Goal: Task Accomplishment & Management: Manage account settings

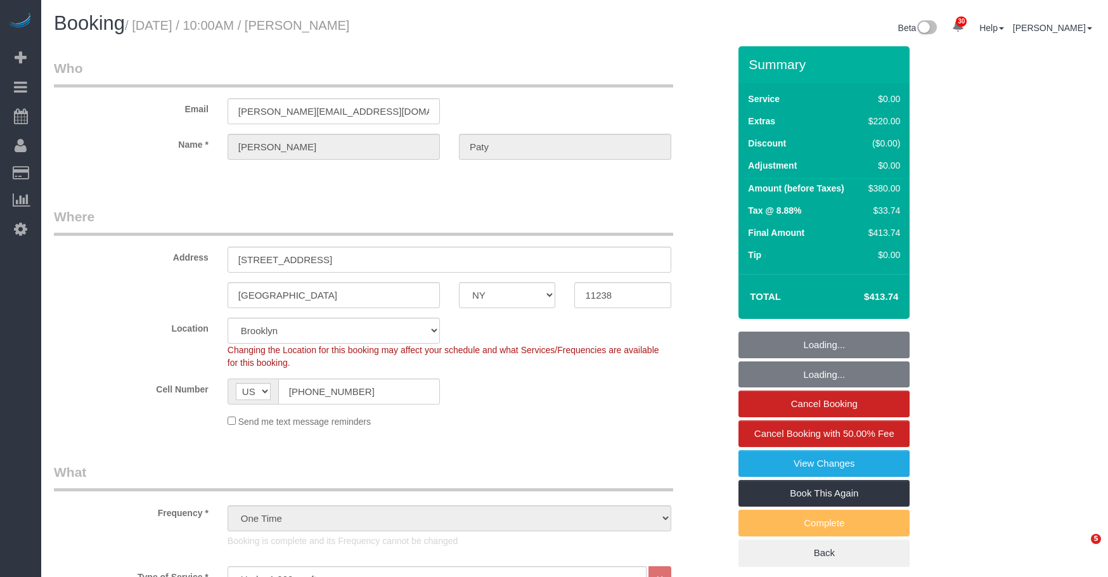
select select "NY"
select select "1"
select select "number:89"
select select "number:90"
select select "number:15"
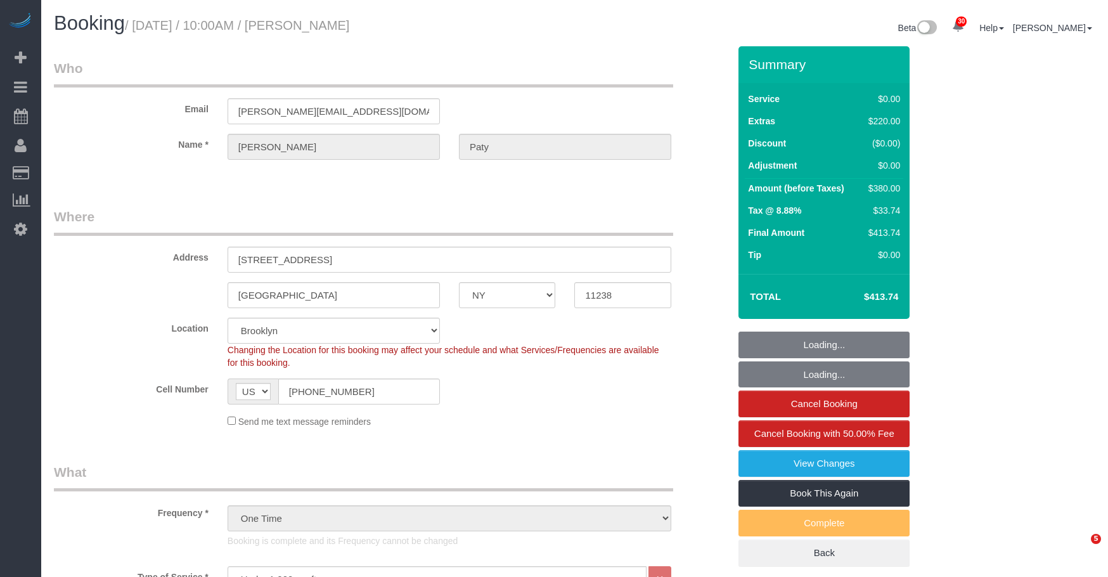
select select "number:5"
select select "spot6"
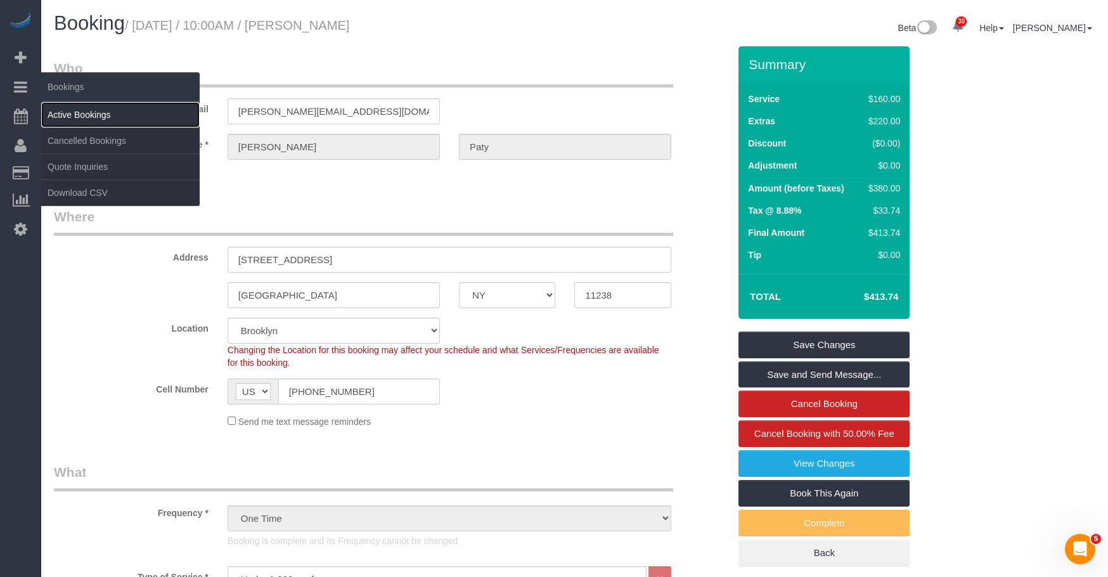
click at [62, 107] on link "Active Bookings" at bounding box center [120, 114] width 158 height 25
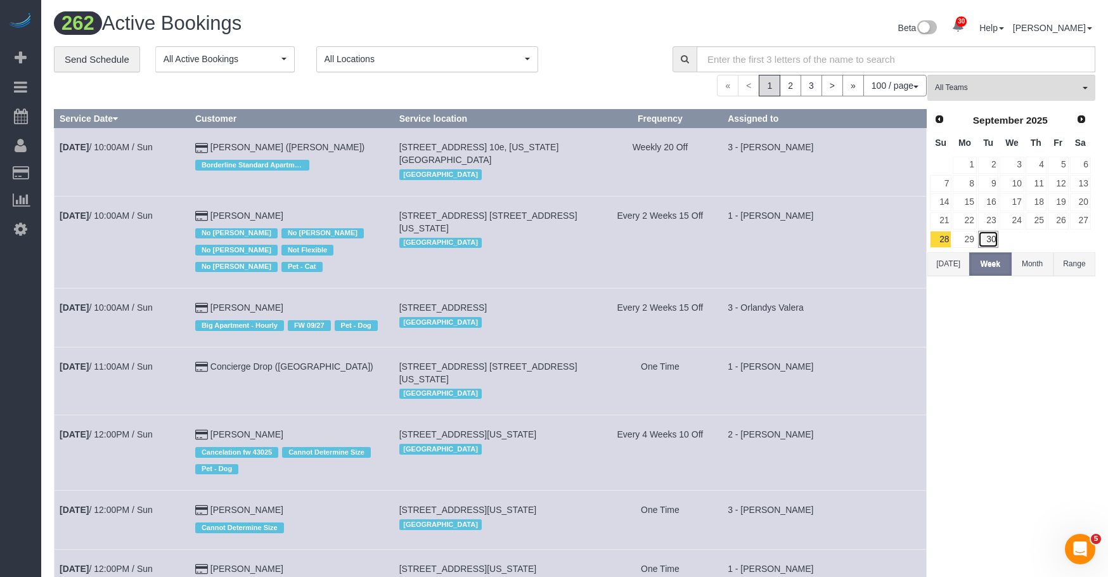
click at [985, 241] on link "30" at bounding box center [988, 239] width 21 height 17
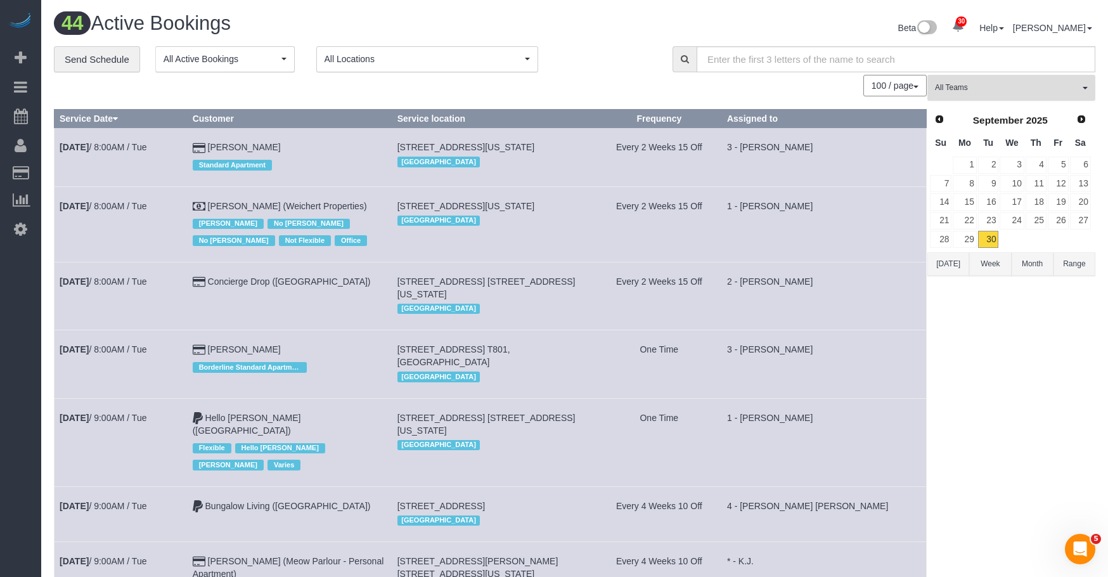
click at [973, 90] on span "All Teams" at bounding box center [1007, 87] width 144 height 11
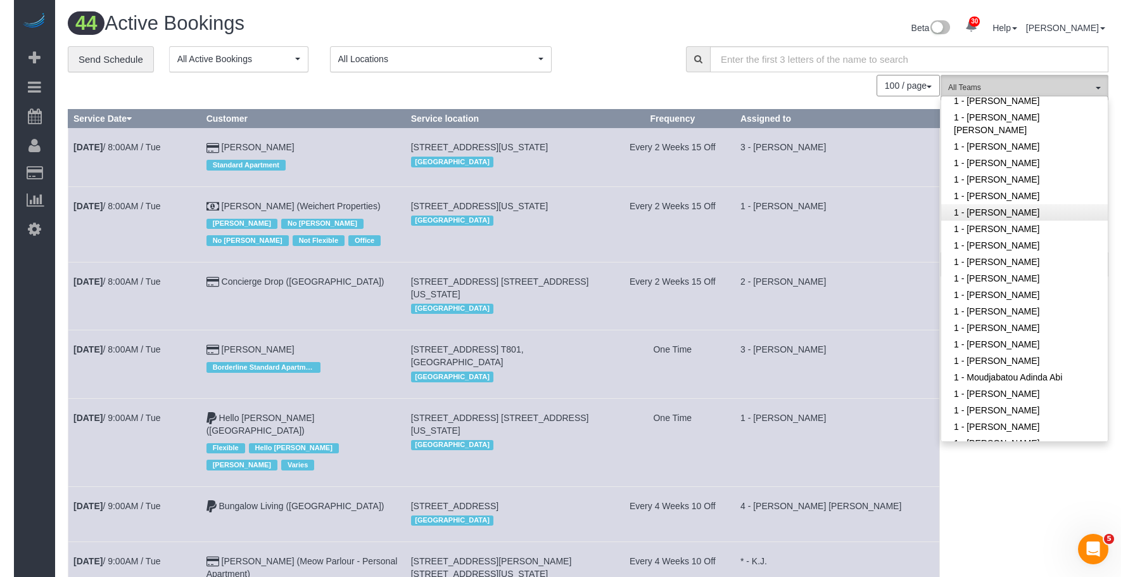
scroll to position [444, 0]
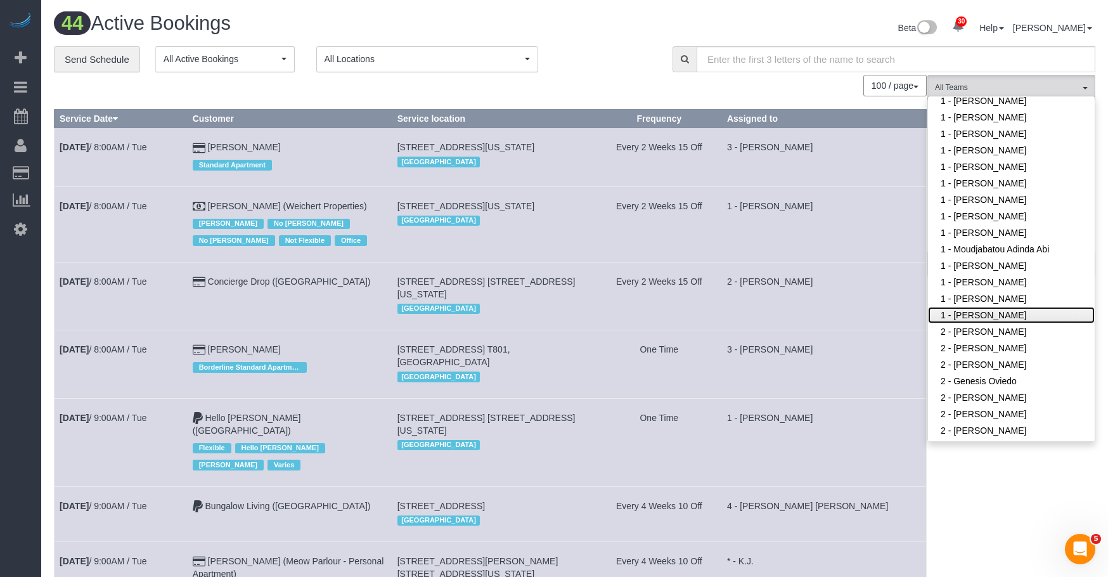
click at [999, 307] on link "1 - [PERSON_NAME]" at bounding box center [1011, 315] width 167 height 16
drag, startPoint x: 616, startPoint y: 60, endPoint x: 890, endPoint y: 162, distance: 292.3
click at [616, 59] on div "**********" at bounding box center [353, 59] width 599 height 27
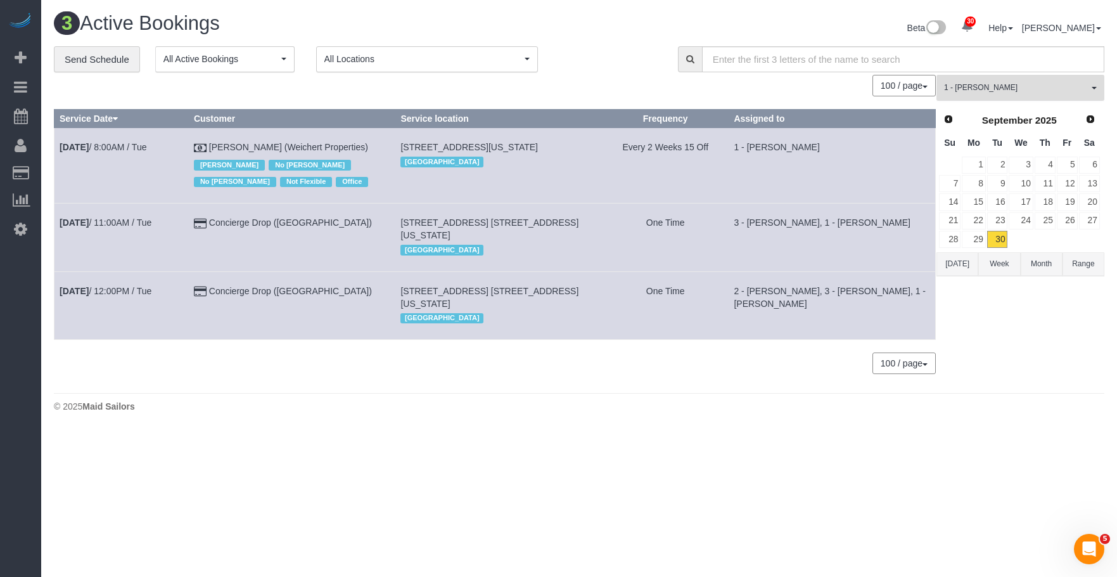
click at [963, 79] on button "1 - Yeisan Yepez All Teams" at bounding box center [1020, 88] width 168 height 26
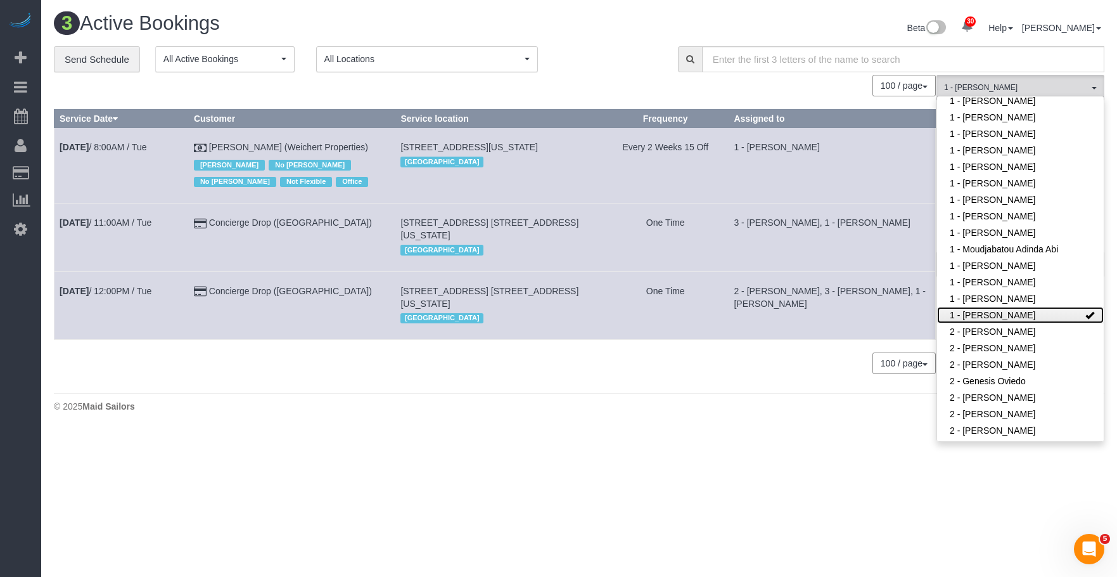
click at [978, 307] on link "1 - [PERSON_NAME]" at bounding box center [1020, 315] width 167 height 16
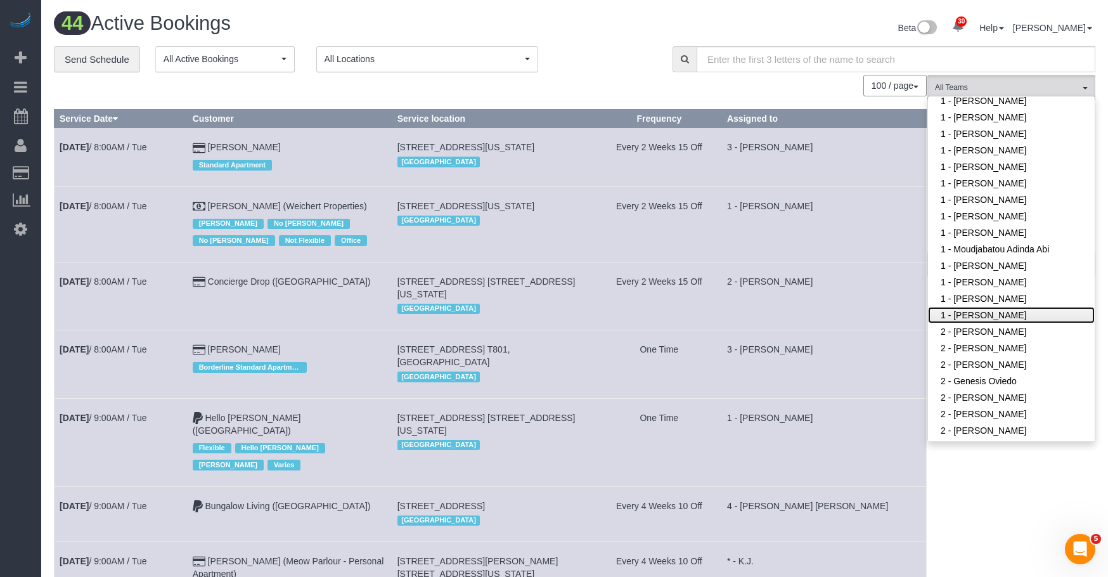
click at [1011, 307] on link "1 - [PERSON_NAME]" at bounding box center [1011, 315] width 167 height 16
drag, startPoint x: 585, startPoint y: 39, endPoint x: 705, endPoint y: 88, distance: 129.3
click at [587, 39] on div "Beta 30 Your Notifications You have 0 alerts × You have 2 to charge for 09/29/2…" at bounding box center [840, 30] width 530 height 34
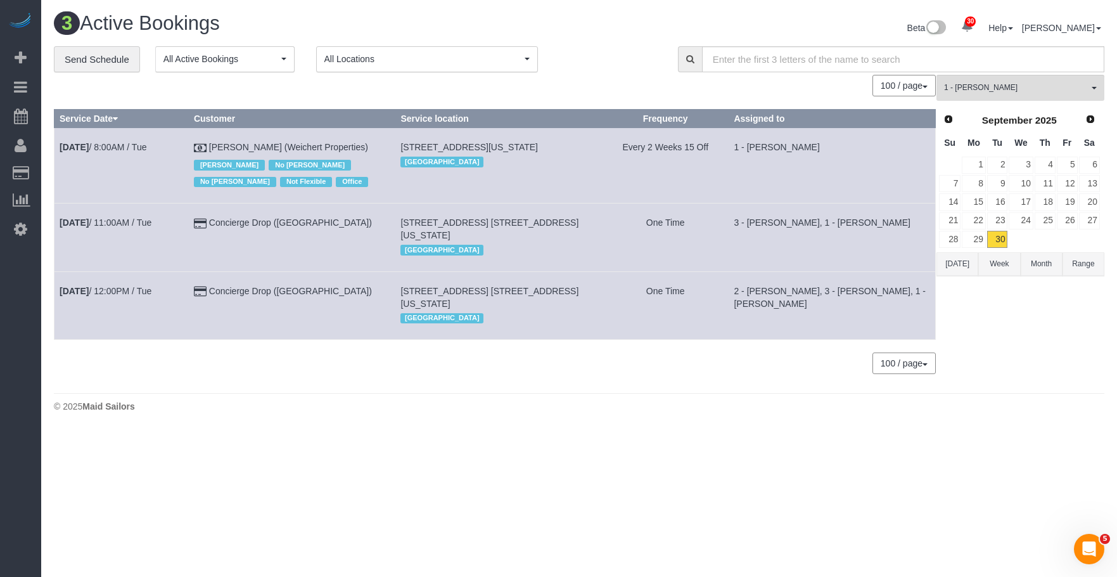
click at [487, 286] on span "[STREET_ADDRESS] [STREET_ADDRESS][US_STATE]" at bounding box center [489, 297] width 178 height 23
copy span "W35b"
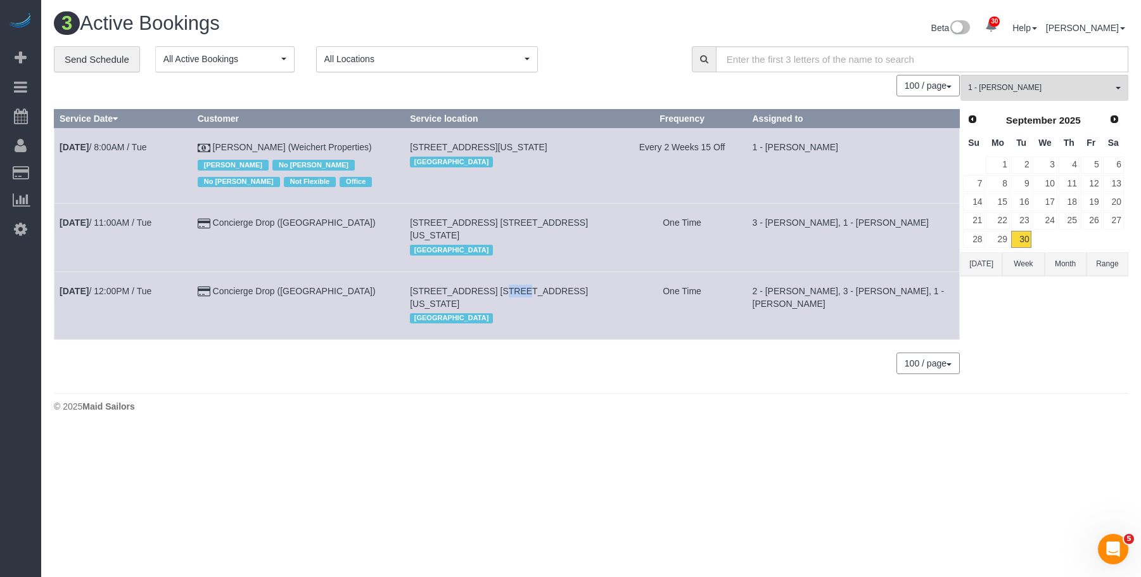
copy span "W35b"
click at [96, 58] on span "Add Booking" at bounding box center [120, 57] width 158 height 29
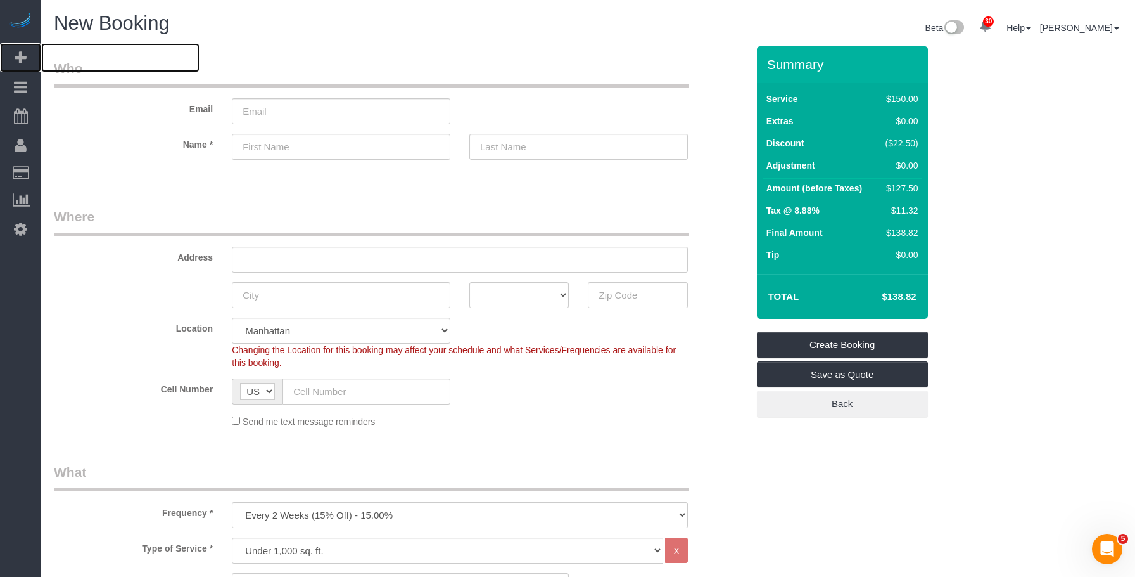
scroll to position [253, 0]
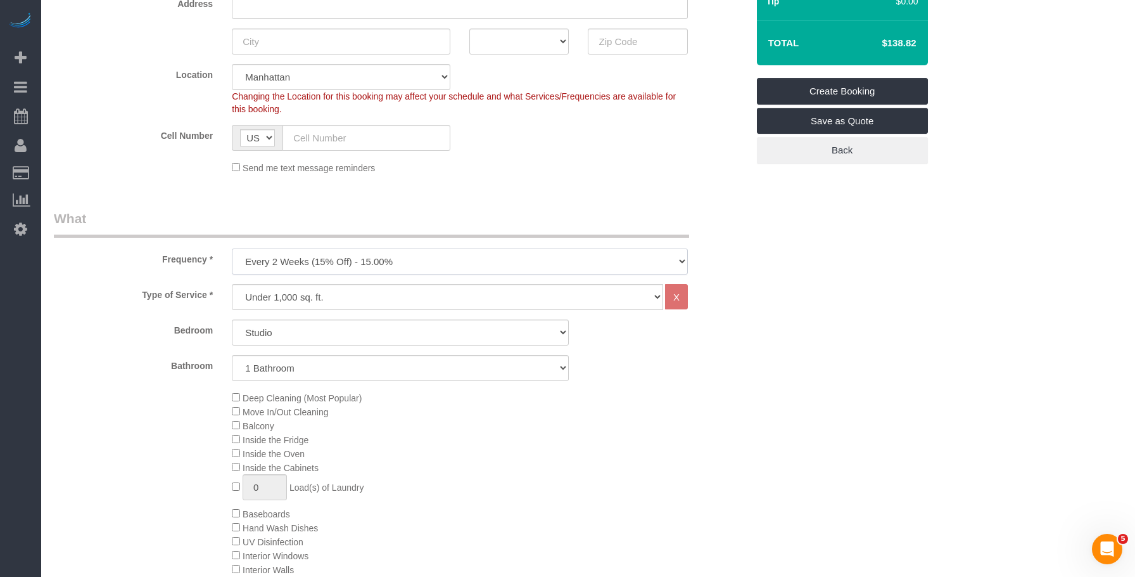
drag, startPoint x: 319, startPoint y: 262, endPoint x: 317, endPoint y: 274, distance: 12.2
click at [319, 262] on select "One Time Weekly (20% Off) - 20.00% Every 2 Weeks (15% Off) - 15.00% Every 4 Wee…" at bounding box center [460, 261] width 456 height 26
select select "object:7102"
click at [232, 248] on select "One Time Weekly (20% Off) - 20.00% Every 2 Weeks (15% Off) - 15.00% Every 4 Wee…" at bounding box center [460, 261] width 456 height 26
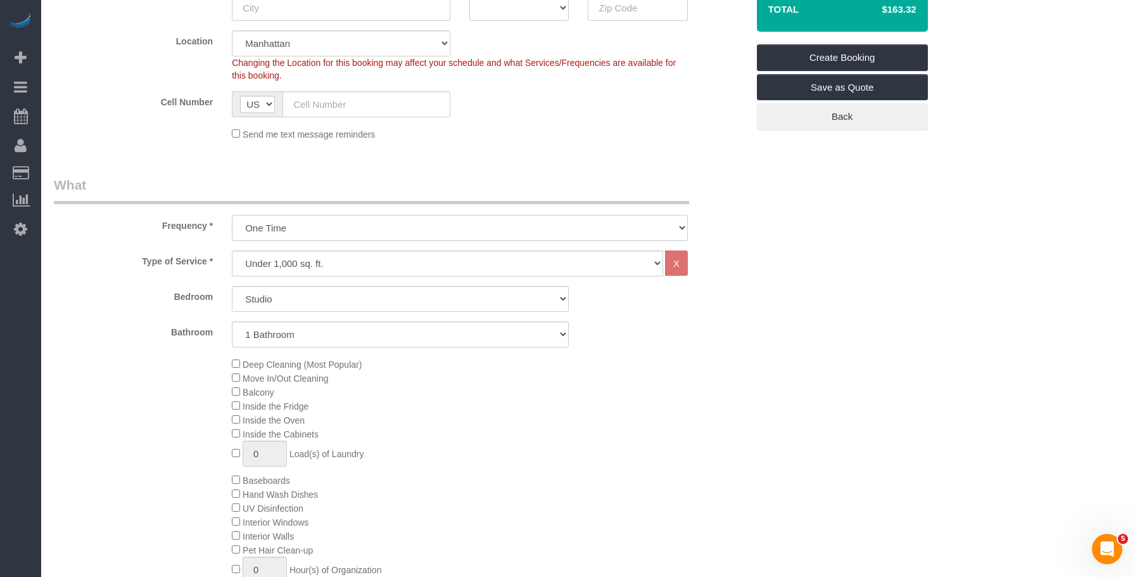
scroll to position [380, 0]
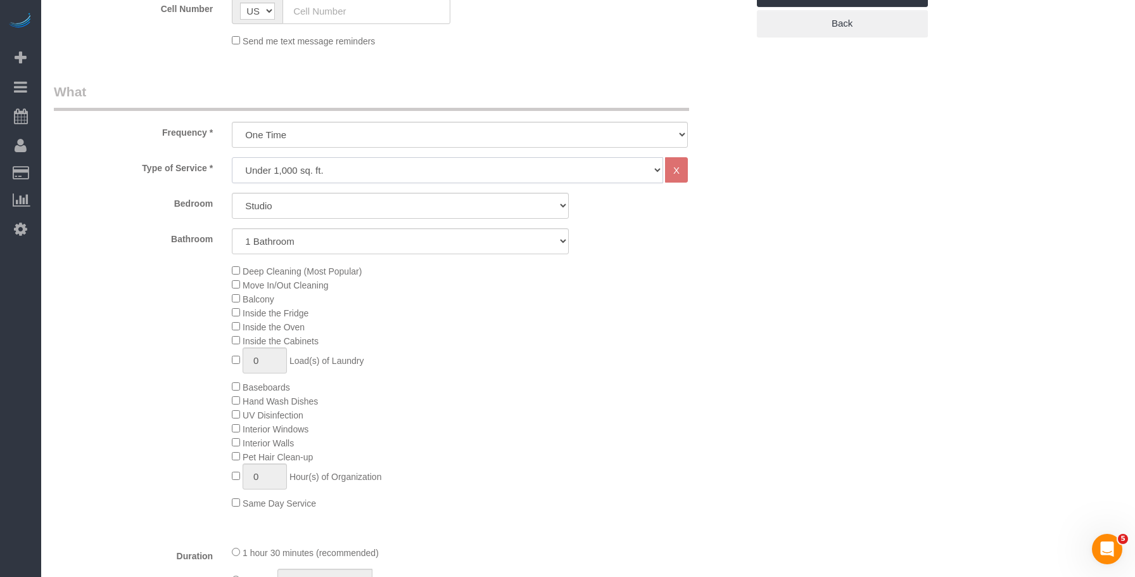
click at [393, 167] on select "Under 1,000 sq. ft. 1,001 - 1,500 sq. ft. 1,500+ sq. ft. Custom Cleaning Office…" at bounding box center [447, 170] width 431 height 26
click at [408, 86] on legend "What" at bounding box center [371, 96] width 635 height 29
drag, startPoint x: 369, startPoint y: 200, endPoint x: 362, endPoint y: 217, distance: 19.1
click at [369, 200] on select "Studio 1 Bedroom 2 Bedrooms 3 Bedrooms" at bounding box center [400, 206] width 337 height 26
select select "2"
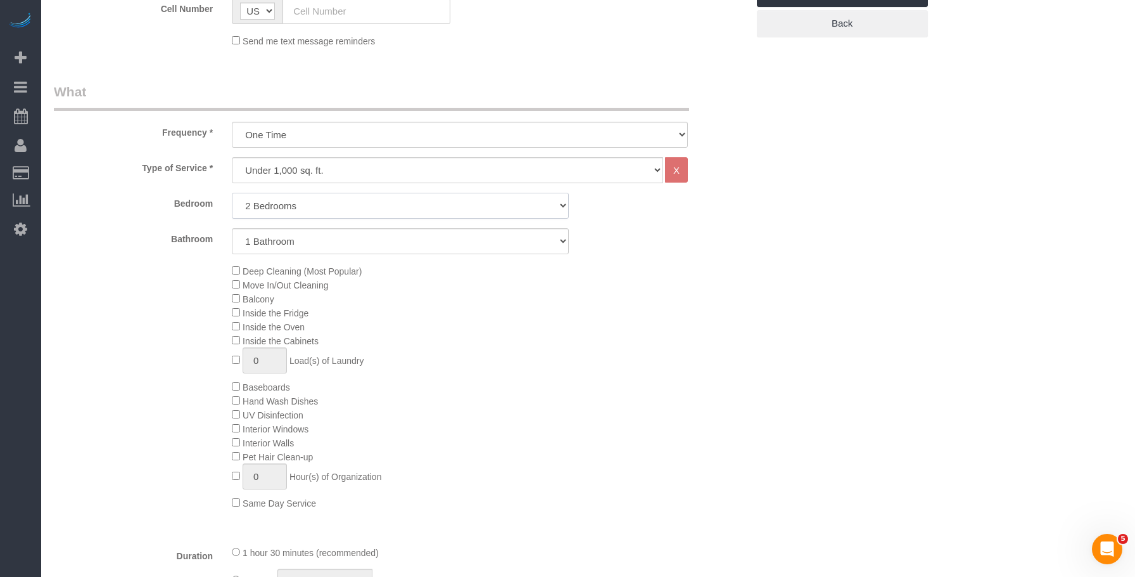
click at [232, 193] on select "Studio 1 Bedroom 2 Bedrooms 3 Bedrooms" at bounding box center [400, 206] width 337 height 26
click at [393, 242] on select "1 Bathroom 2 Bathrooms" at bounding box center [400, 241] width 337 height 26
drag, startPoint x: 373, startPoint y: 288, endPoint x: 404, endPoint y: 283, distance: 31.6
click at [374, 287] on div "Deep Cleaning (Most Popular) Move In/Out Cleaning Balcony Inside the Fridge Ins…" at bounding box center [489, 387] width 534 height 246
click at [739, 324] on div "Deep Cleaning (Most Popular) Move In/Out Cleaning Balcony Inside the Fridge Ins…" at bounding box center [489, 387] width 534 height 246
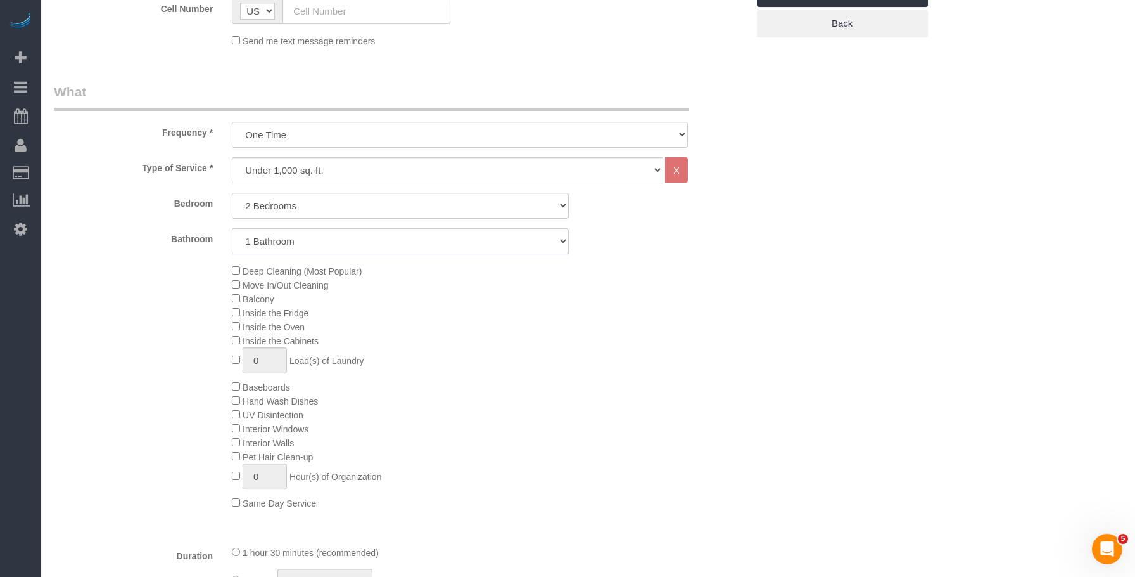
click at [377, 239] on select "1 Bathroom 2 Bathrooms" at bounding box center [400, 241] width 337 height 26
click at [232, 228] on select "1 Bathroom 2 Bathrooms" at bounding box center [400, 241] width 337 height 26
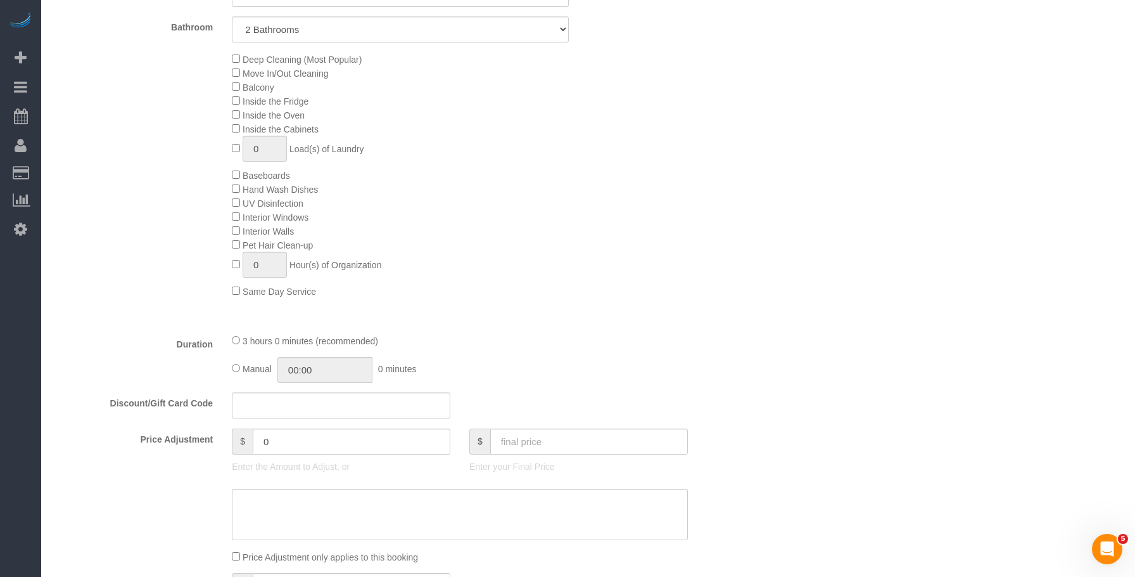
scroll to position [444, 0]
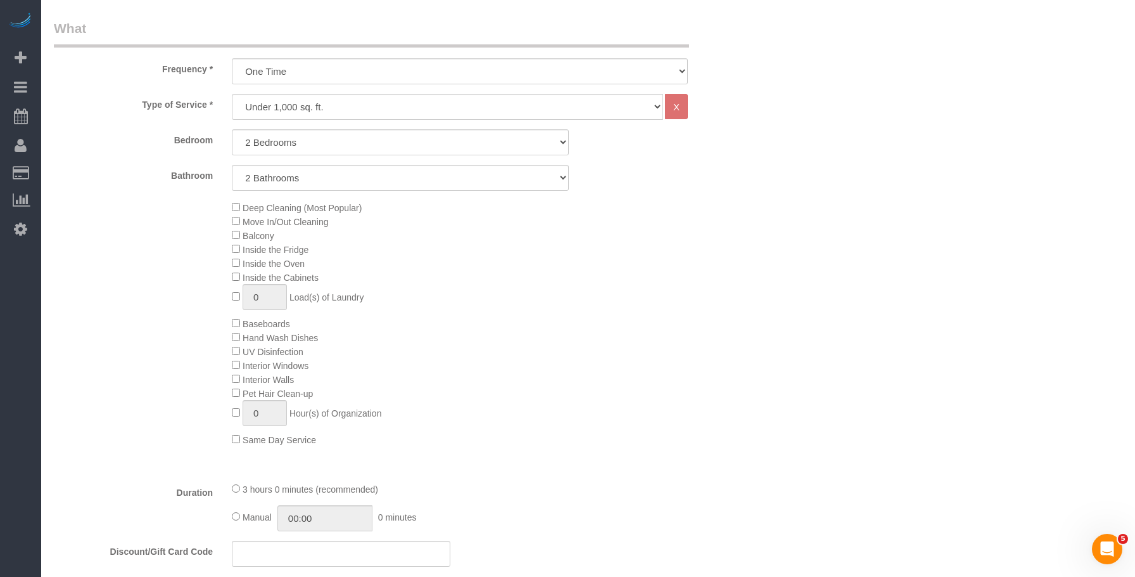
click at [548, 316] on div "Deep Cleaning (Most Popular) Move In/Out Cleaning Balcony Inside the Fridge Ins…" at bounding box center [489, 323] width 534 height 246
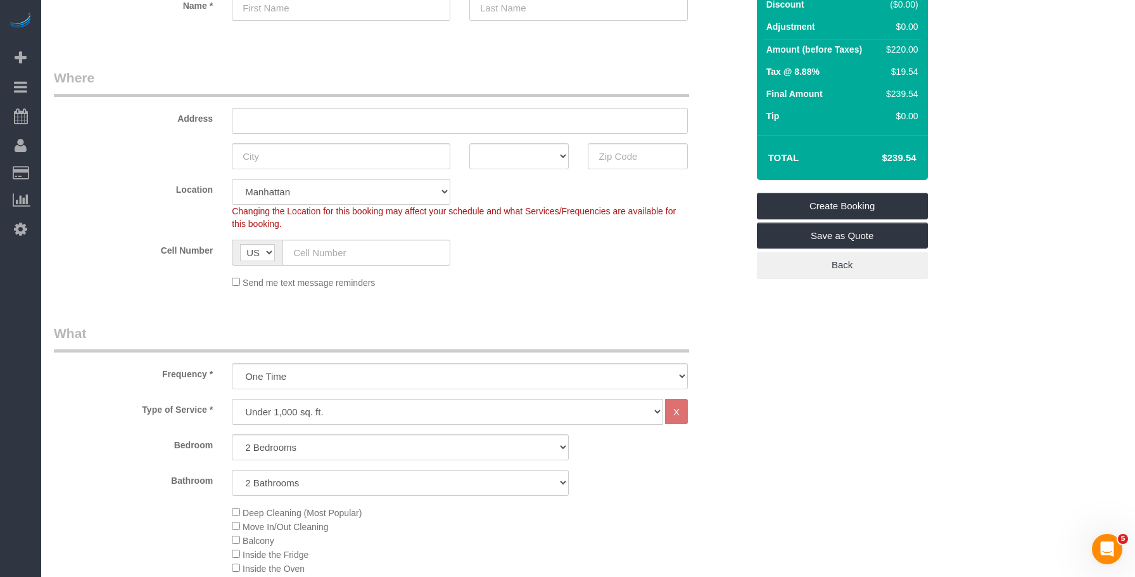
scroll to position [253, 0]
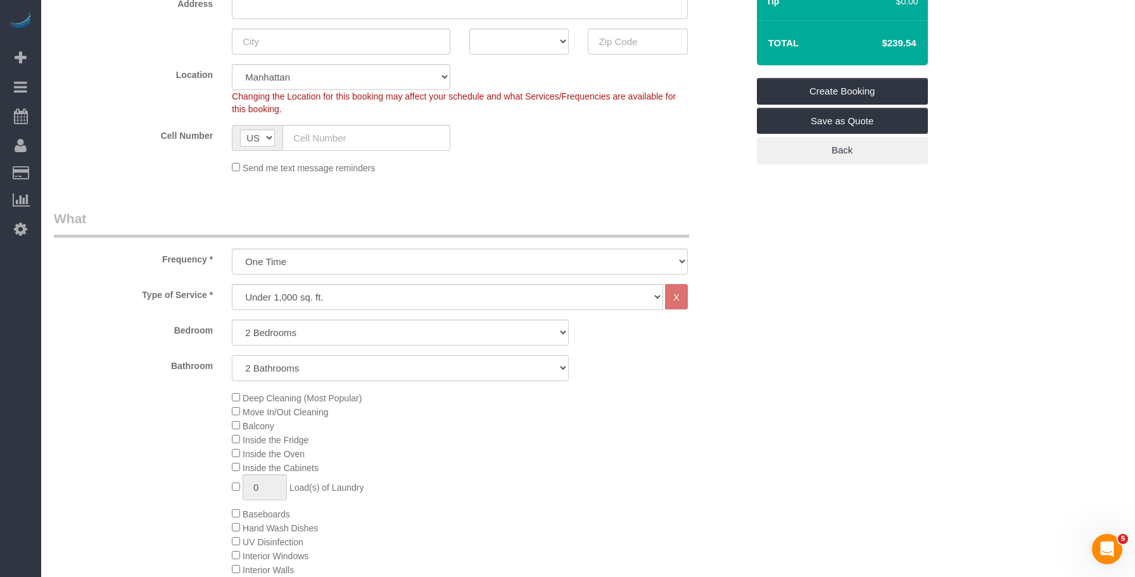
drag, startPoint x: 347, startPoint y: 368, endPoint x: 347, endPoint y: 380, distance: 12.0
click at [348, 368] on select "1 Bathroom 2 Bathrooms" at bounding box center [400, 368] width 337 height 26
select select "1"
click at [232, 355] on select "1 Bathroom 2 Bathrooms" at bounding box center [400, 368] width 337 height 26
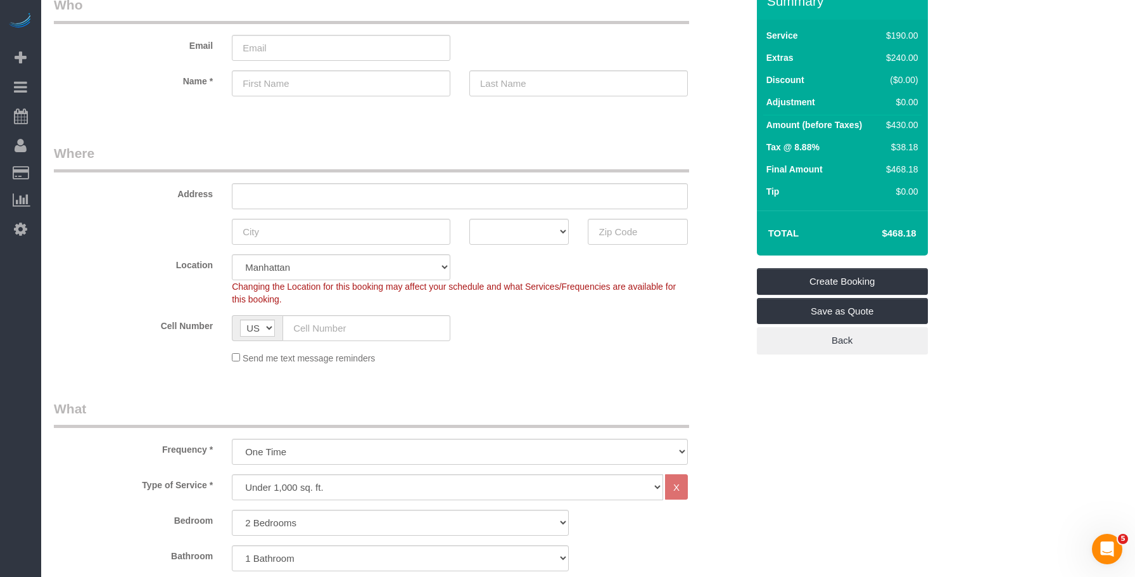
scroll to position [0, 0]
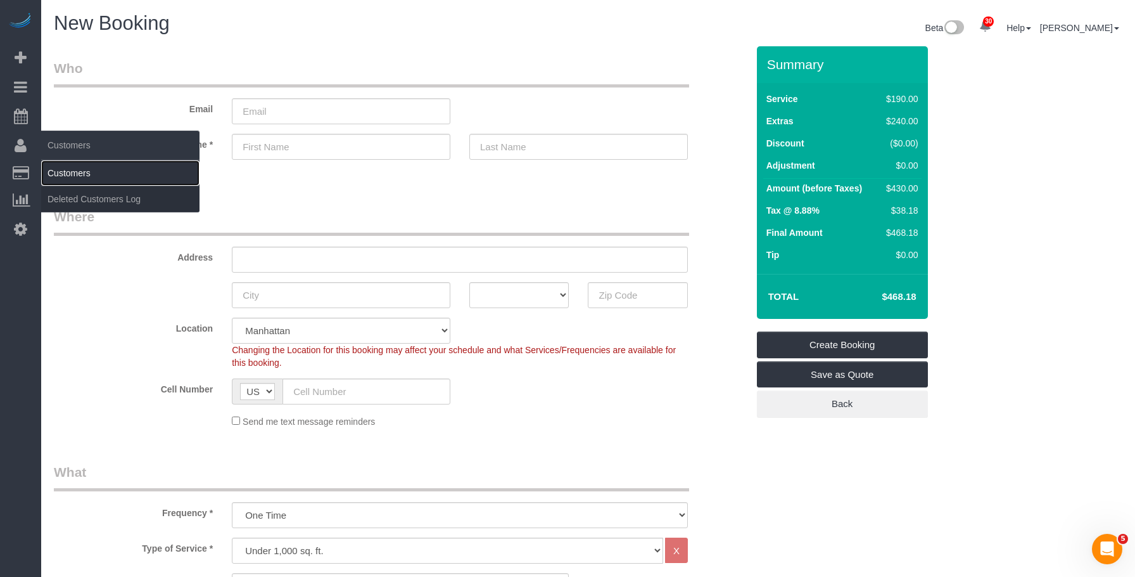
drag, startPoint x: 72, startPoint y: 168, endPoint x: 87, endPoint y: 167, distance: 15.3
click at [72, 168] on link "Customers" at bounding box center [120, 172] width 158 height 25
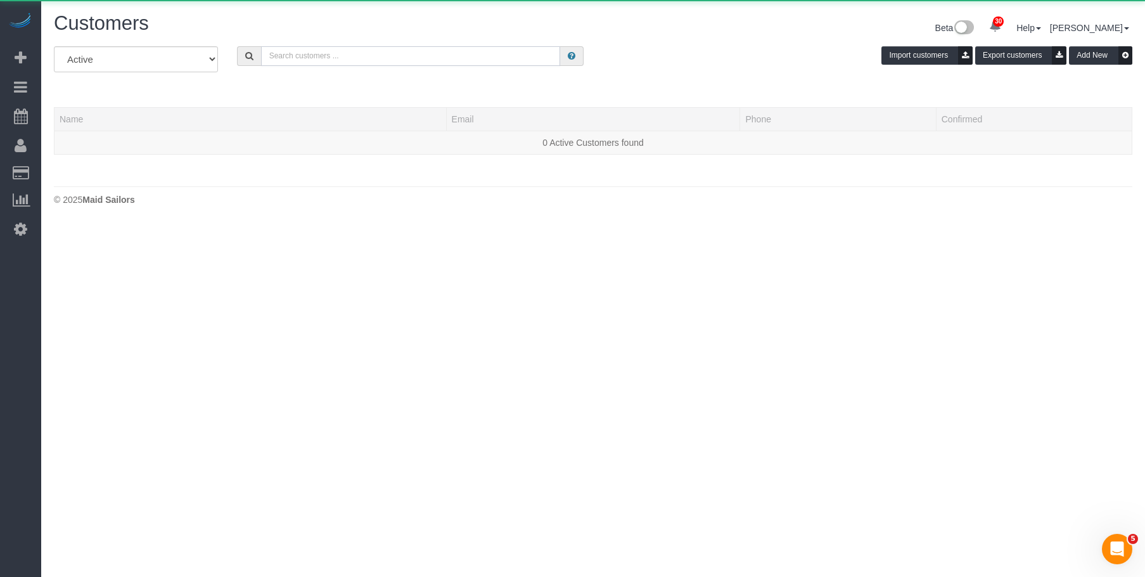
click at [445, 54] on input "text" at bounding box center [410, 56] width 299 height 20
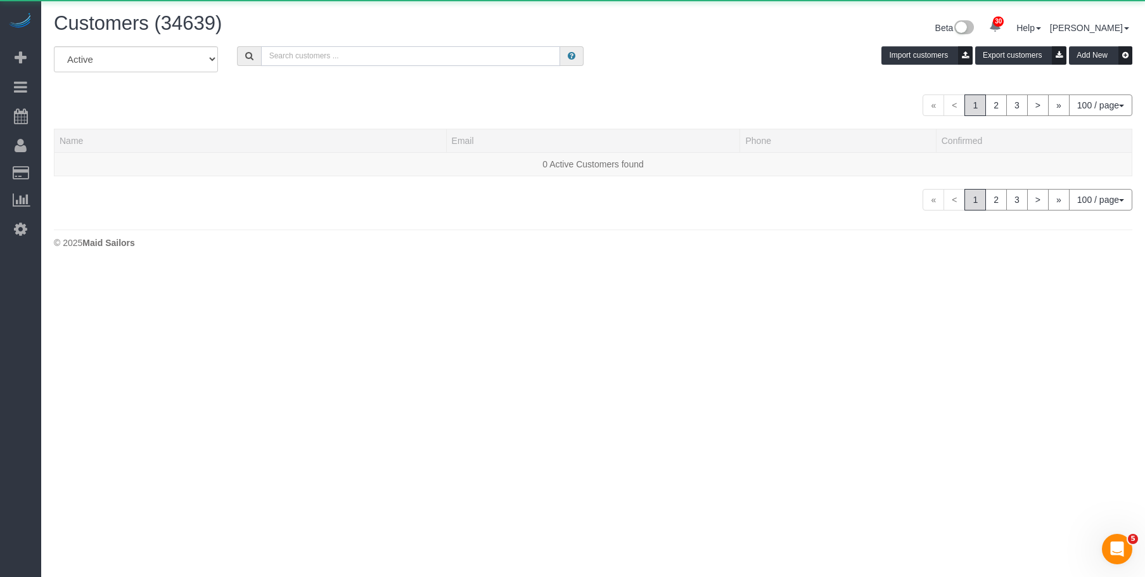
paste input "Jacob Mevorach"
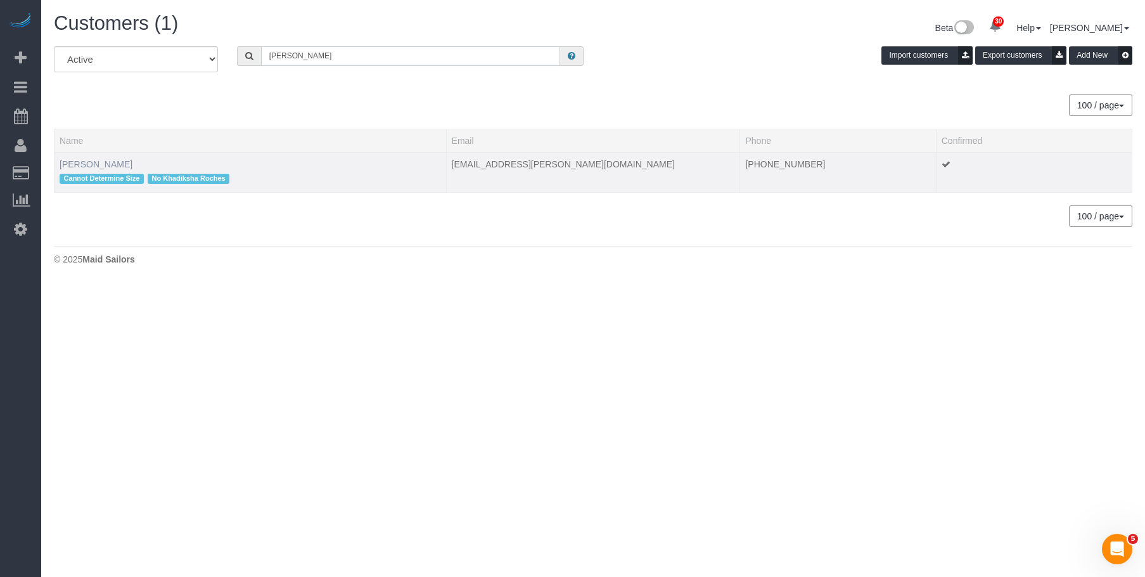
type input "Jacob Mevorach"
click at [120, 163] on link "Jacob Mevorach" at bounding box center [96, 164] width 73 height 10
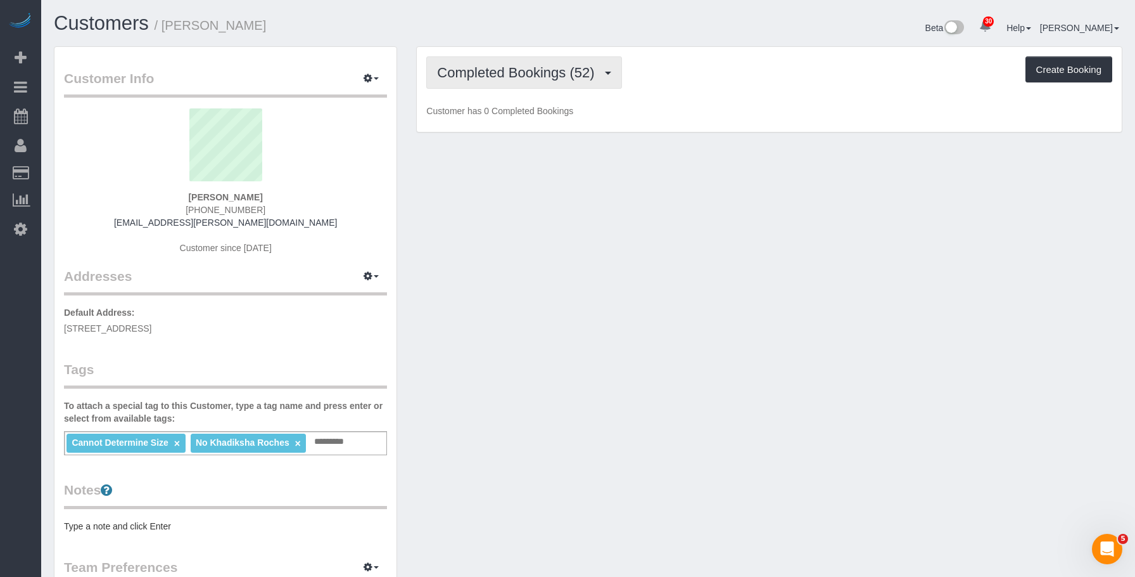
click at [525, 73] on span "Completed Bookings (52)" at bounding box center [518, 73] width 163 height 16
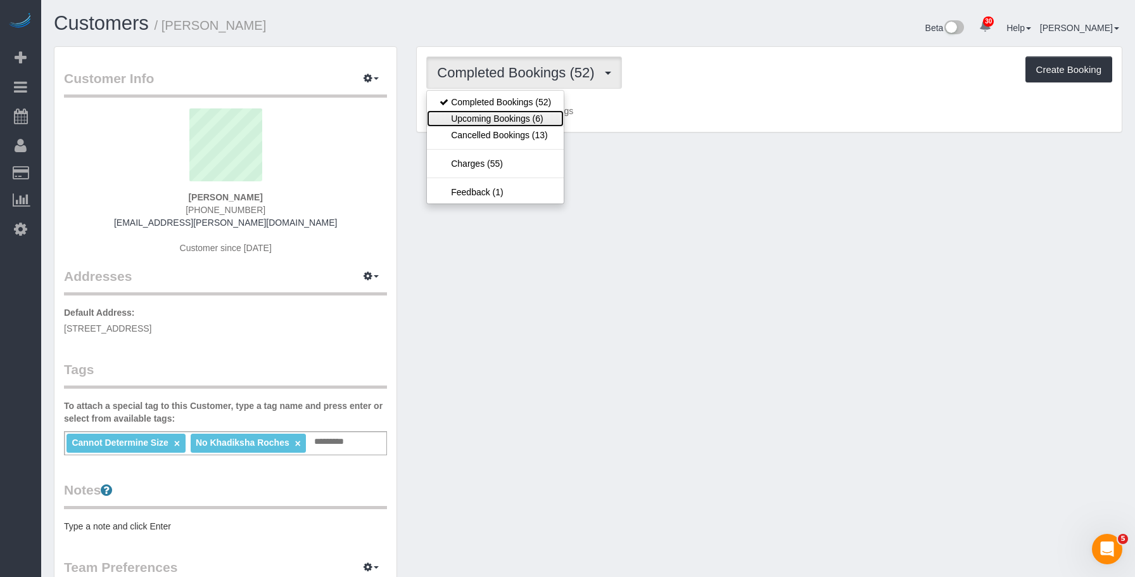
click at [499, 112] on link "Upcoming Bookings (6)" at bounding box center [495, 118] width 137 height 16
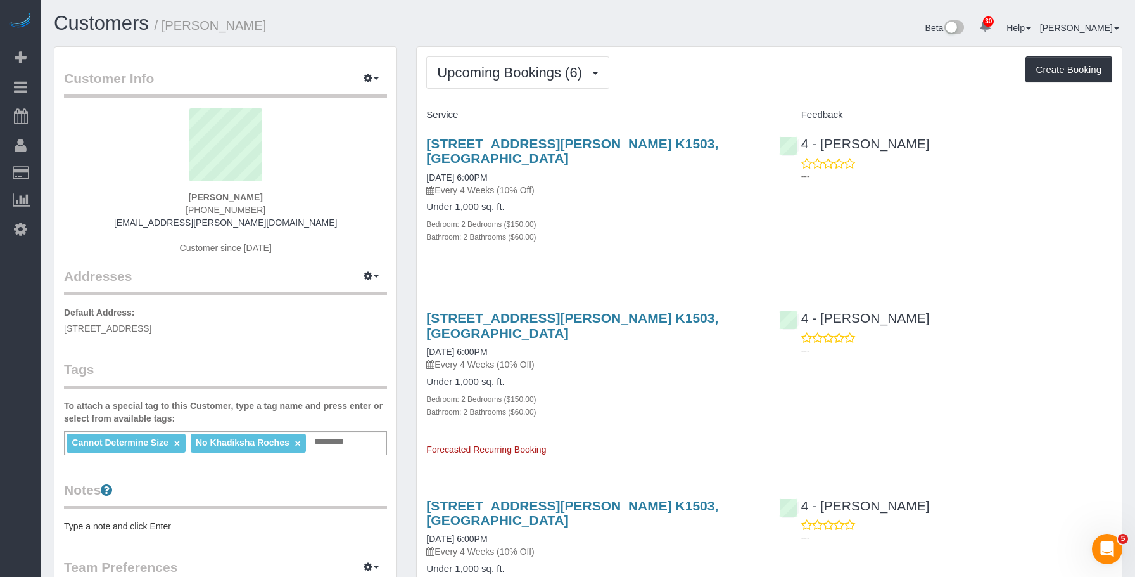
click at [630, 217] on div "Bedroom: 2 Bedrooms ($150.00)" at bounding box center [592, 223] width 333 height 13
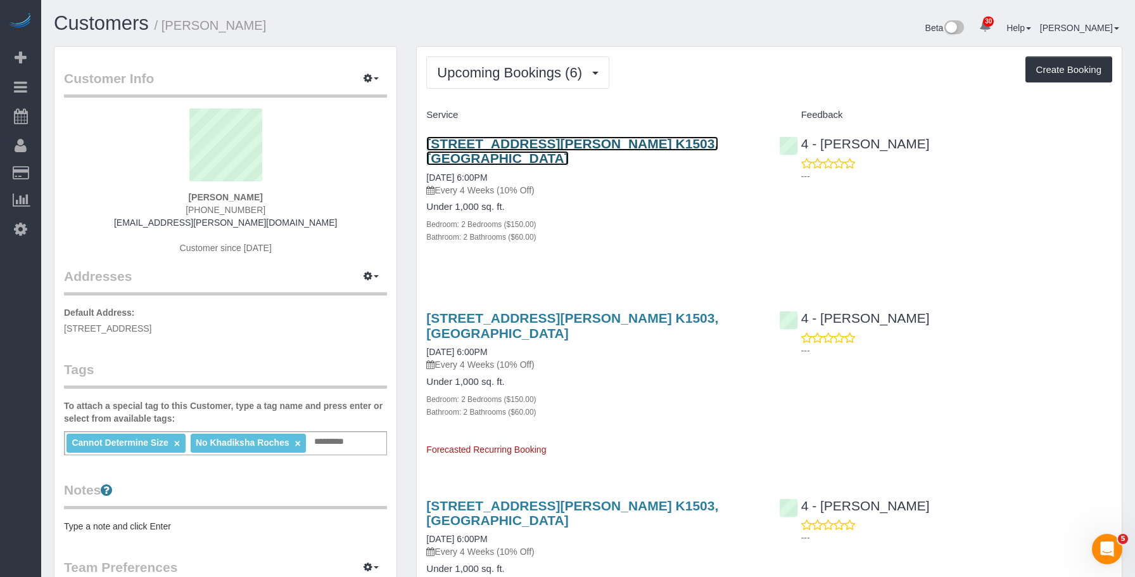
click at [665, 140] on link "99 Kneeland Street, Apt. K1503, Boston, MA 02111" at bounding box center [572, 150] width 292 height 29
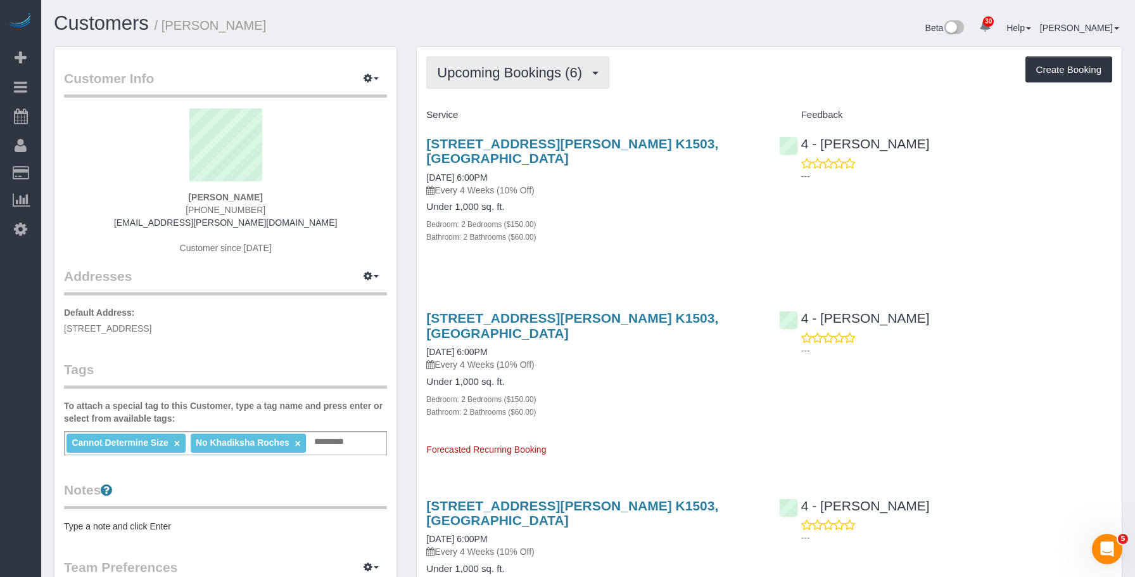
click at [561, 79] on span "Upcoming Bookings (6)" at bounding box center [512, 73] width 151 height 16
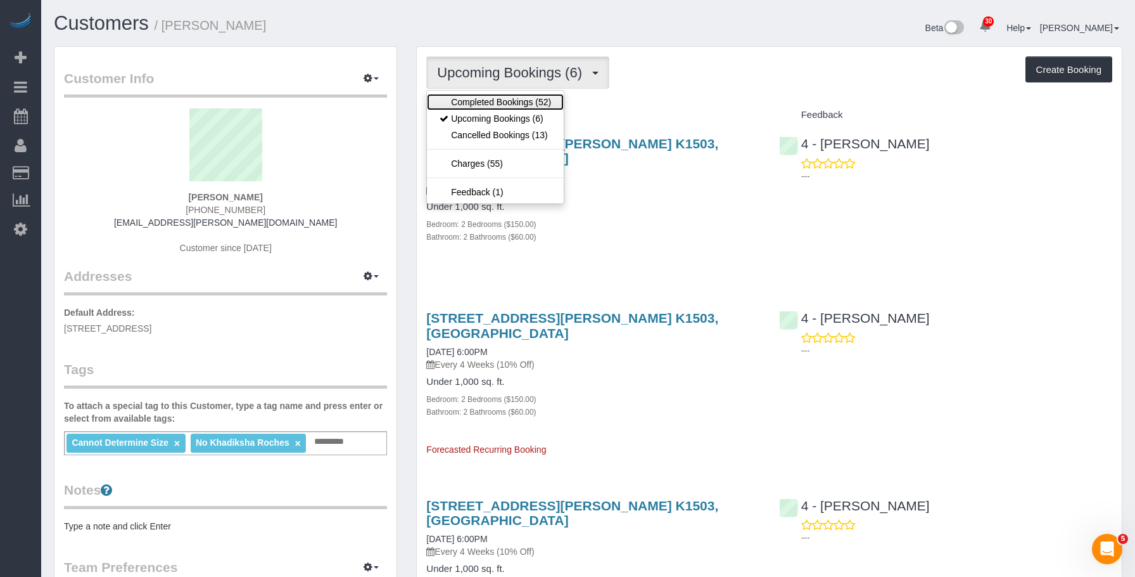
click at [515, 99] on link "Completed Bookings (52)" at bounding box center [495, 102] width 137 height 16
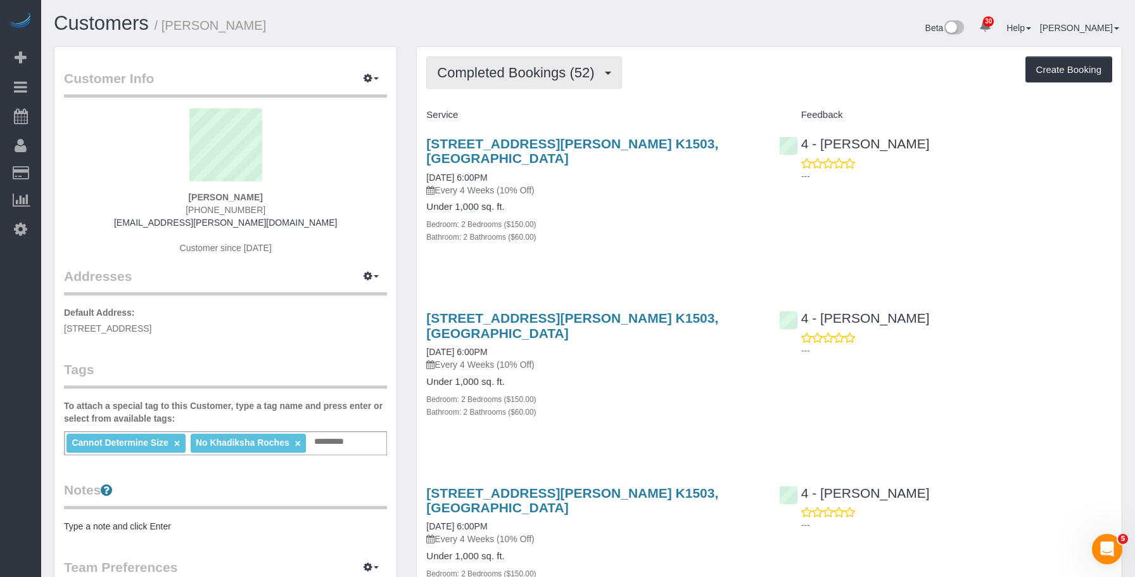
click at [527, 78] on span "Completed Bookings (52)" at bounding box center [518, 73] width 163 height 16
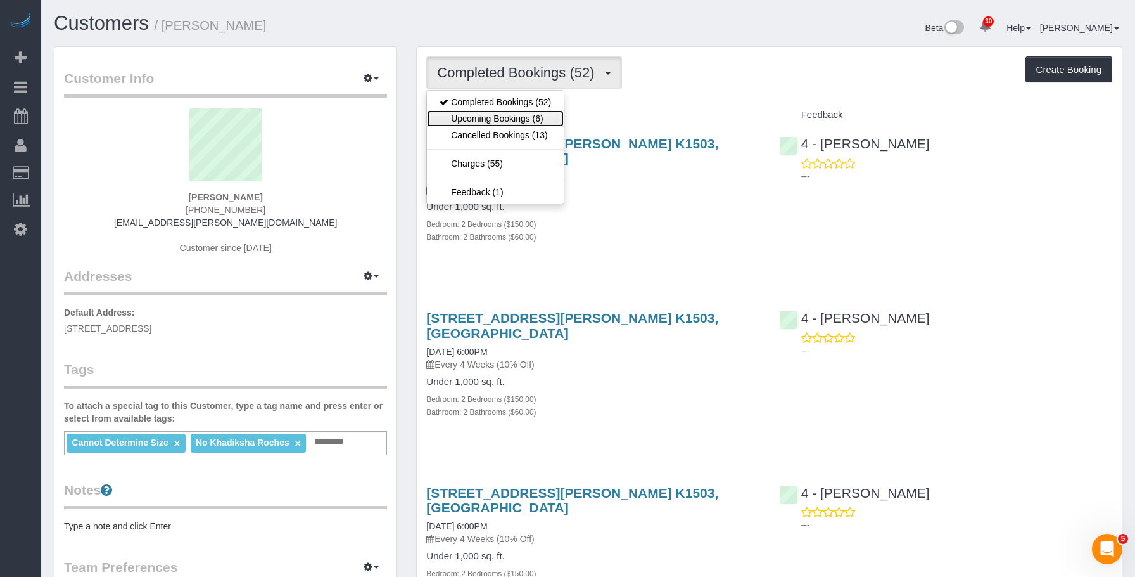
click at [509, 118] on link "Upcoming Bookings (6)" at bounding box center [495, 118] width 137 height 16
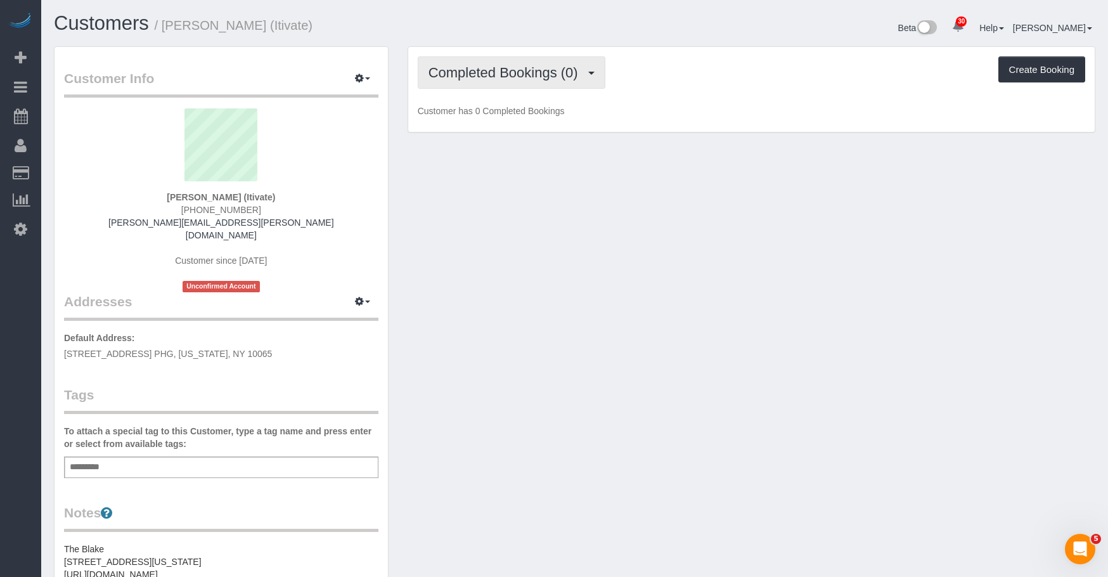
click at [493, 73] on span "Completed Bookings (0)" at bounding box center [506, 73] width 156 height 16
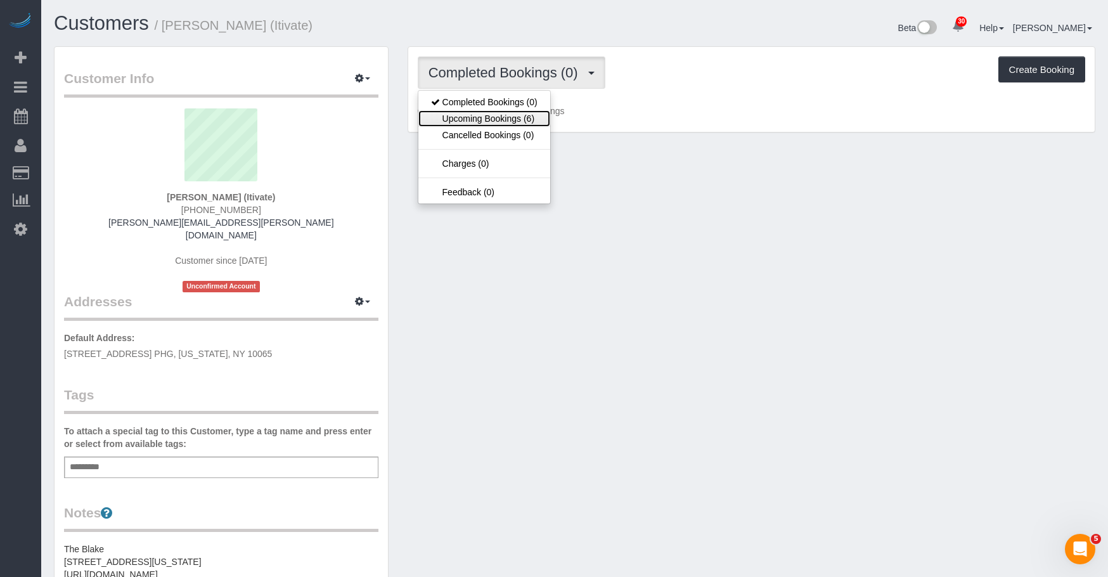
click at [478, 122] on link "Upcoming Bookings (6)" at bounding box center [484, 118] width 132 height 16
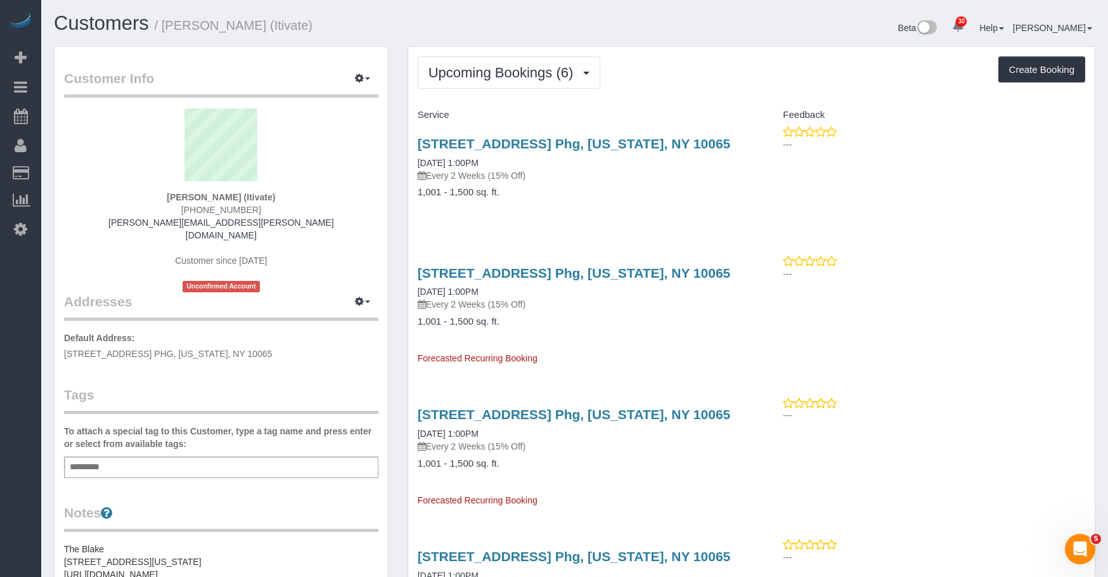
click at [607, 195] on h4 "1,001 - 1,500 sq. ft." at bounding box center [580, 192] width 324 height 11
click at [587, 177] on p "Every 2 Weeks (15% Off)" at bounding box center [580, 175] width 324 height 13
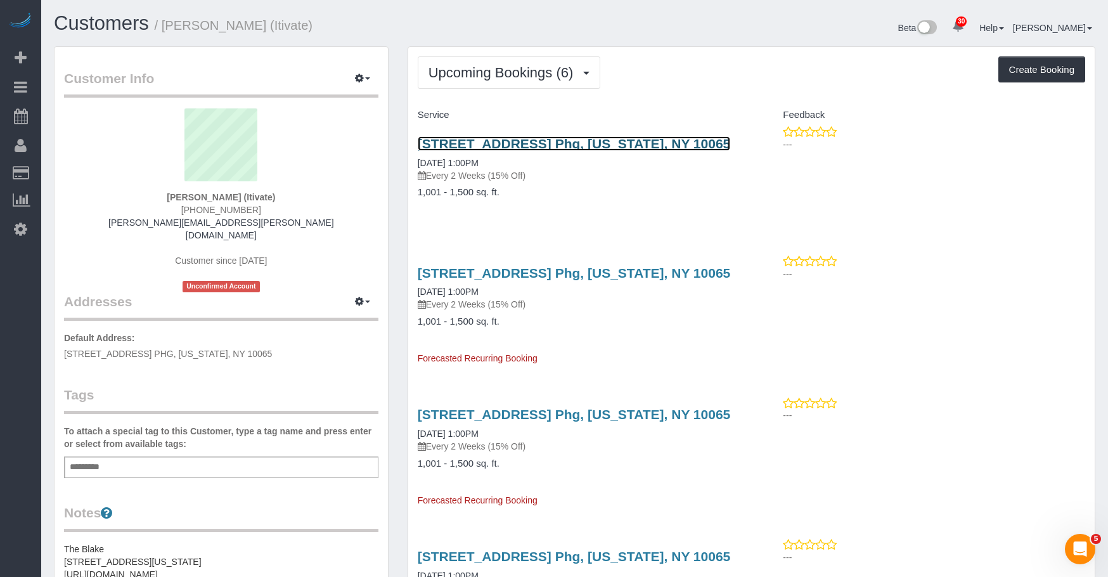
click at [626, 142] on link "220 East 63rd Street, Apt. Phg, New York, NY 10065" at bounding box center [574, 143] width 313 height 15
drag, startPoint x: 504, startPoint y: 138, endPoint x: 510, endPoint y: 129, distance: 10.9
click at [504, 138] on link "220 East 63rd Street, Apt. Phg, New York, NY 10065" at bounding box center [574, 143] width 313 height 15
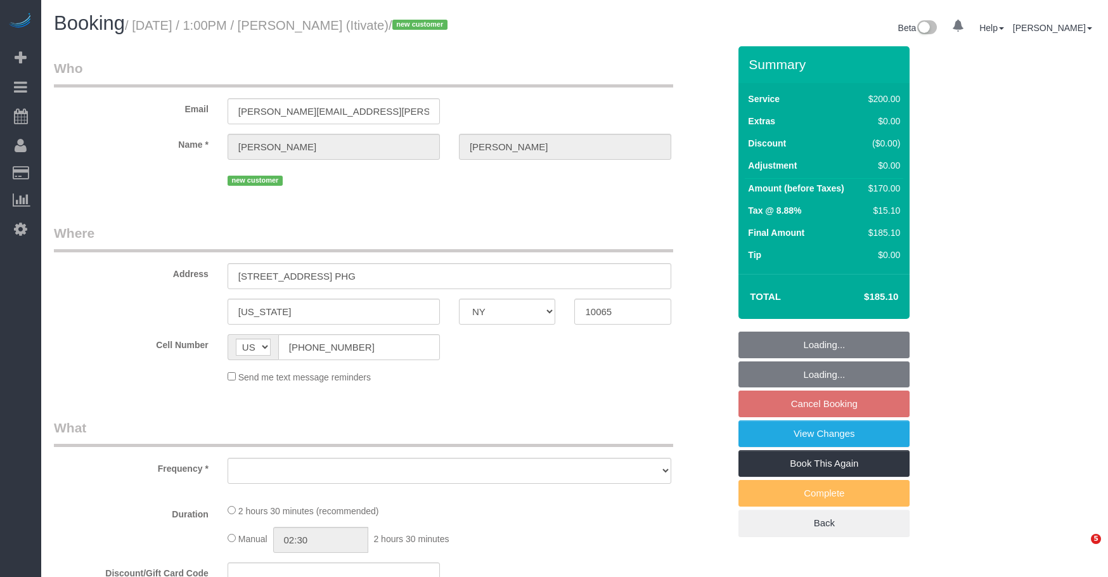
select select "NY"
select select "object:809"
select select "string:stripe-pm_1SD47w4VGloSiKo7chgJo944"
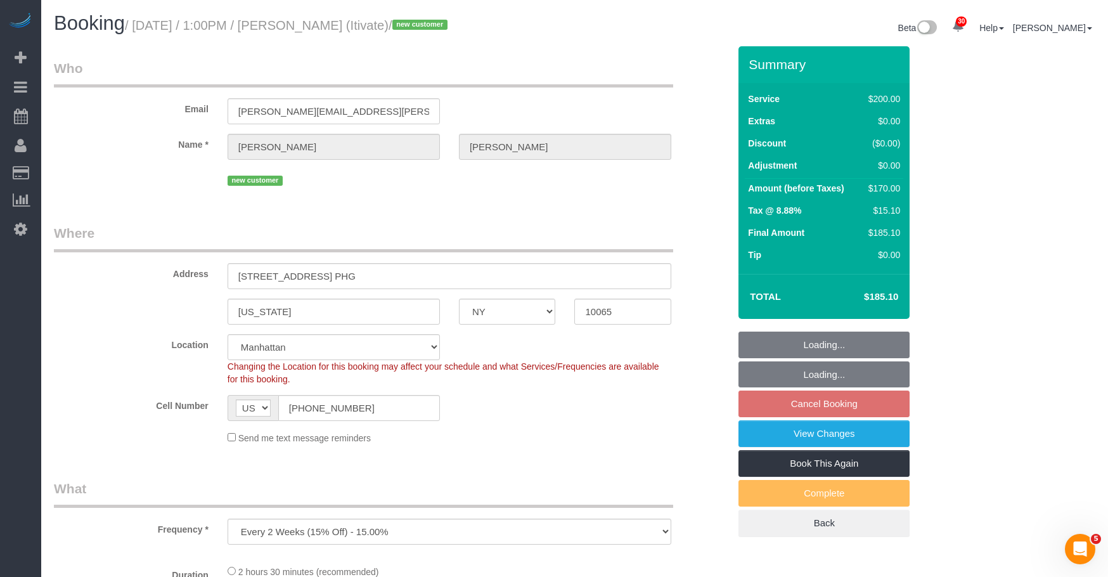
select select "object:815"
select select "number:61"
select select "number:75"
select select "number:15"
select select "number:6"
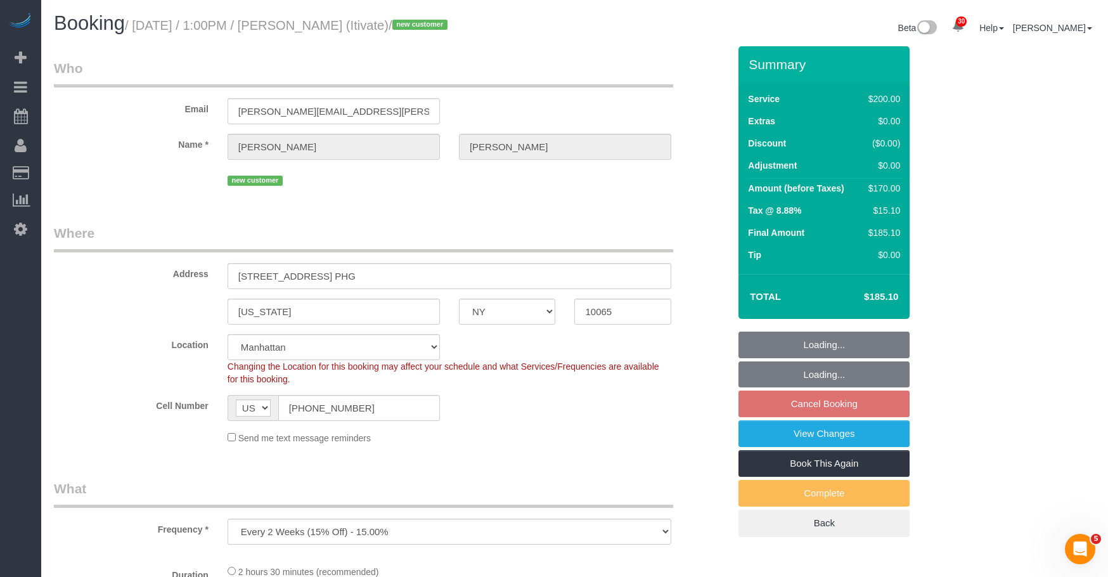
select select "150"
select select "spot6"
drag, startPoint x: 139, startPoint y: 25, endPoint x: 437, endPoint y: 32, distance: 297.2
click at [437, 32] on small "/ October 03, 2025 / 1:00PM / Jessica Walther (Itivate) / new customer" at bounding box center [288, 25] width 326 height 14
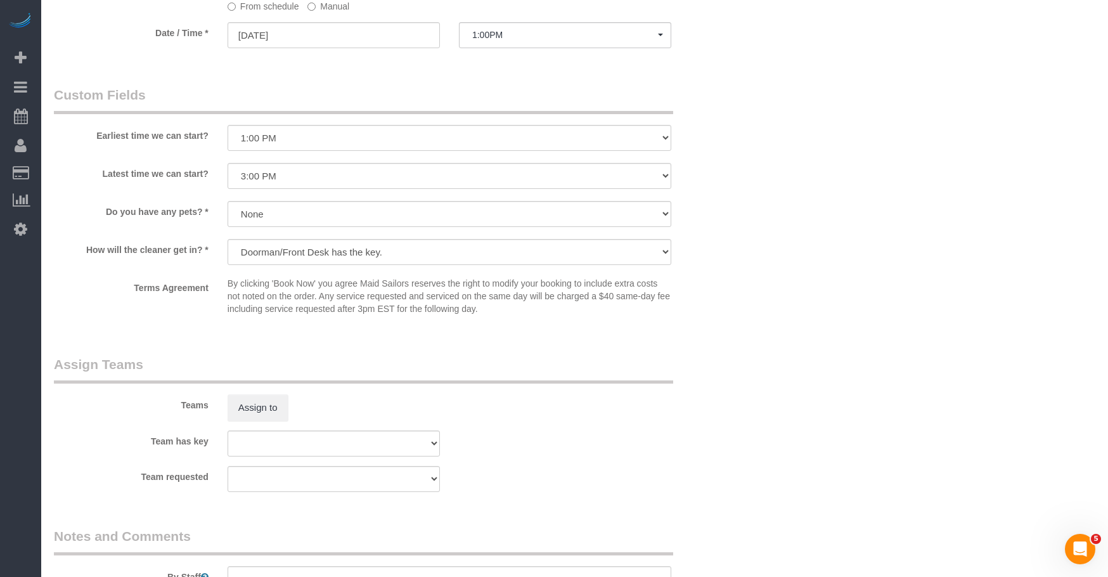
scroll to position [836, 0]
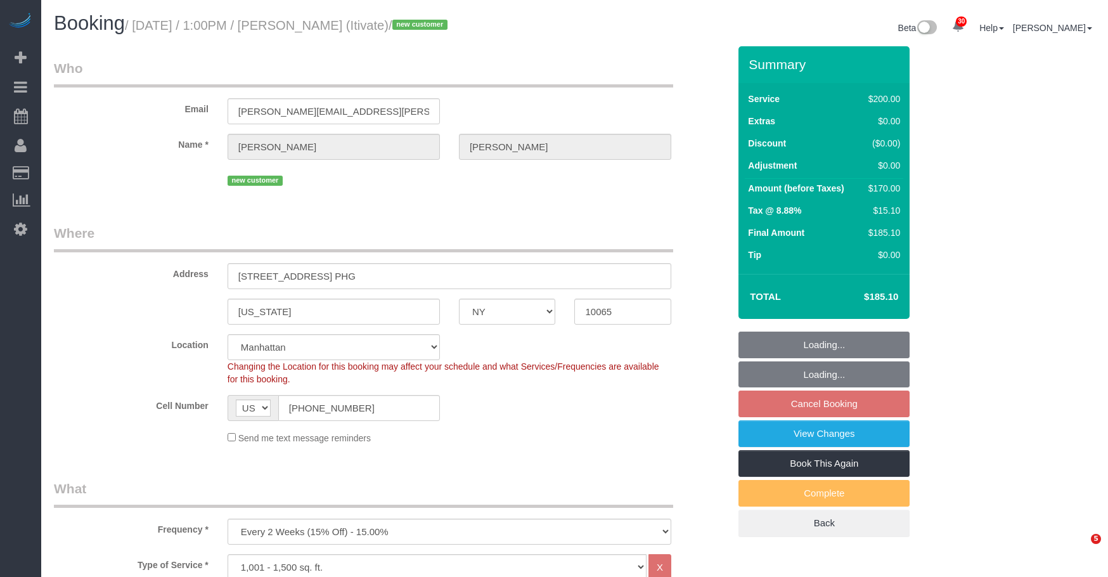
select select "NY"
select select "150"
select select "number:61"
select select "number:75"
select select "number:15"
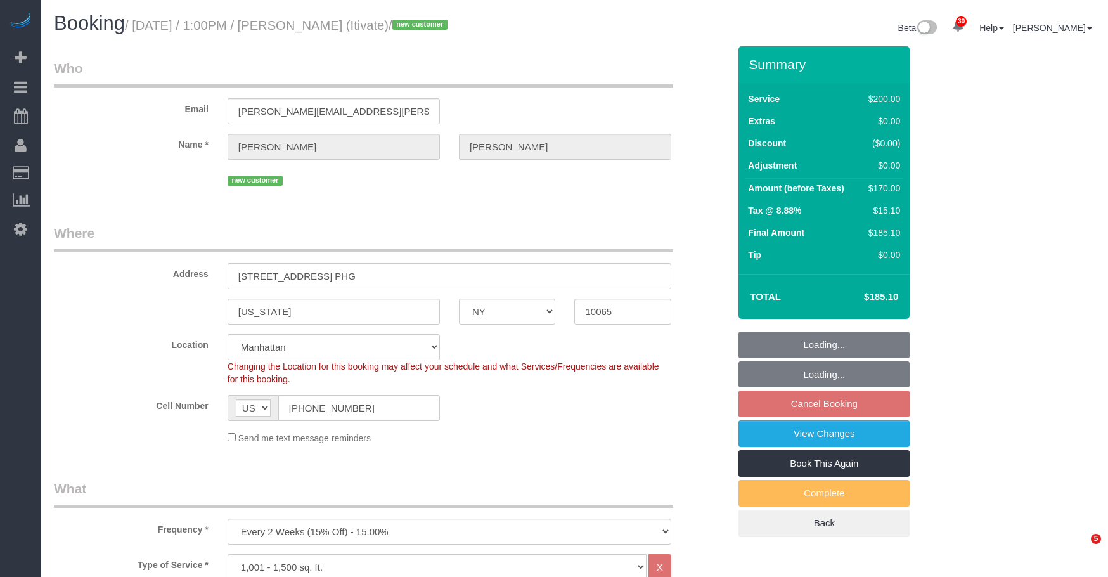
select select "number:6"
select select "spot61"
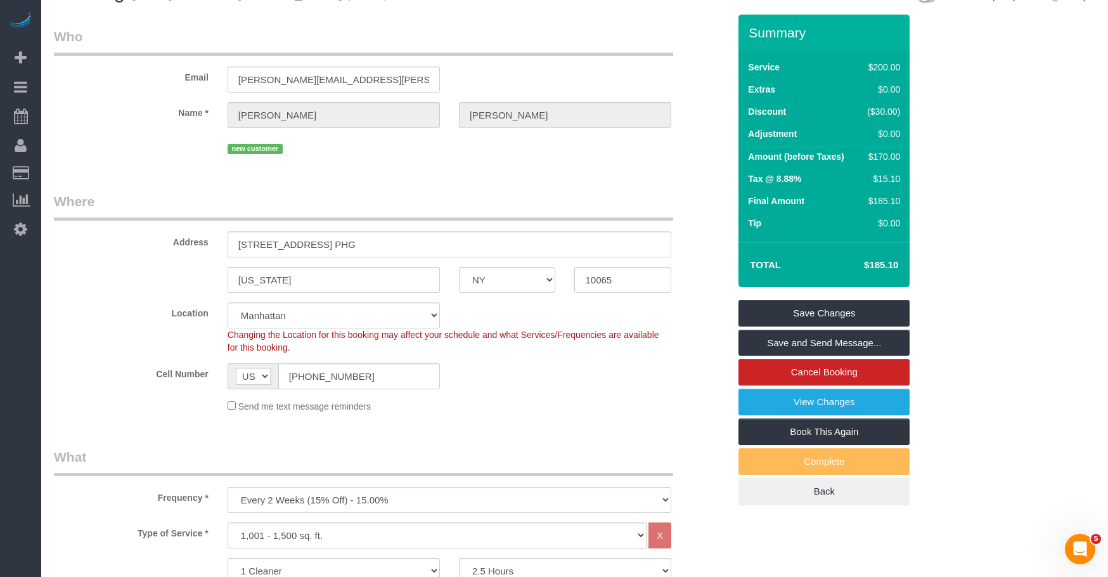
scroll to position [63, 0]
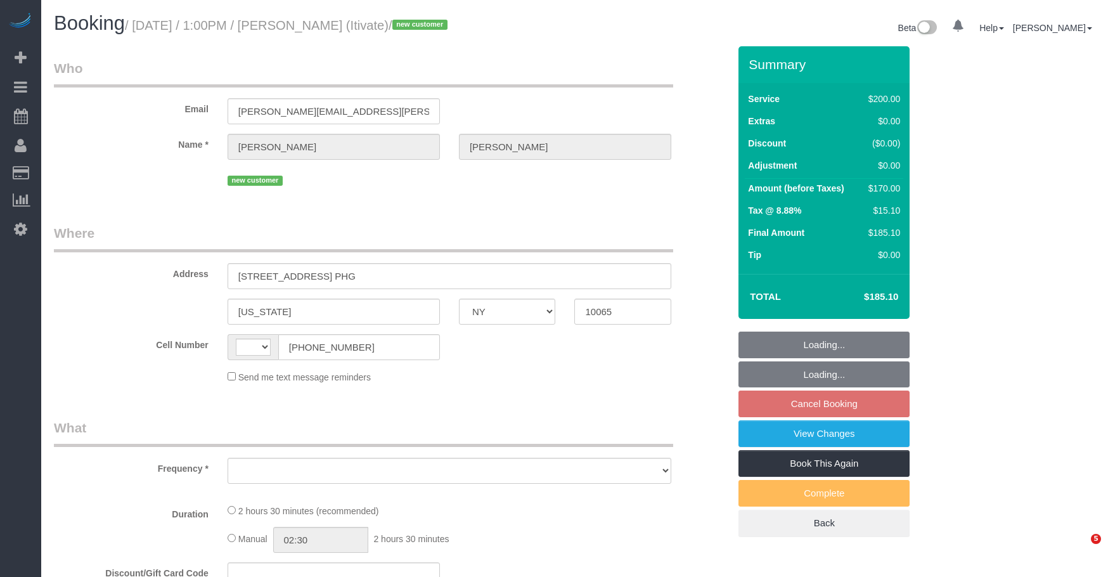
select select "NY"
select select "number:61"
select select "number:75"
select select "number:15"
select select "number:6"
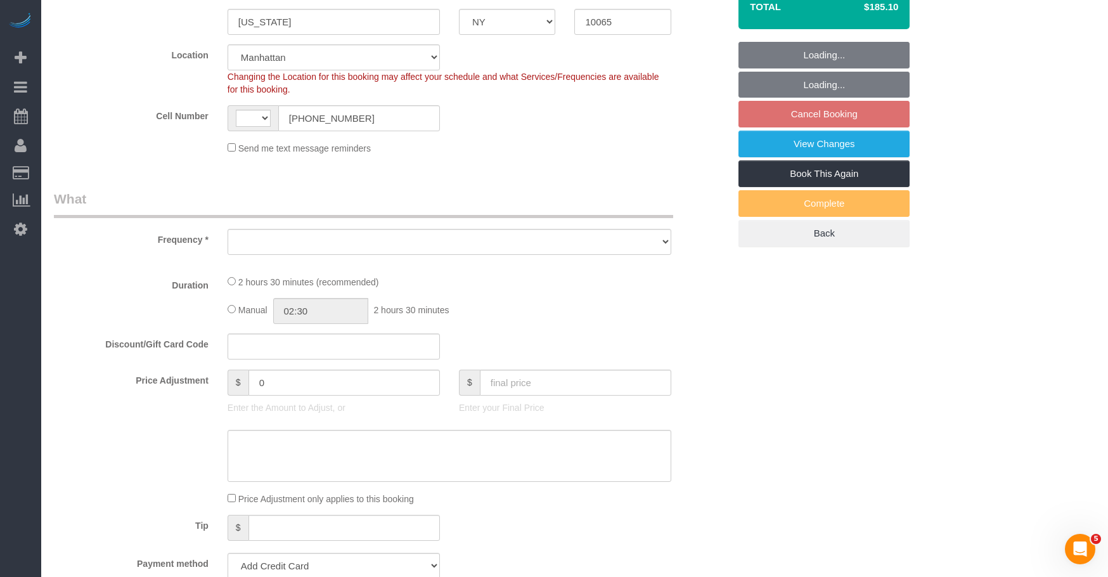
select select "string:[GEOGRAPHIC_DATA]"
select select "string:stripe-pm_1SD47w4VGloSiKo7chgJo944"
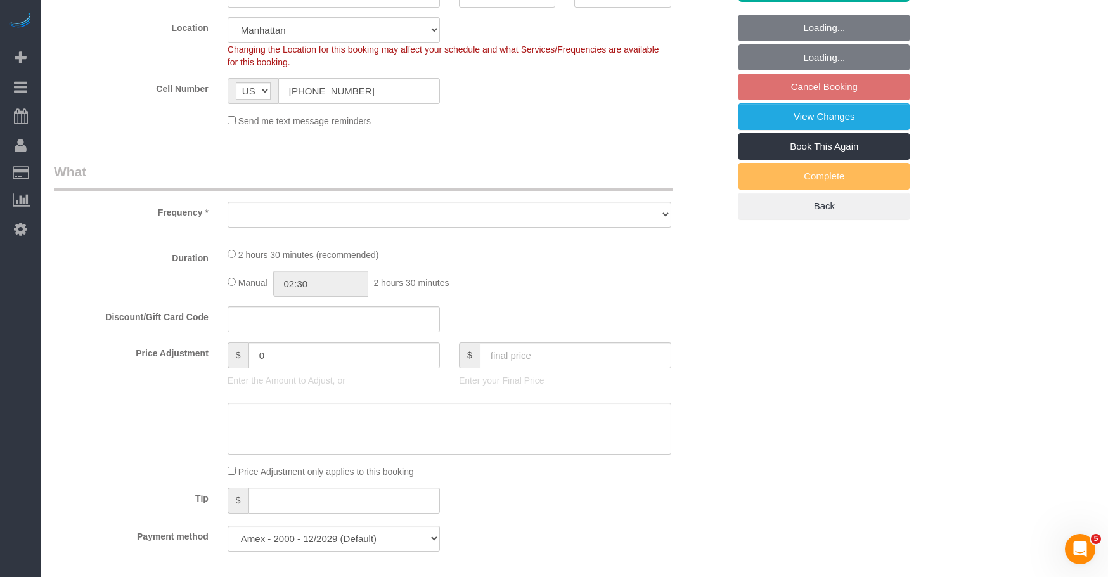
select select "object:956"
select select "150"
select select "spot6"
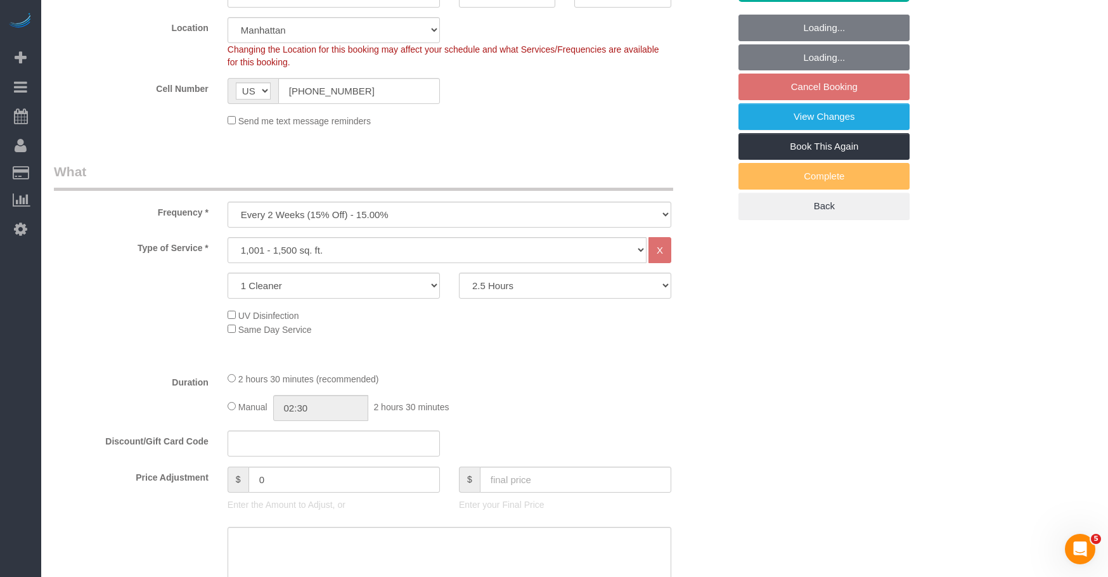
select select "object:1046"
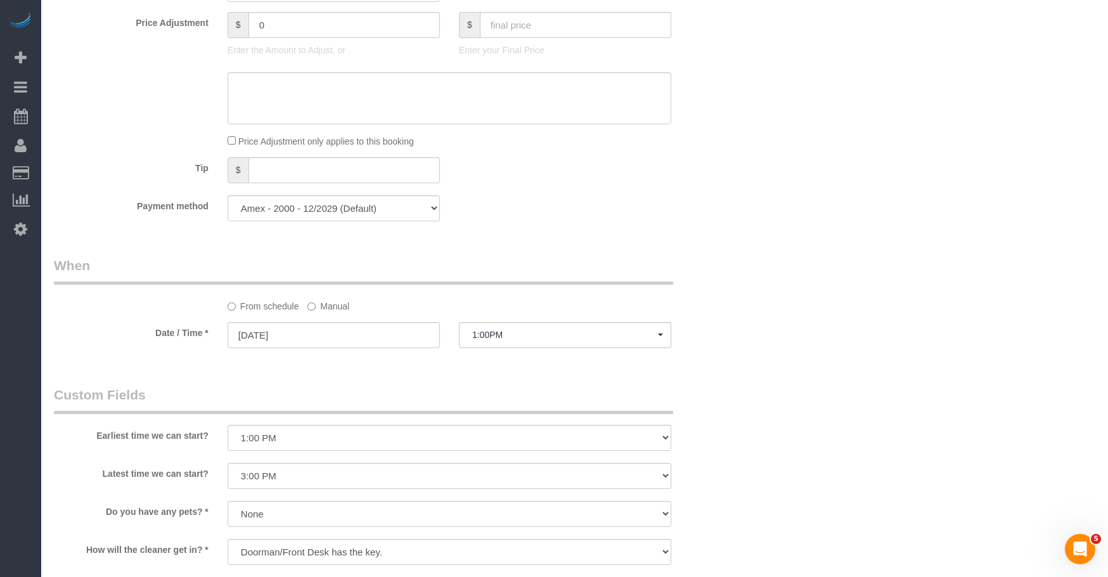
scroll to position [950, 0]
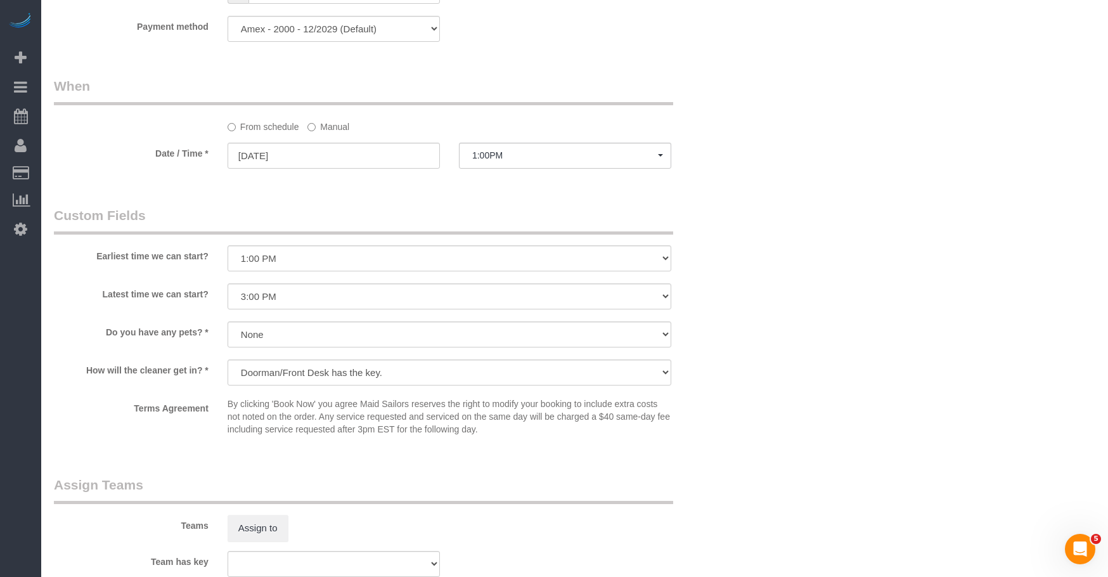
click at [333, 126] on label "Manual" at bounding box center [328, 124] width 42 height 17
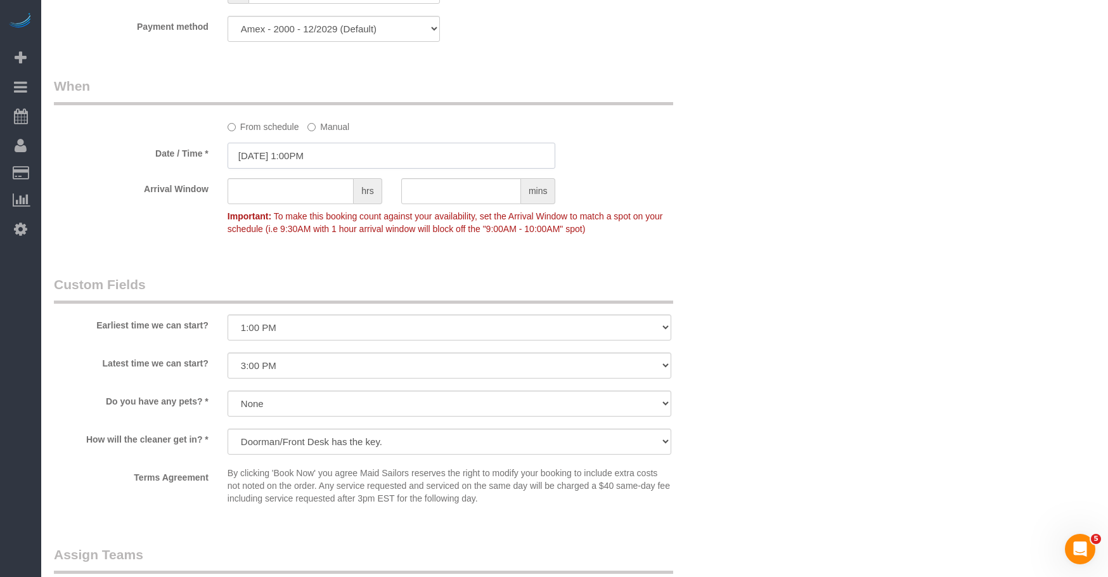
click at [397, 163] on input "[DATE] 1:00PM" at bounding box center [391, 156] width 328 height 26
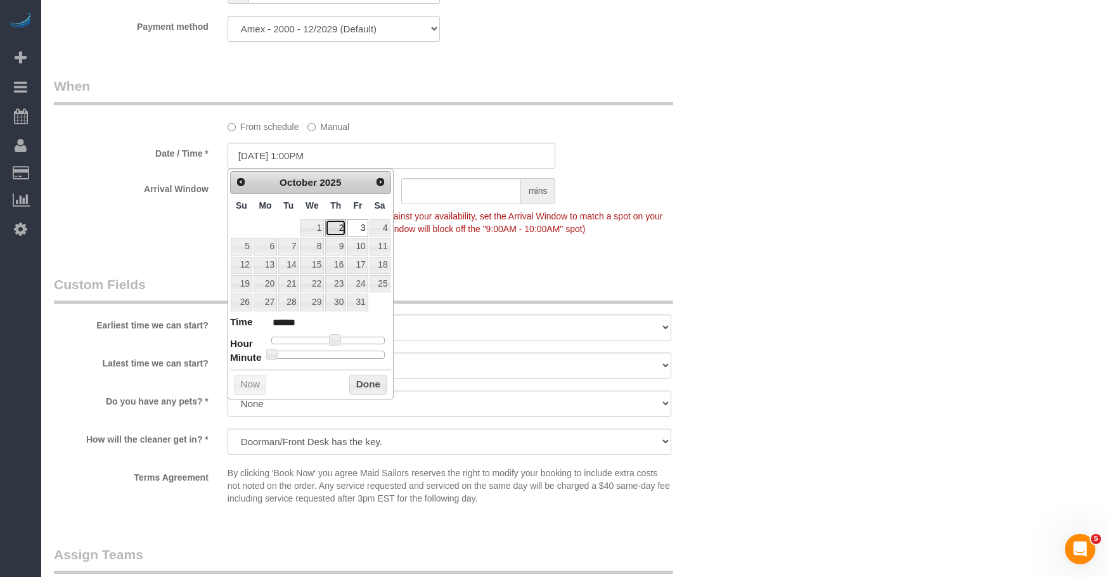
click at [338, 224] on link "2" at bounding box center [335, 227] width 21 height 17
type input "[DATE] 12:00PM"
type input "*******"
type input "[DATE] 10:00AM"
type input "*******"
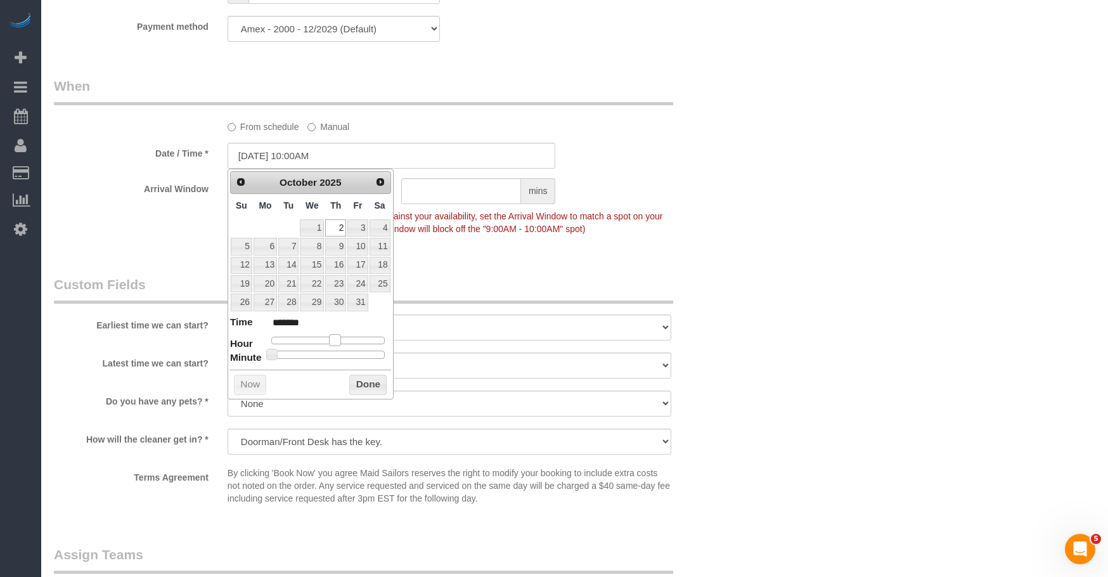
type input "[DATE] 9:00AM"
type input "******"
type input "[DATE] 8:00AM"
type input "******"
drag, startPoint x: 335, startPoint y: 343, endPoint x: 312, endPoint y: 346, distance: 23.0
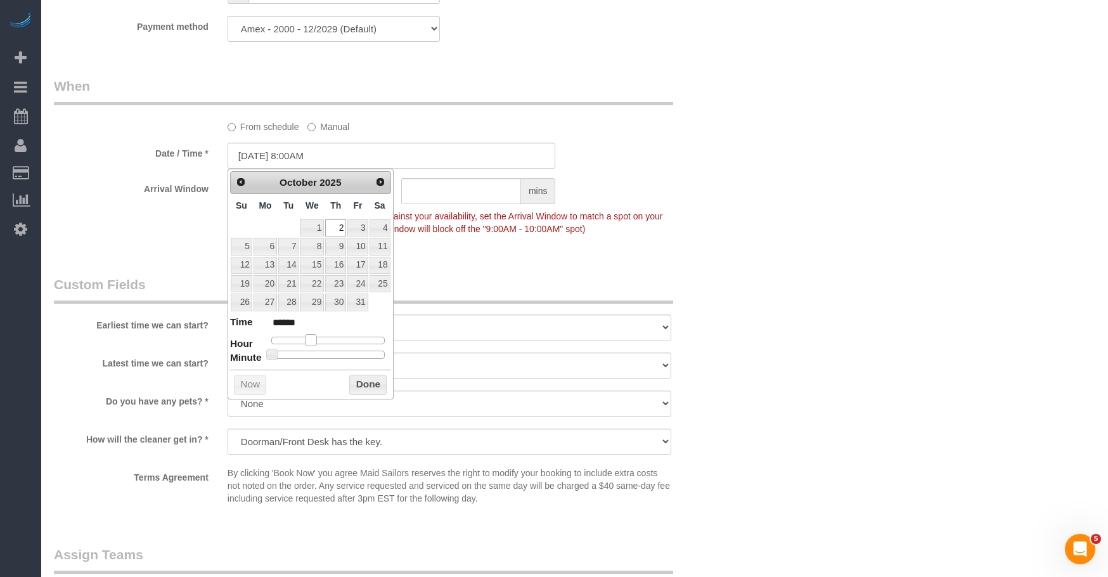
click at [312, 346] on dl "Time ****** Hour Minute Second Millisecond Microsecond Time Zone ***** ***** **…" at bounding box center [310, 337] width 161 height 44
click at [890, 210] on div "Who Email [PERSON_NAME][EMAIL_ADDRESS][PERSON_NAME][DOMAIN_NAME] Name * [PERSON…" at bounding box center [574, 77] width 1041 height 1962
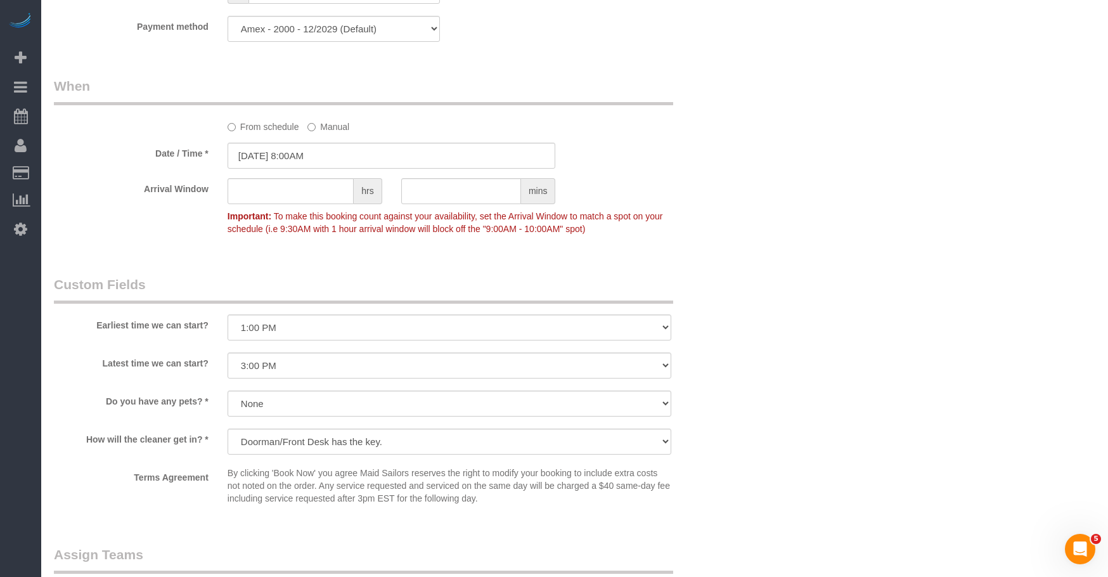
scroll to position [1014, 0]
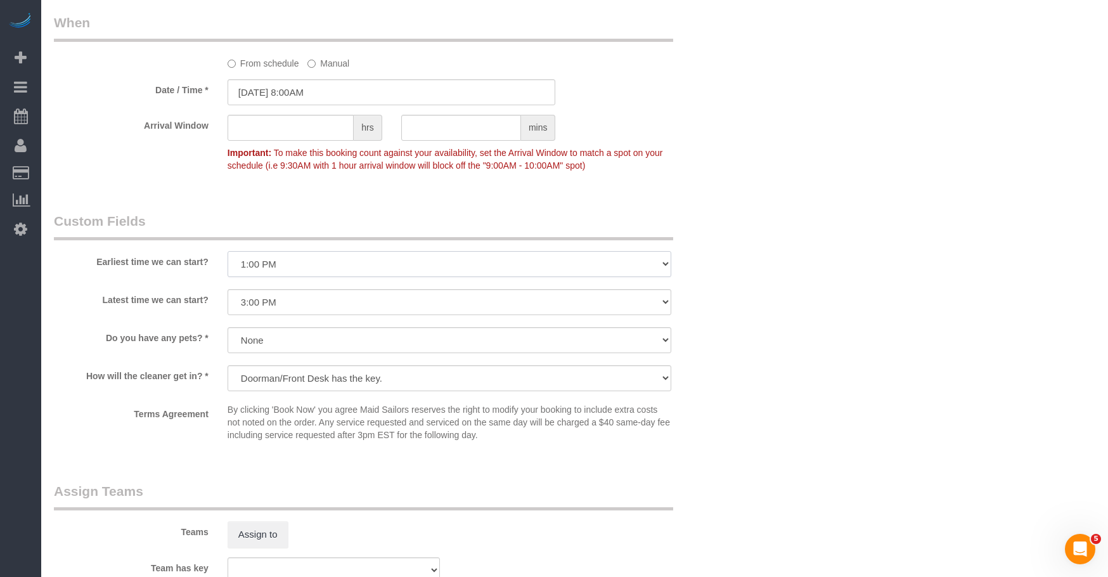
click at [342, 263] on select "I am not flexible, keep my selected time 8:00 AM 9:00 AM 10:00 AM 11:00 AM 12:0…" at bounding box center [449, 264] width 444 height 26
click at [356, 269] on select "I am not flexible, keep my selected time 8:00 AM 9:00 AM 10:00 AM 11:00 AM 12:0…" at bounding box center [449, 264] width 444 height 26
select select "number:89"
click at [227, 251] on select "I am not flexible, keep my selected time 8:00 AM 9:00 AM 10:00 AM 11:00 AM 12:0…" at bounding box center [449, 264] width 444 height 26
drag, startPoint x: 376, startPoint y: 304, endPoint x: 376, endPoint y: 314, distance: 10.1
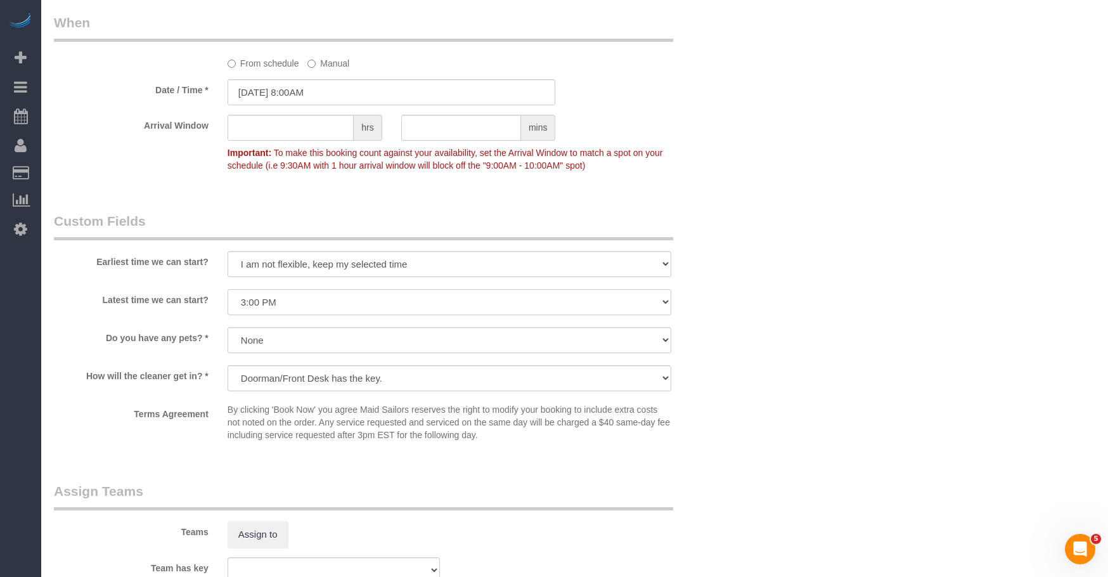
click at [376, 304] on select "I am not flexible, keep my selected time 8:00 AM 9:00 AM 10:00 AM 11:00 AM 12:0…" at bounding box center [449, 302] width 444 height 26
select select "number:90"
click at [227, 289] on select "I am not flexible, keep my selected time 8:00 AM 9:00 AM 10:00 AM 11:00 AM 12:0…" at bounding box center [449, 302] width 444 height 26
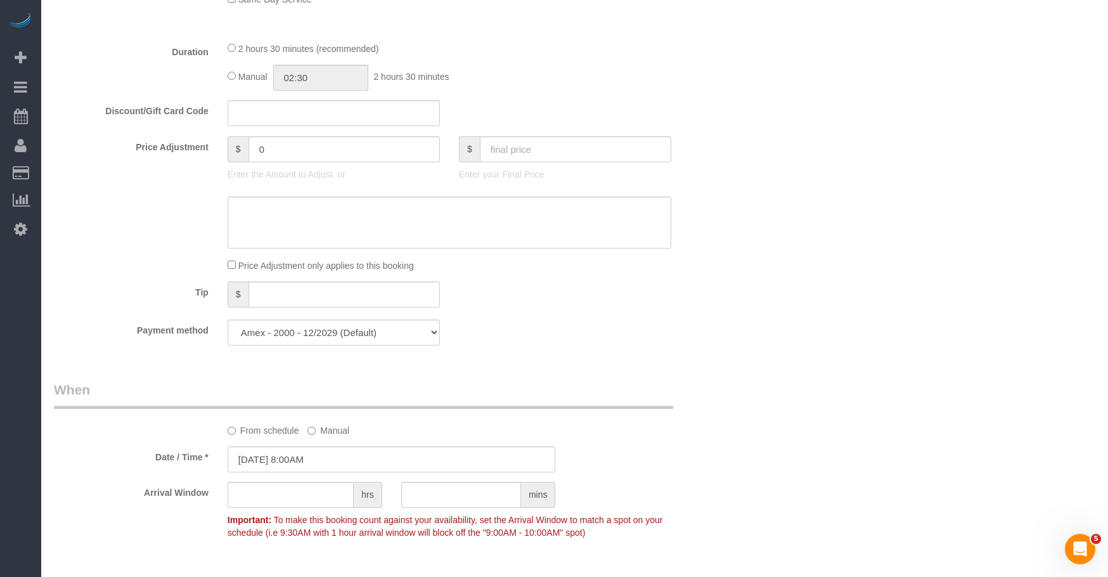
scroll to position [634, 0]
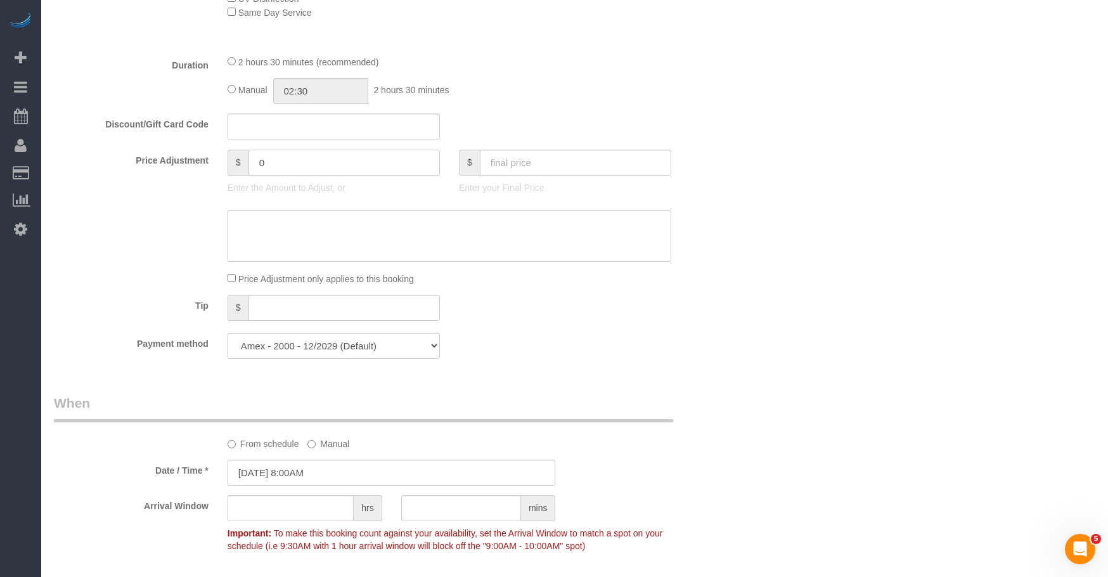
drag, startPoint x: 296, startPoint y: 159, endPoint x: 152, endPoint y: 140, distance: 145.1
click at [152, 140] on fieldset "What Frequency * One Time Weekly (20% Off) - 20.00% Every 2 Weeks (15% Off) - 1…" at bounding box center [391, 106] width 675 height 523
type input "2"
type input "-25"
click at [374, 239] on textarea at bounding box center [449, 236] width 444 height 52
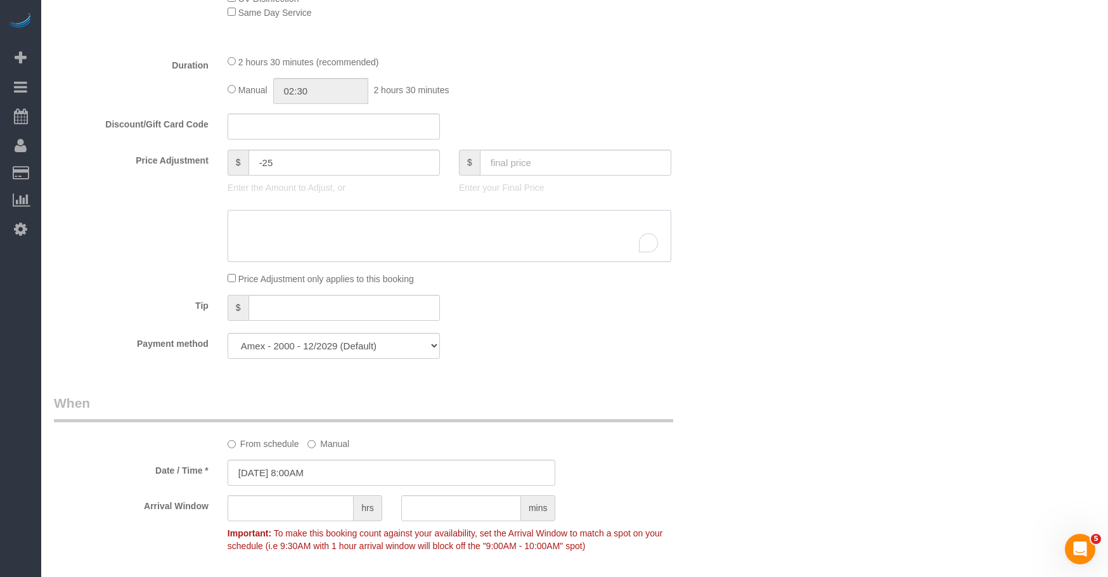
paste textarea "A $25 credit was offered to reschedule from [DATE] to [DATE]."
click at [271, 226] on textarea "To enrich screen reader interactions, please activate Accessibility in Grammarl…" at bounding box center [449, 236] width 444 height 52
type textarea "A $25 discount was offered to reschedule from [DATE] to [DATE]."
click at [867, 262] on div "Who Email jessica.walther@itivate.com Name * Jessica Walther new customer Where…" at bounding box center [574, 394] width 1041 height 1962
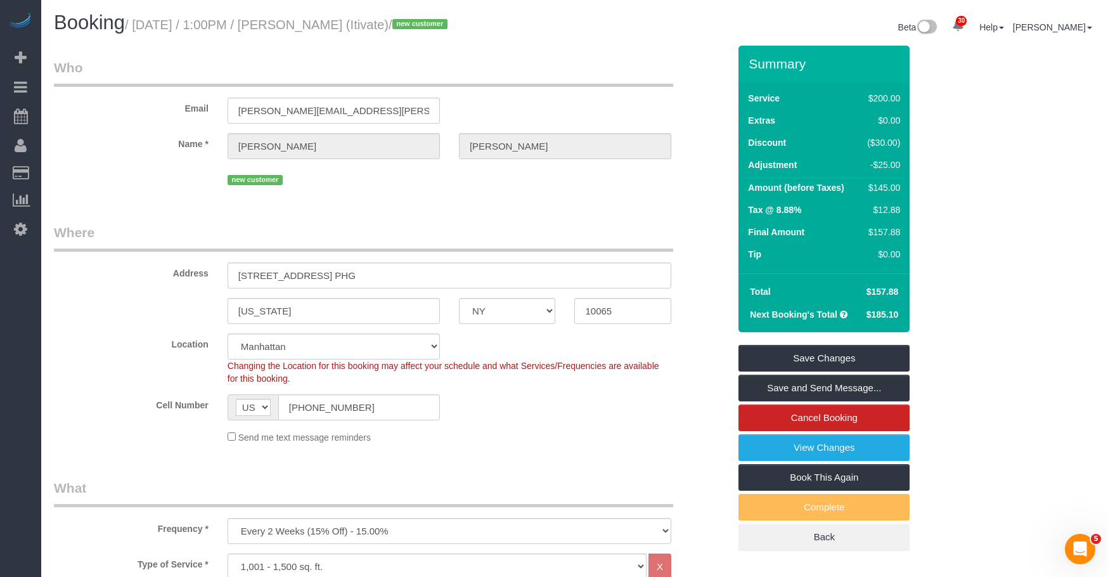
scroll to position [0, 0]
click at [877, 361] on link "Save Changes" at bounding box center [823, 358] width 171 height 27
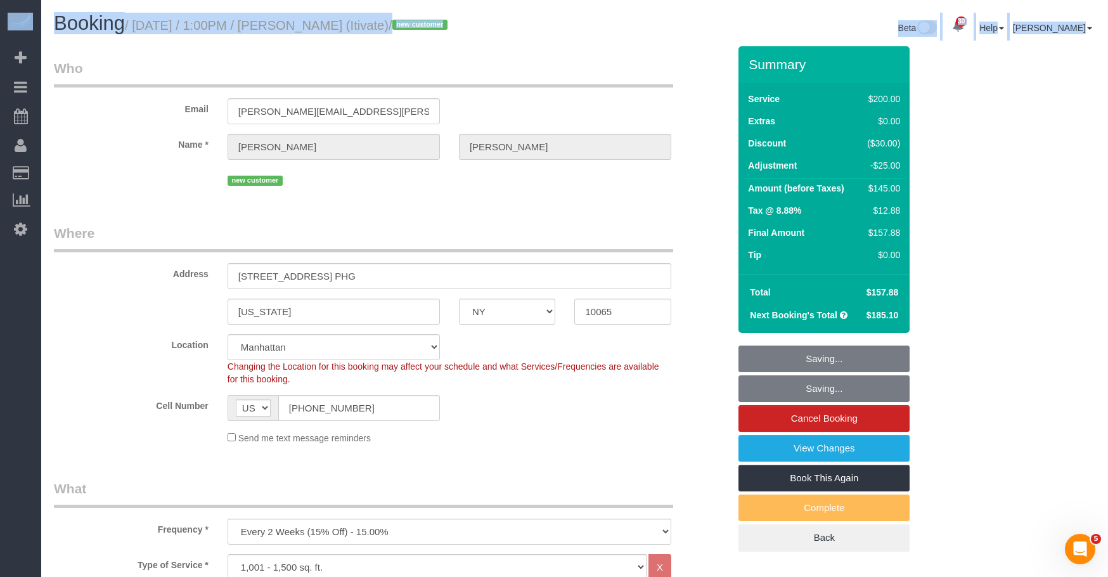
click at [1107, 188] on html "30 Beta Your Notifications You have 0 alerts × You have 2 to charge for 09/29/2…" at bounding box center [554, 288] width 1108 height 577
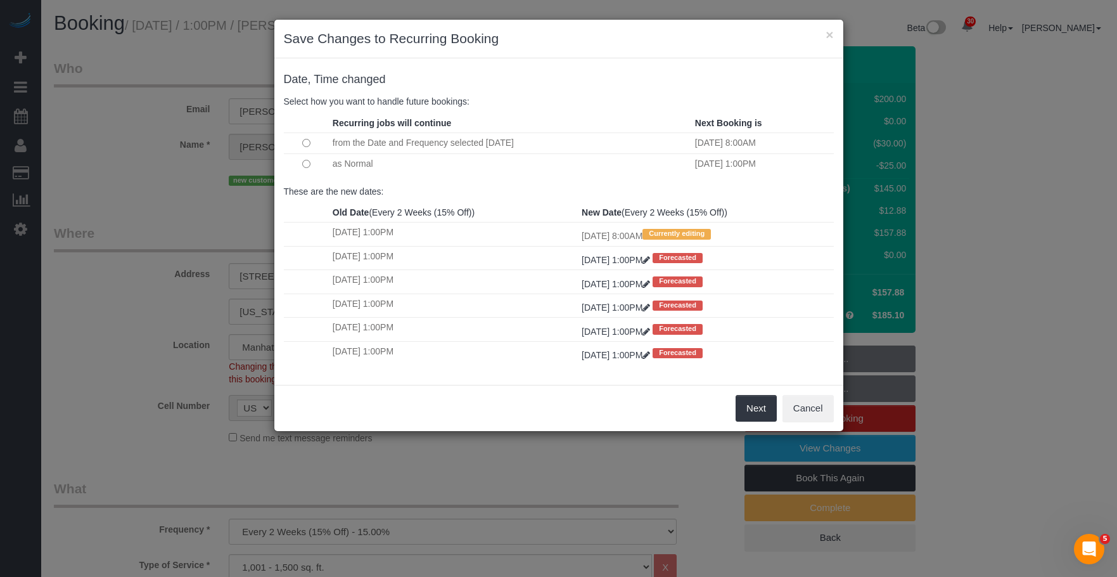
click at [723, 40] on h3 "Save Changes to Recurring Booking" at bounding box center [559, 38] width 550 height 19
click at [753, 405] on button "Next" at bounding box center [756, 408] width 41 height 27
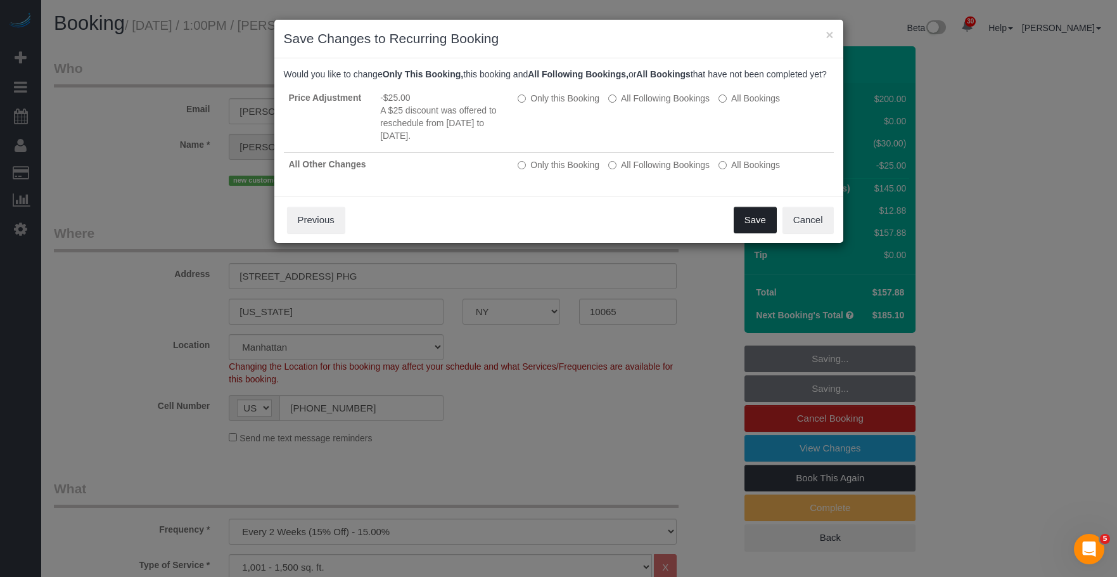
drag, startPoint x: 744, startPoint y: 224, endPoint x: 661, endPoint y: 264, distance: 91.5
click at [744, 225] on button "Save" at bounding box center [755, 220] width 43 height 27
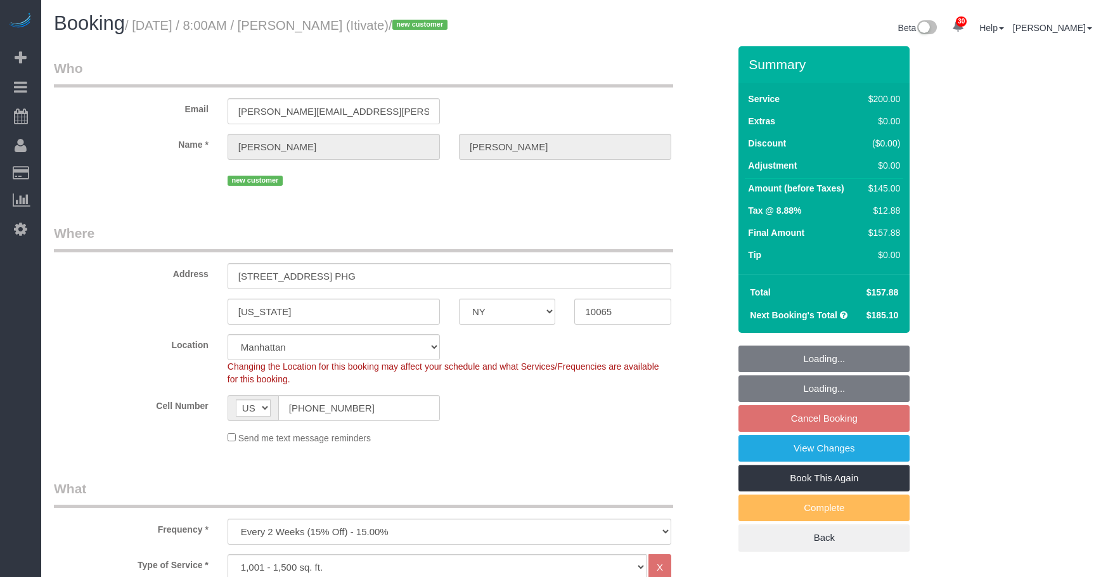
select select "NY"
select select "150"
select select "number:89"
select select "number:90"
select select "number:15"
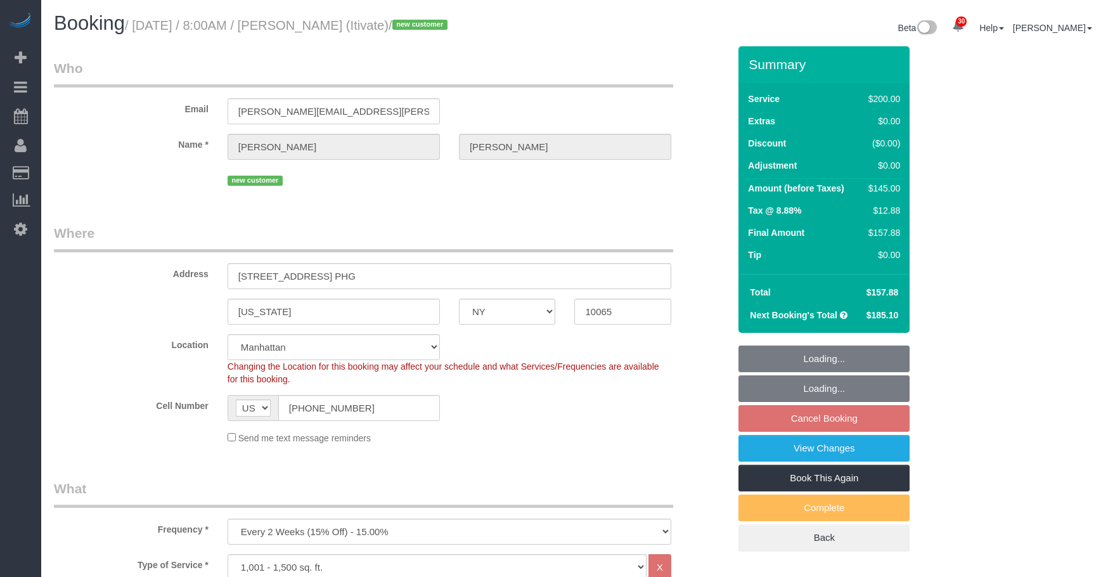
select select "number:6"
select select "spot1"
select select "NY"
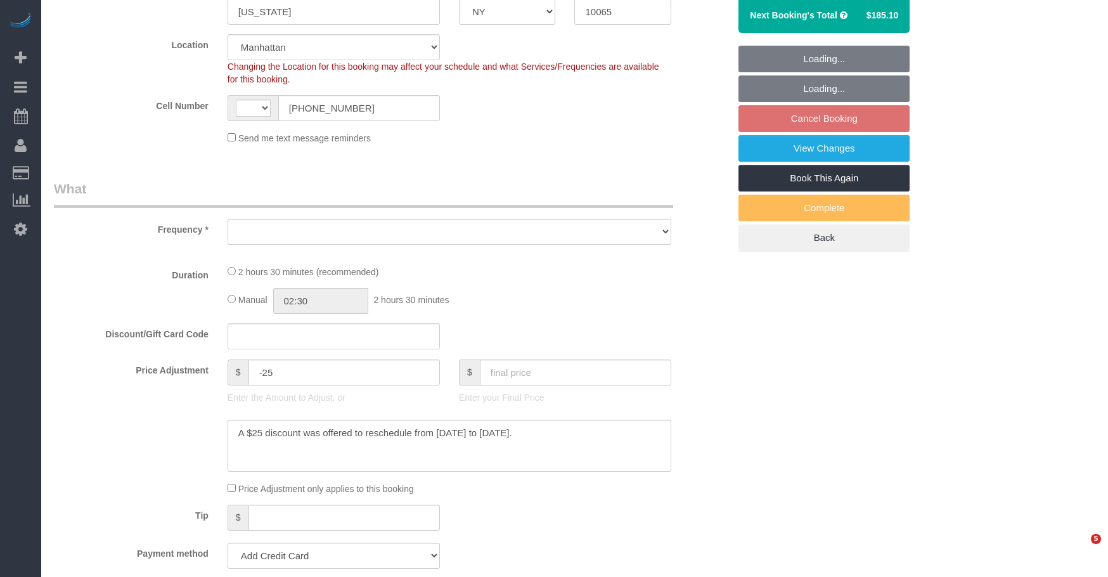
select select "150"
select select "number:89"
select select "number:90"
select select "number:15"
select select "number:6"
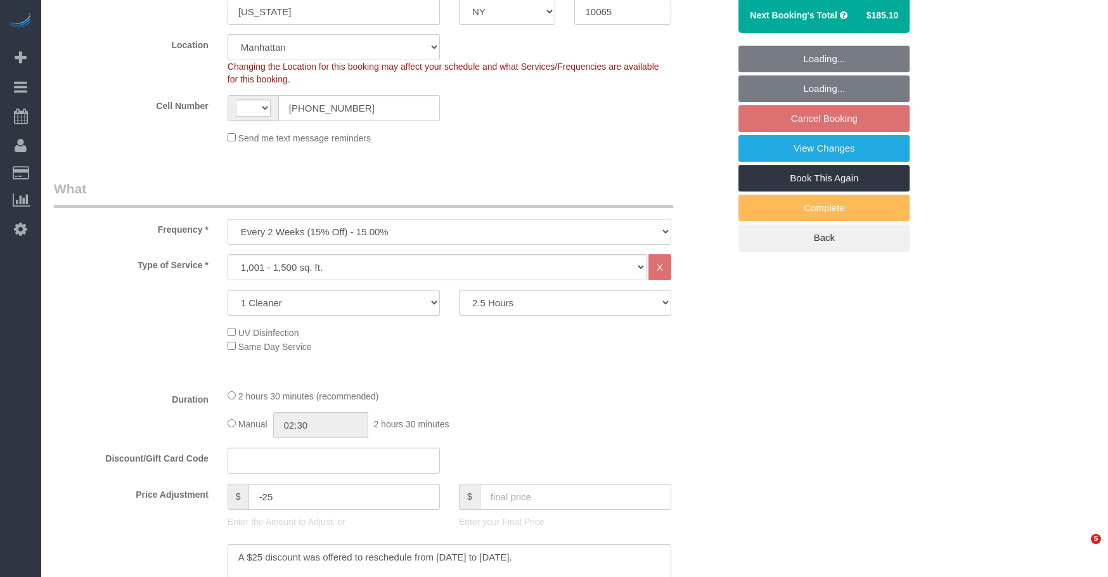
select select "object:793"
select select "string:stripe-pm_1SD47w4VGloSiKo7chgJo944"
select select "object:1044"
select select "string:[GEOGRAPHIC_DATA]"
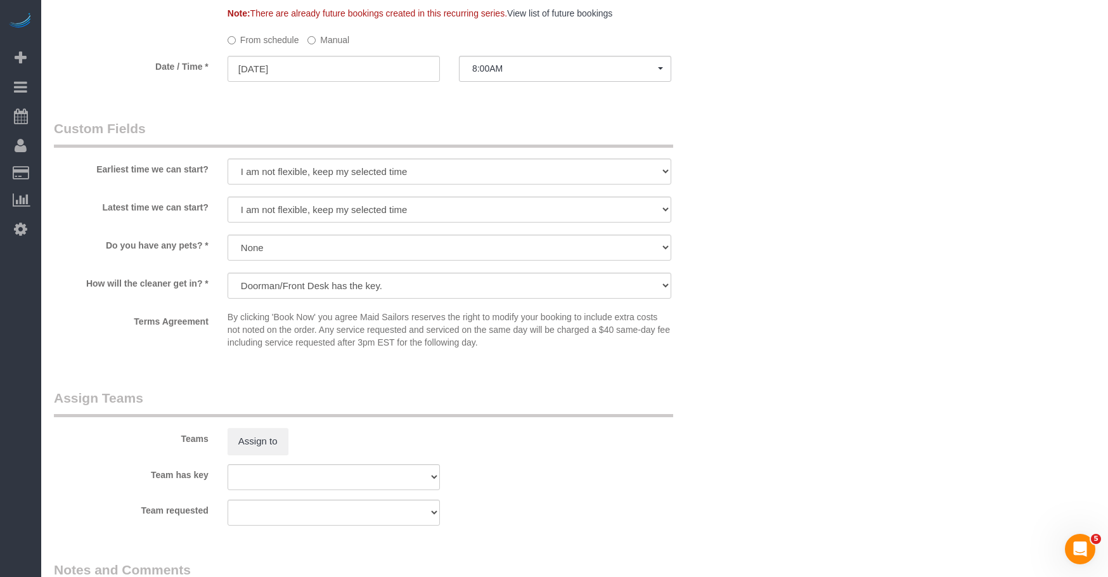
select select "spot1"
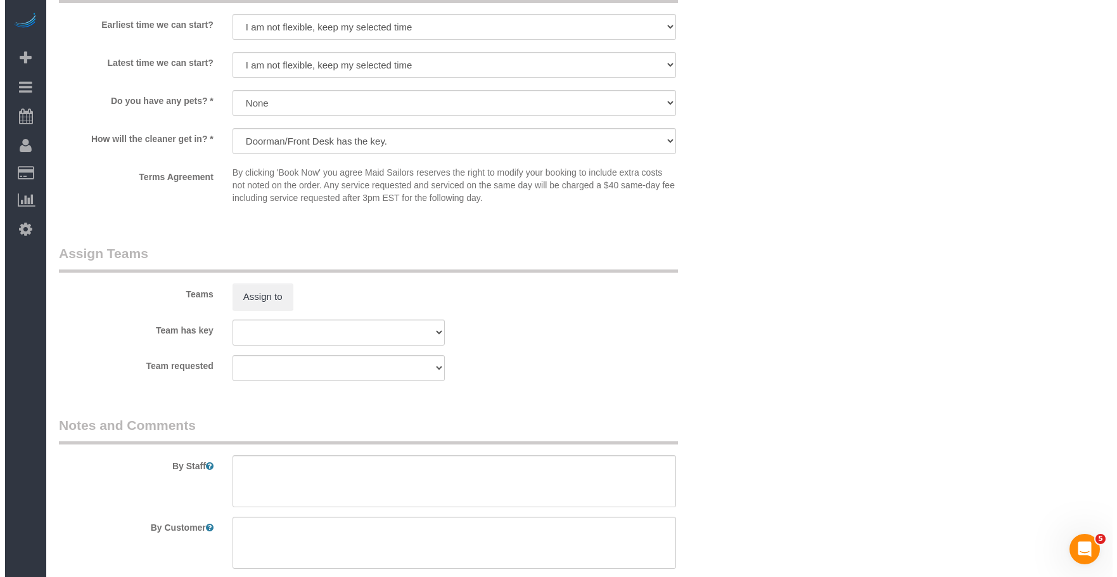
scroll to position [0, 0]
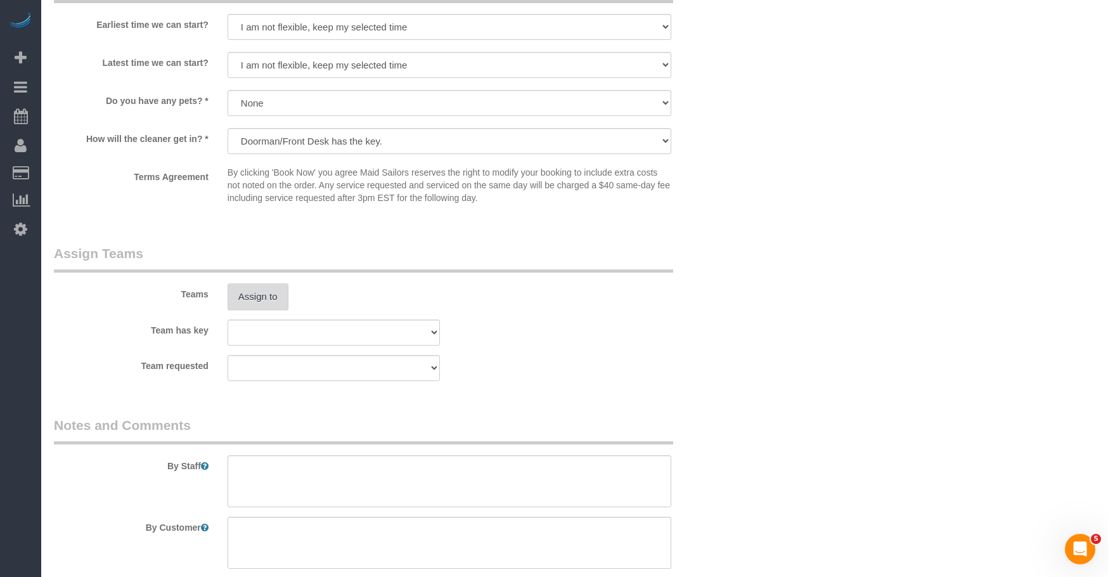
click at [272, 299] on button "Assign to" at bounding box center [257, 296] width 61 height 27
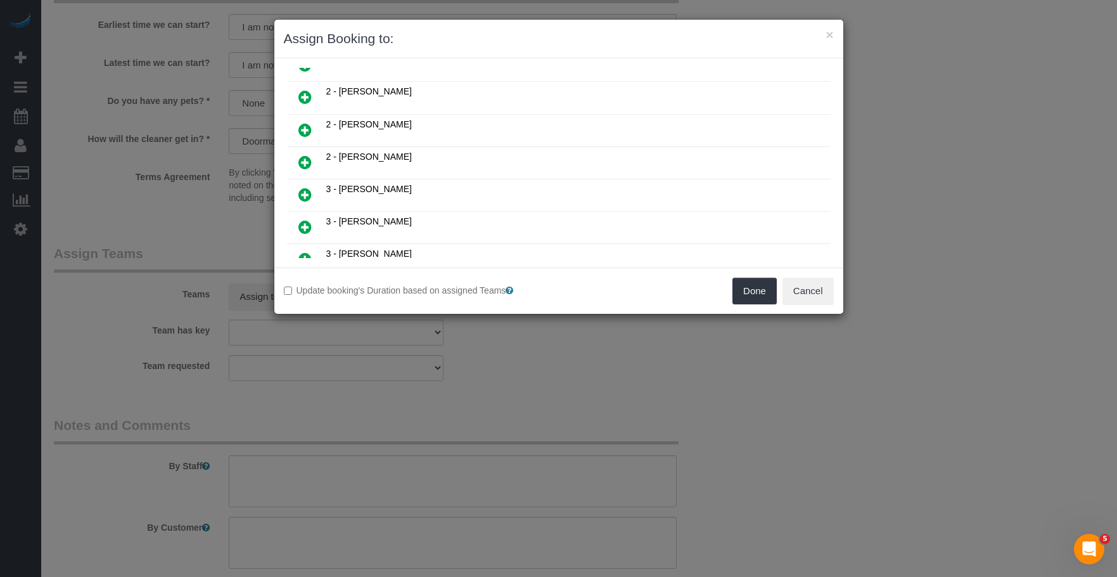
scroll to position [253, 0]
drag, startPoint x: 298, startPoint y: 120, endPoint x: 316, endPoint y: 128, distance: 19.6
click at [298, 120] on icon at bounding box center [304, 126] width 13 height 15
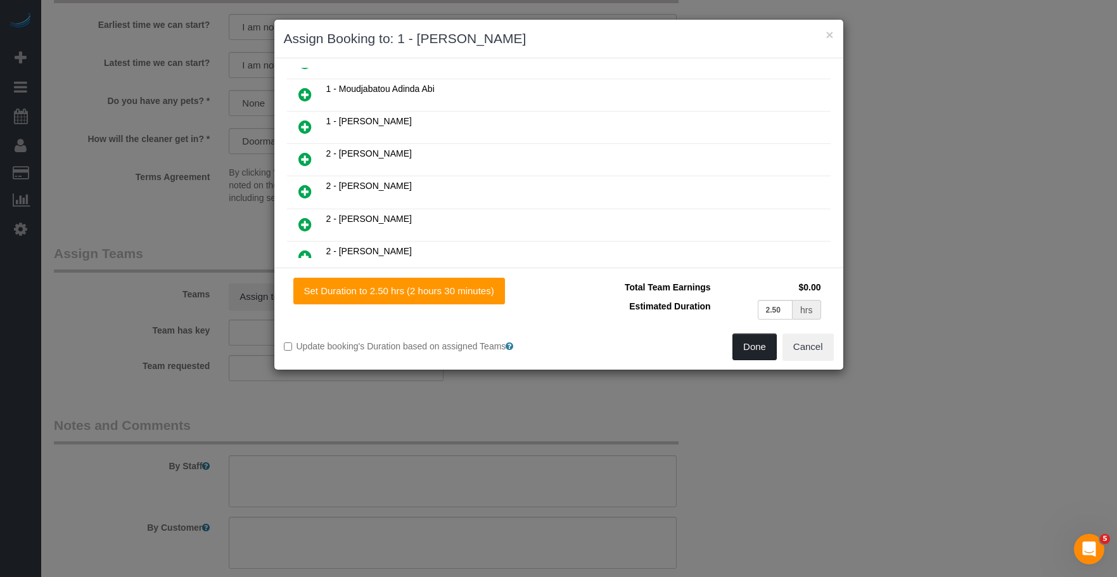
click at [748, 347] on button "Done" at bounding box center [754, 346] width 44 height 27
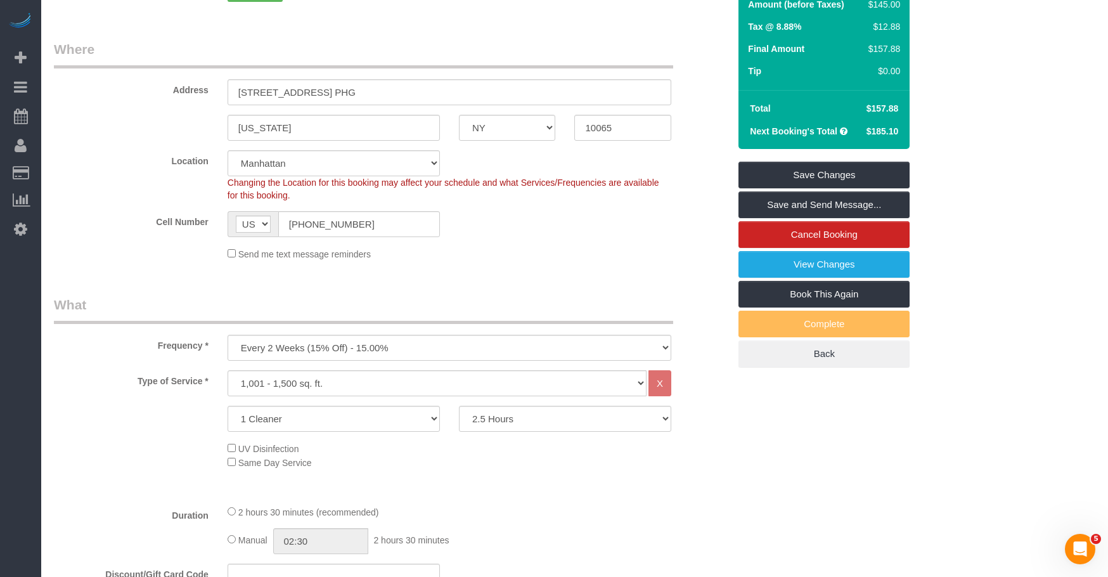
scroll to position [0, 0]
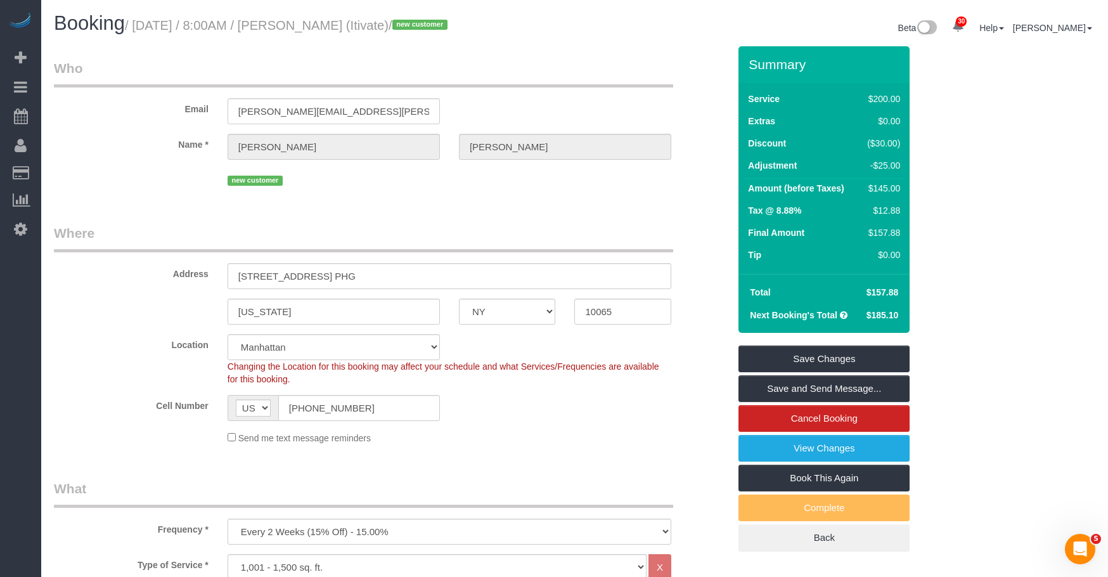
click at [873, 366] on link "Save Changes" at bounding box center [823, 358] width 171 height 27
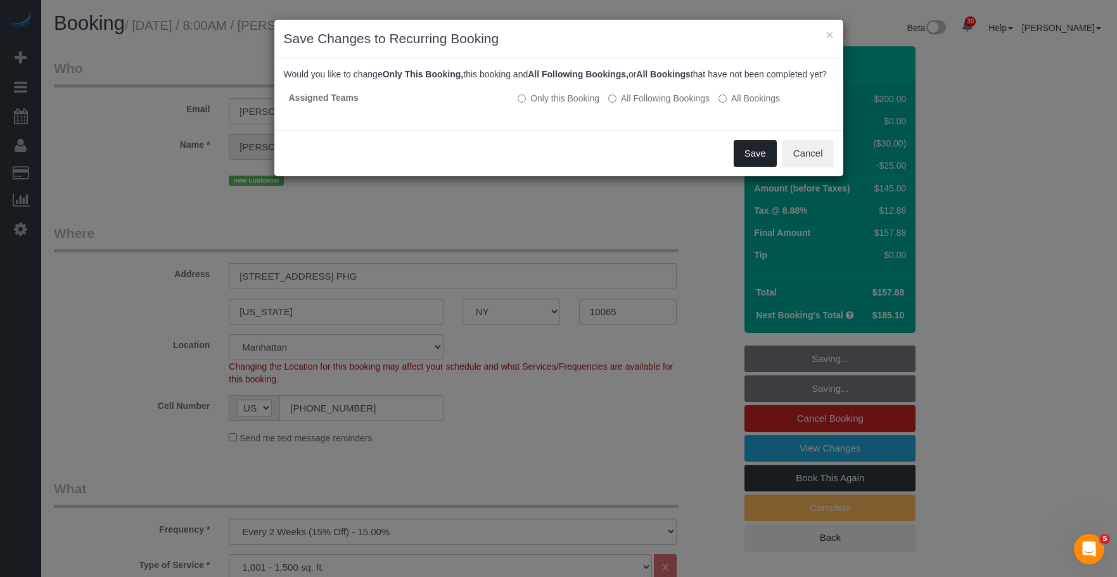
drag, startPoint x: 758, startPoint y: 167, endPoint x: 913, endPoint y: 54, distance: 191.7
click at [758, 167] on button "Save" at bounding box center [755, 153] width 43 height 27
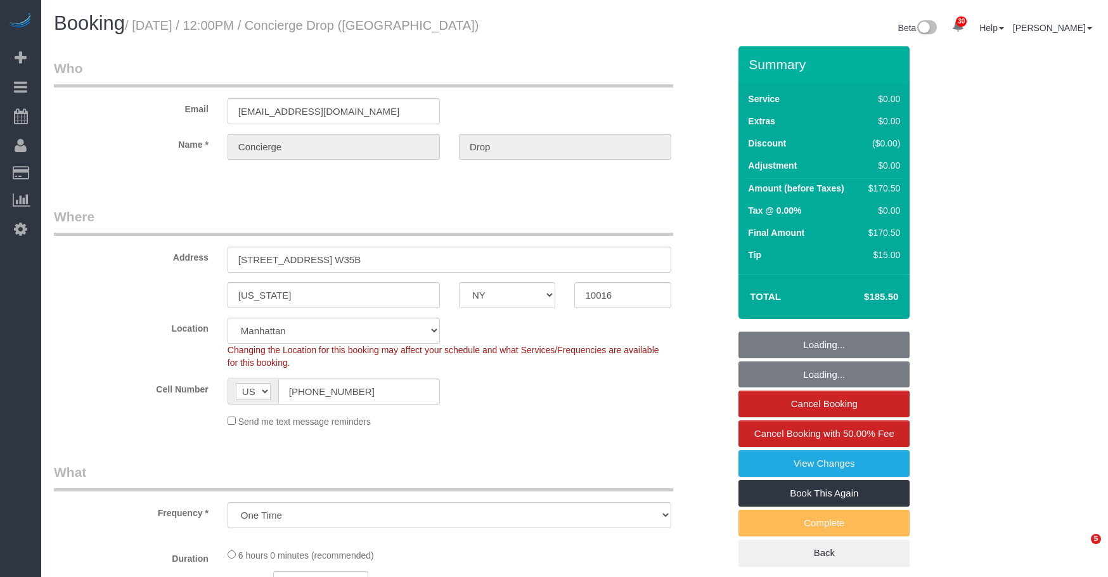
select select "NY"
select select "spot1"
select select "object:932"
select select "string:stripe-pm_1RaQn24VGloSiKo7zeOF73Wj"
select select "number:89"
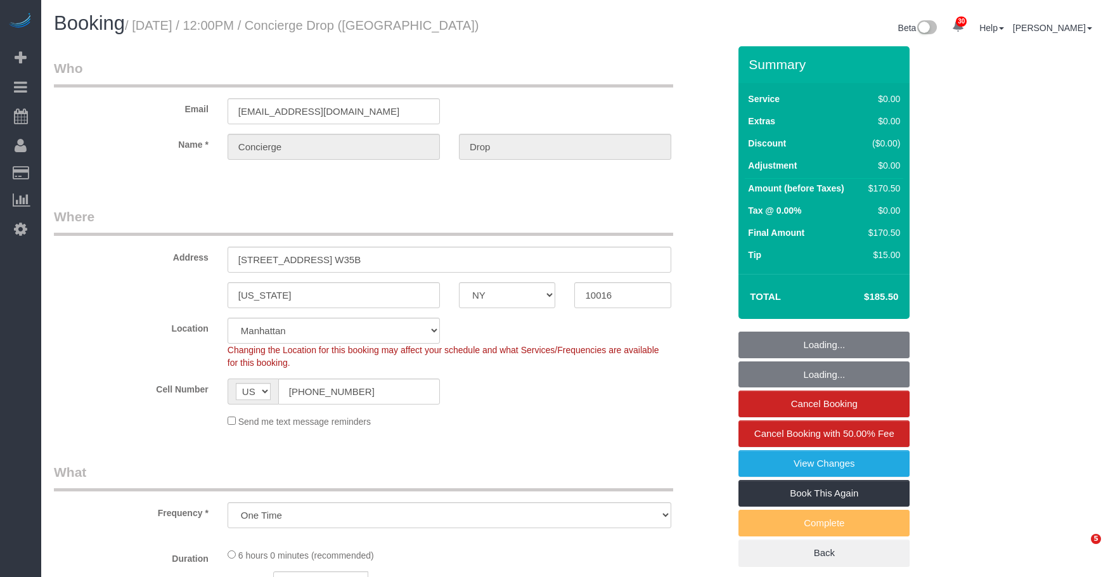
select select "number:90"
select select "number:15"
select select "number:6"
select select "2"
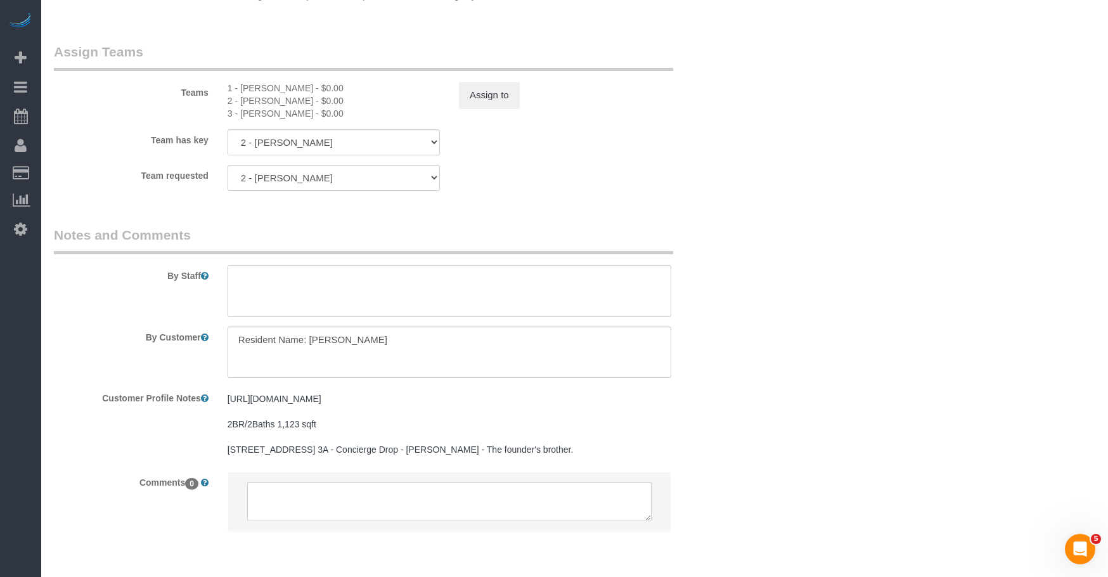
scroll to position [1679, 0]
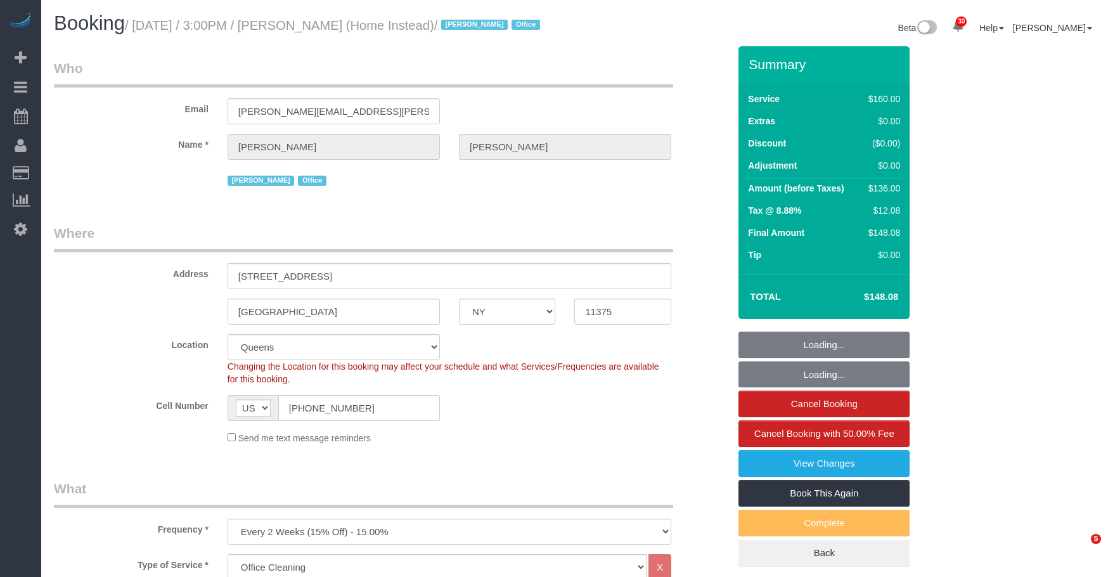
select select "NY"
select select "spot1"
select select "number:61"
select select "number:76"
select select "number:15"
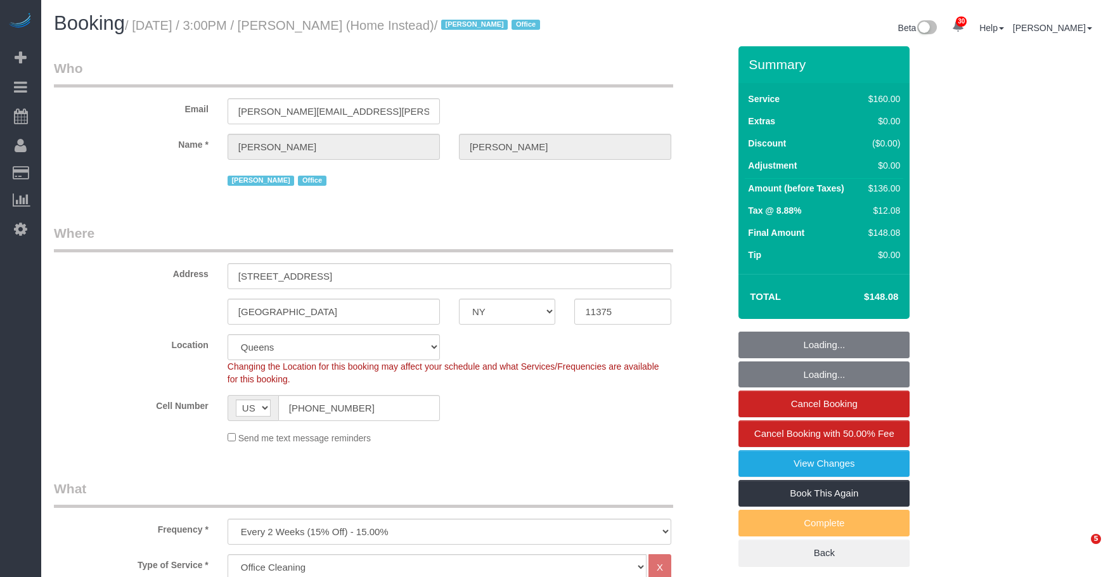
select select "number:7"
click at [405, 25] on small "/ [DATE] / 3:00PM / [PERSON_NAME] (Home Instead) / [PERSON_NAME] Office" at bounding box center [334, 25] width 419 height 14
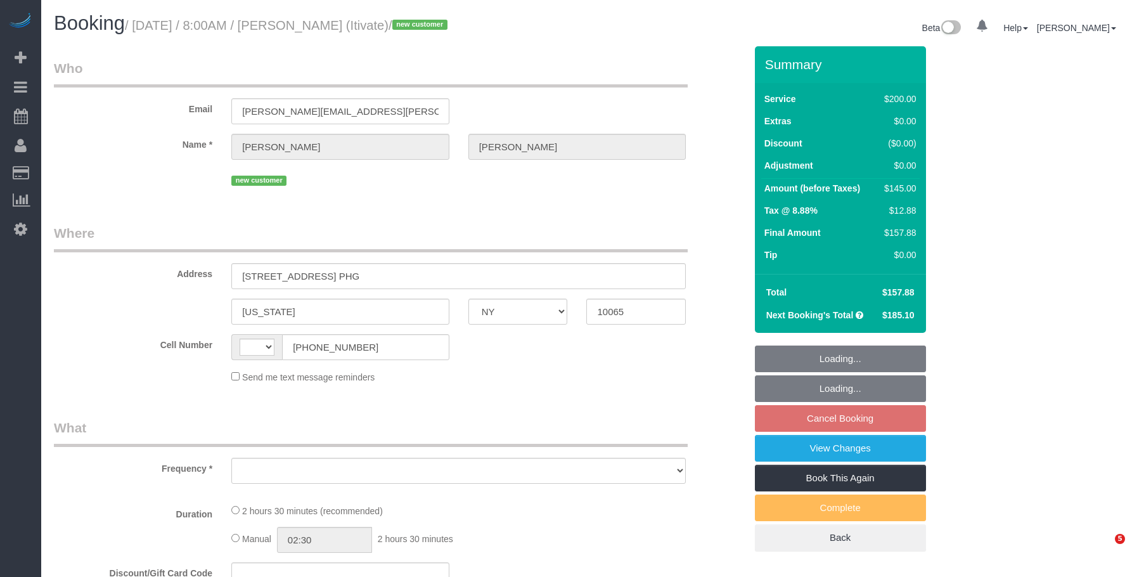
select select "NY"
select select "string:[GEOGRAPHIC_DATA]"
select select "object:818"
select select "150"
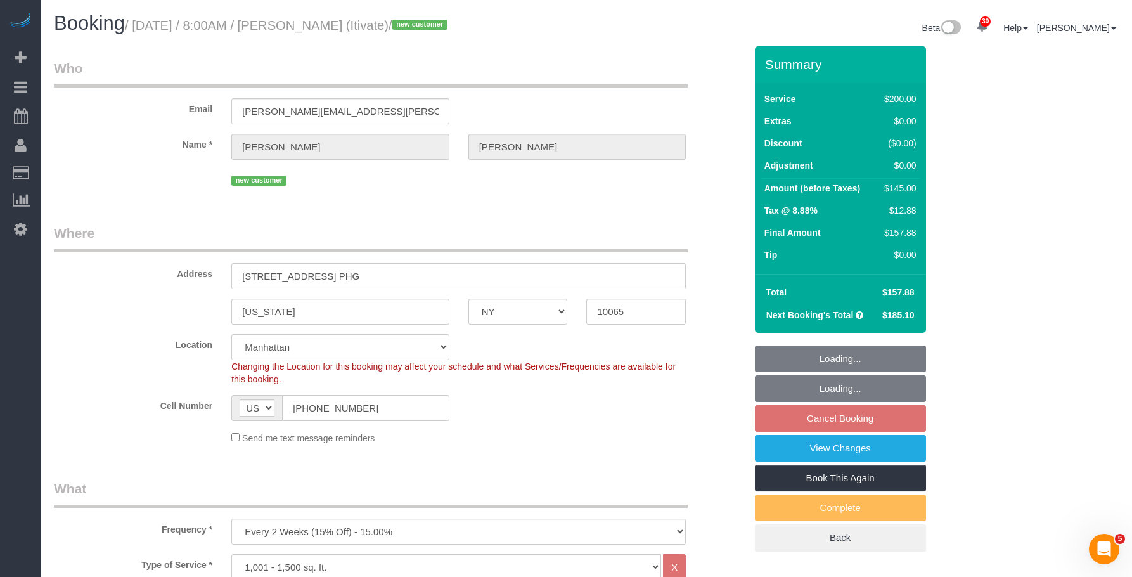
select select "string:stripe-pm_1SD47w4VGloSiKo7chgJo944"
select select "number:89"
select select "number:90"
select select "number:15"
select select "number:6"
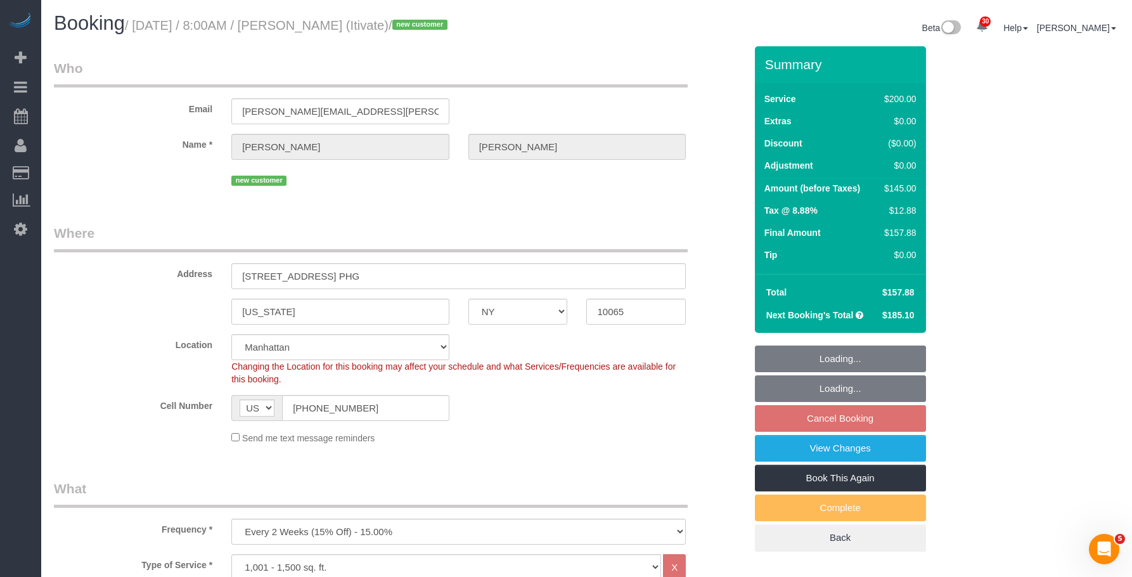
select select "object:1054"
select select "spot1"
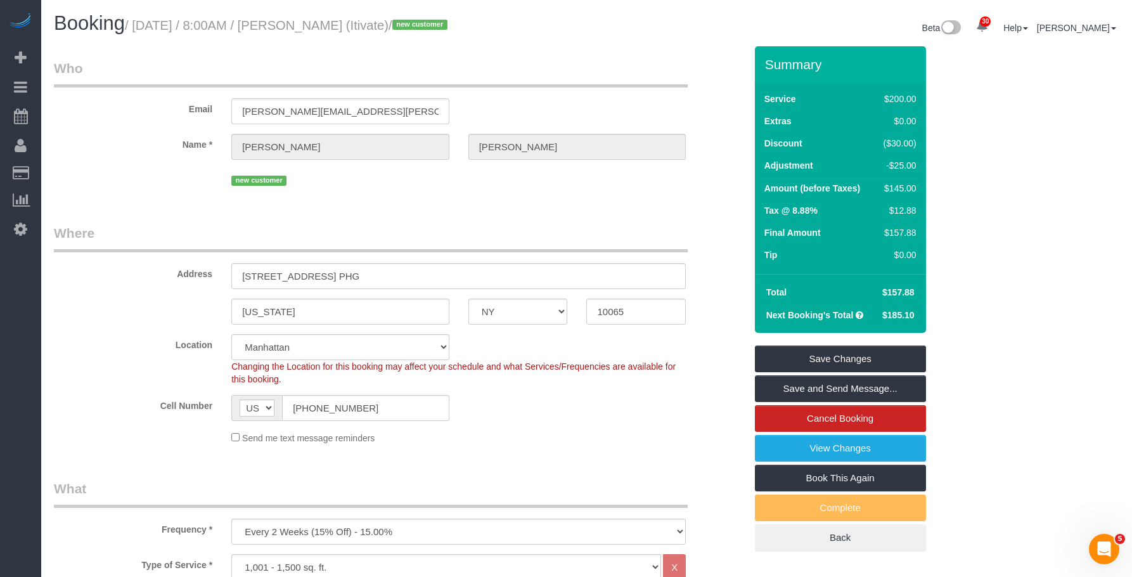
drag, startPoint x: 561, startPoint y: 48, endPoint x: 535, endPoint y: 186, distance: 141.2
drag, startPoint x: 179, startPoint y: 108, endPoint x: 65, endPoint y: 105, distance: 113.4
click at [65, 105] on div "Email jessica.walther@itivate.com" at bounding box center [400, 91] width 713 height 65
drag, startPoint x: 96, startPoint y: 170, endPoint x: 240, endPoint y: 139, distance: 147.1
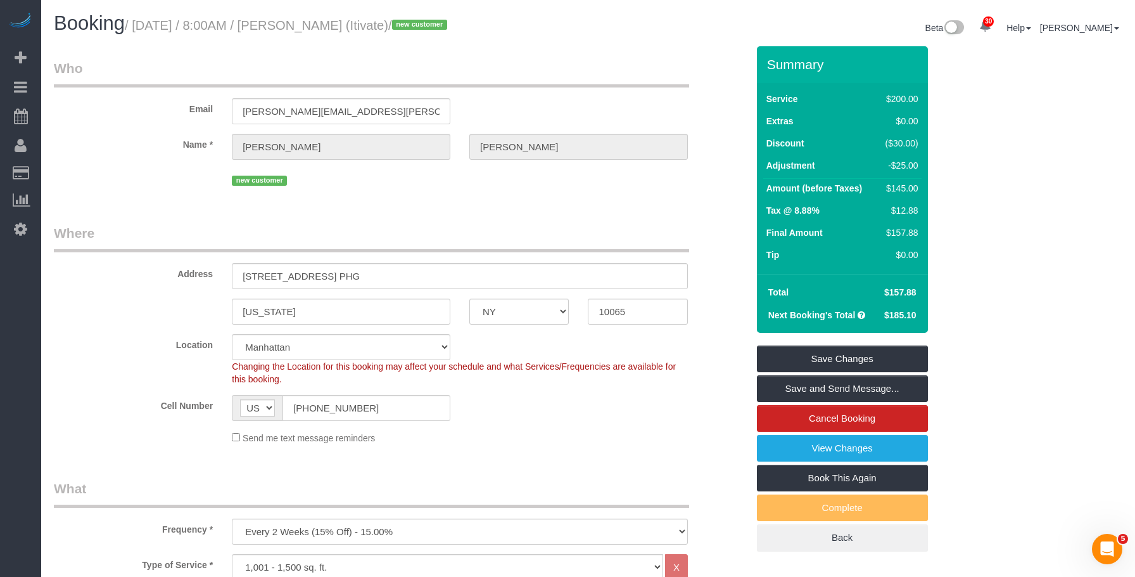
click at [96, 170] on link "Customers" at bounding box center [120, 172] width 158 height 25
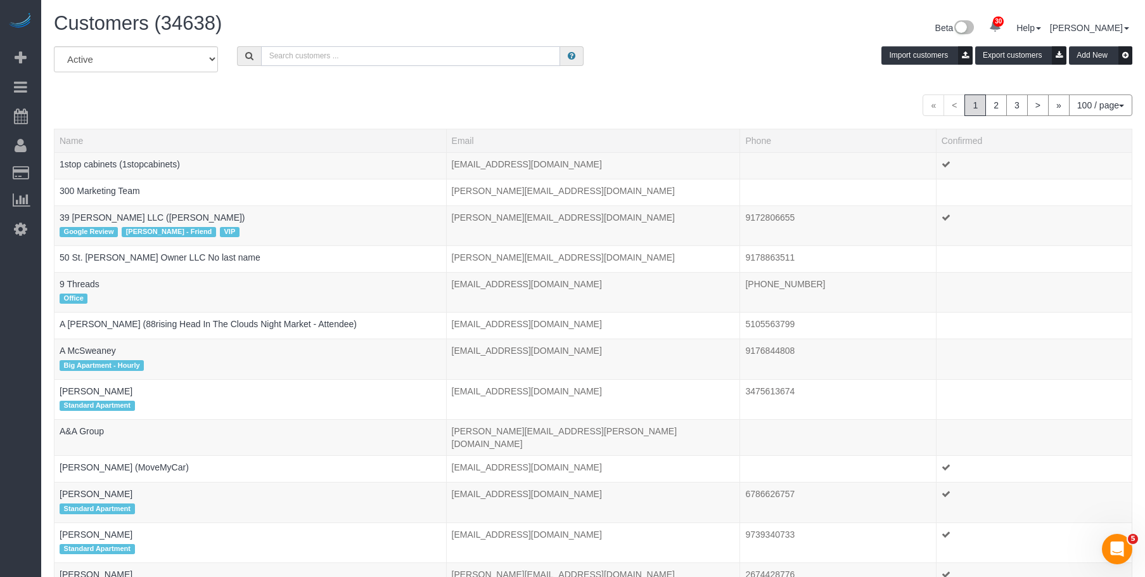
click at [418, 55] on input "text" at bounding box center [410, 56] width 299 height 20
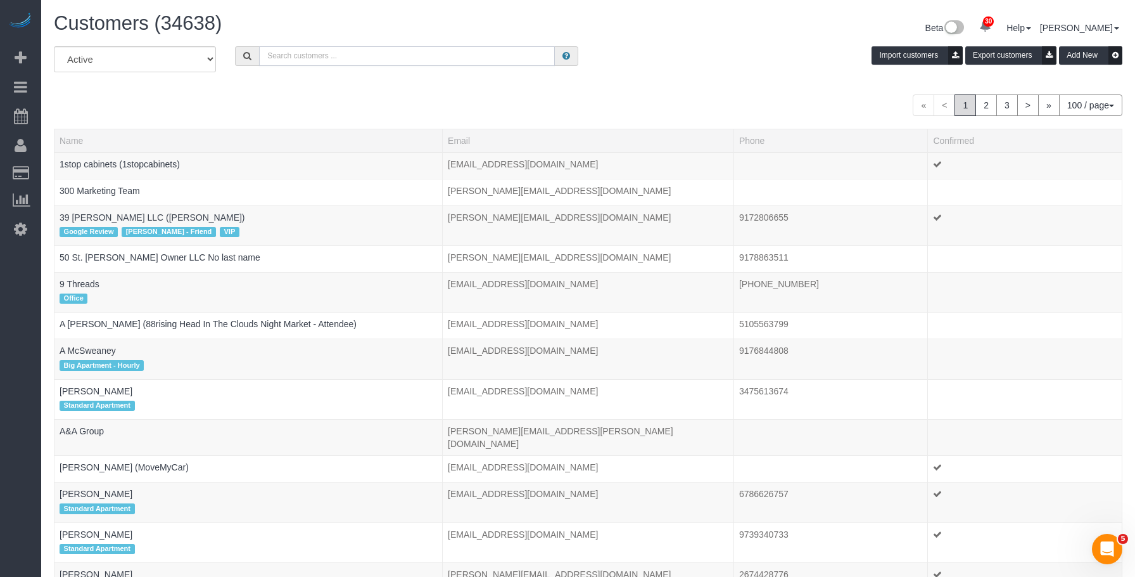
paste input "jessica.walther@itivate.com"
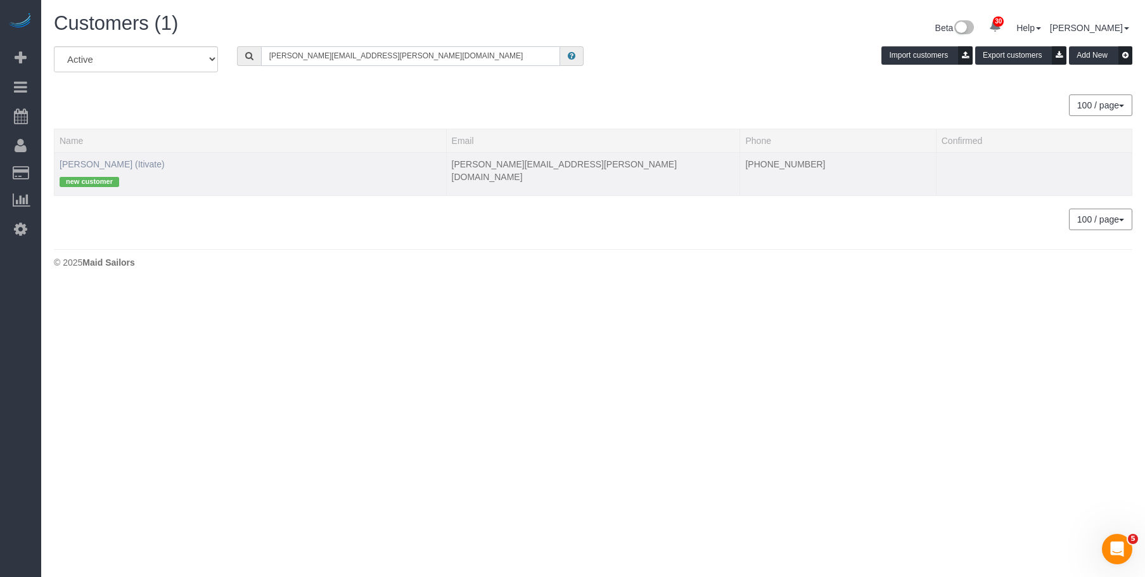
type input "jessica.walther@itivate.com"
click at [108, 162] on link "Jessica Walther (Itivate)" at bounding box center [112, 164] width 105 height 10
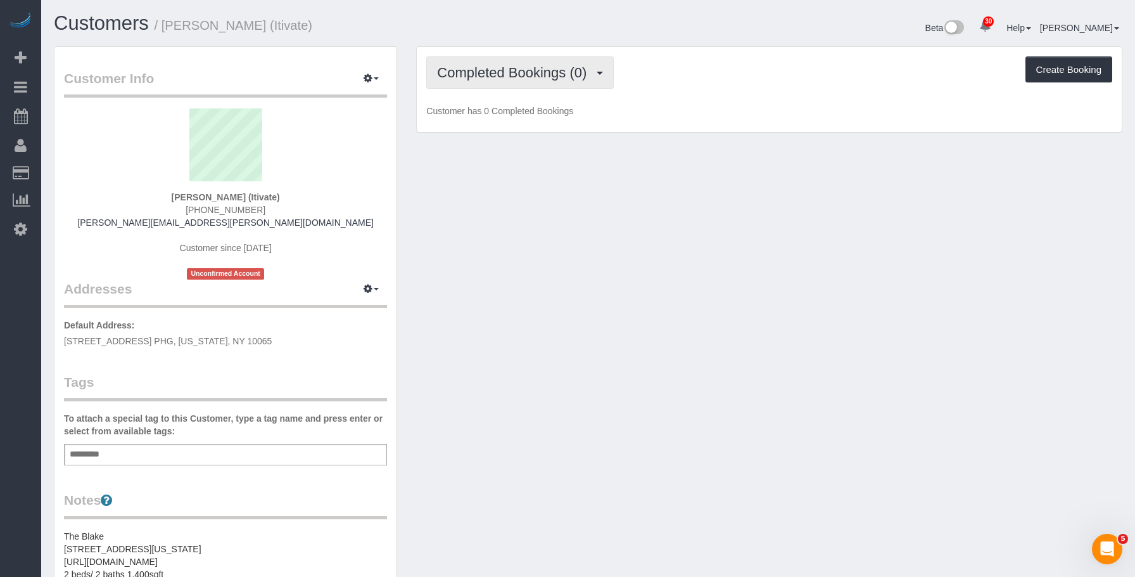
click at [504, 84] on button "Completed Bookings (0)" at bounding box center [520, 72] width 188 height 32
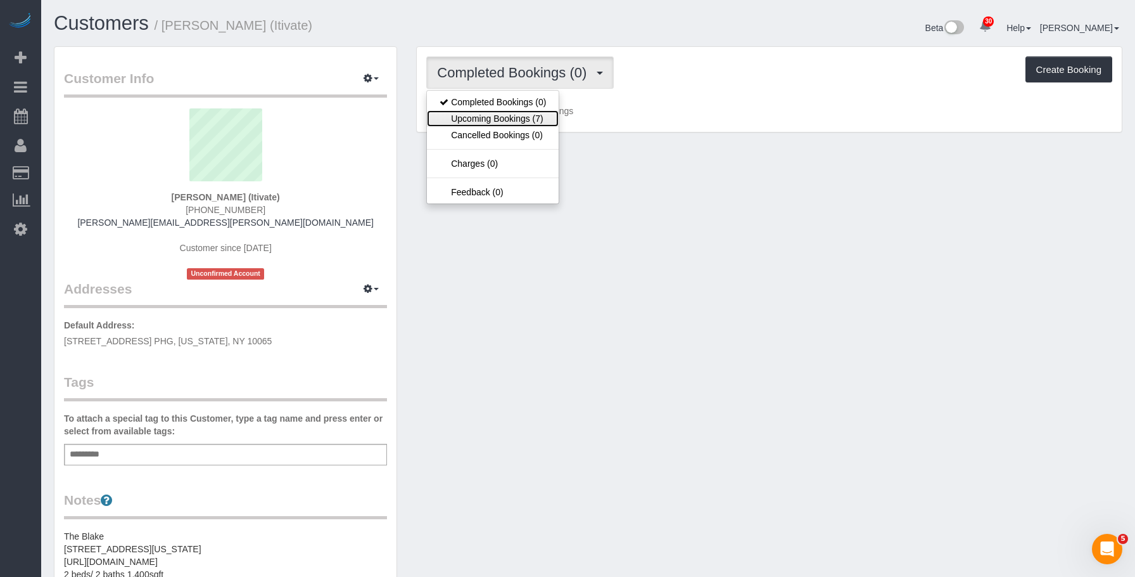
click at [501, 121] on link "Upcoming Bookings (7)" at bounding box center [493, 118] width 132 height 16
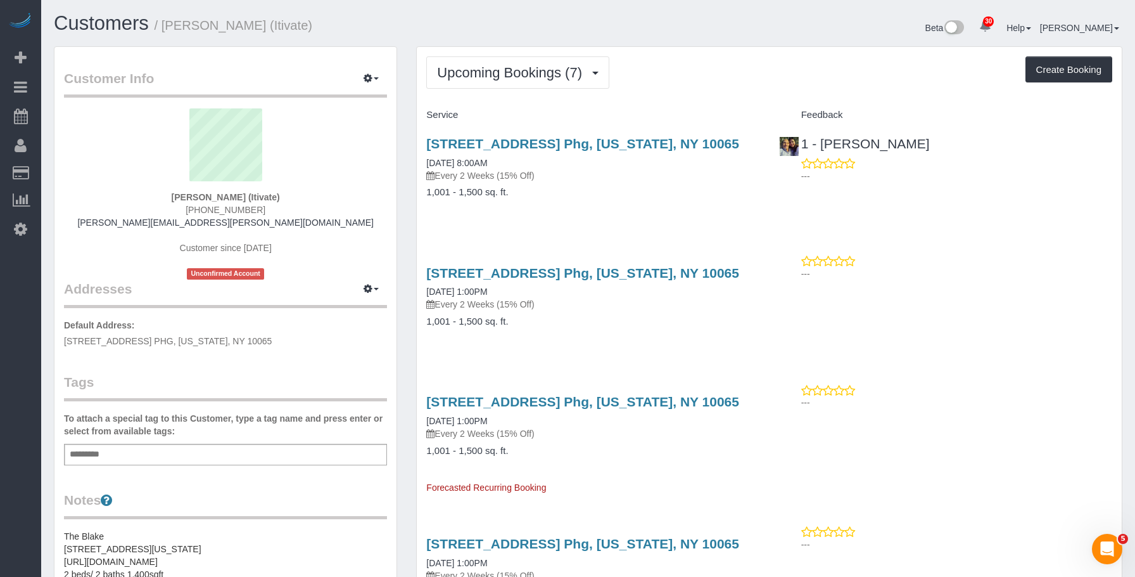
click at [715, 105] on div "Service" at bounding box center [593, 116] width 352 height 22
click at [634, 193] on h4 "1,001 - 1,500 sq. ft." at bounding box center [592, 192] width 333 height 11
click at [641, 54] on div "Upcoming Bookings (7) Completed Bookings (0) Upcoming Bookings (7) Cancelled Bo…" at bounding box center [769, 574] width 705 height 1055
click at [688, 78] on div "Upcoming Bookings (7) Completed Bookings (0) Upcoming Bookings (7) Cancelled Bo…" at bounding box center [769, 72] width 686 height 32
click at [634, 198] on div "220 East 63rd Street, Apt. Phg, New York, NY 10065 10/02/2025 8:00AM Every 2 We…" at bounding box center [593, 174] width 352 height 98
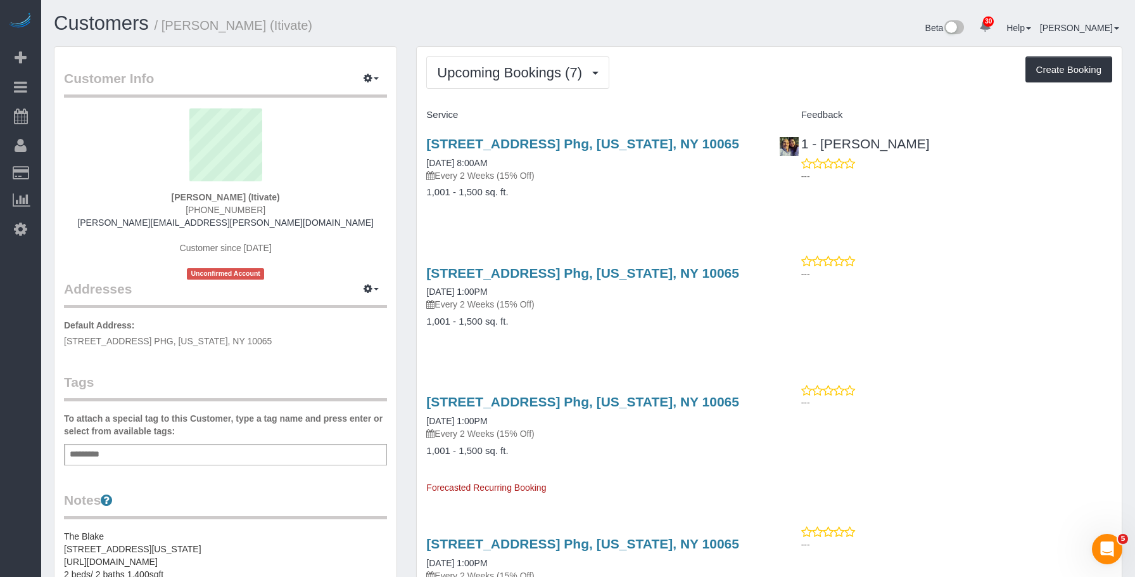
drag, startPoint x: 420, startPoint y: 137, endPoint x: 760, endPoint y: 149, distance: 340.4
click at [760, 149] on div "220 East 63rd Street, Apt. Phg, New York, NY 10065 10/02/2025 8:00AM Every 2 We…" at bounding box center [593, 174] width 352 height 98
copy link "220 East 63rd Street, Apt. Phg, New York, NY 10065"
drag, startPoint x: 376, startPoint y: 75, endPoint x: 357, endPoint y: 112, distance: 41.7
click at [376, 74] on button "button" at bounding box center [371, 79] width 32 height 20
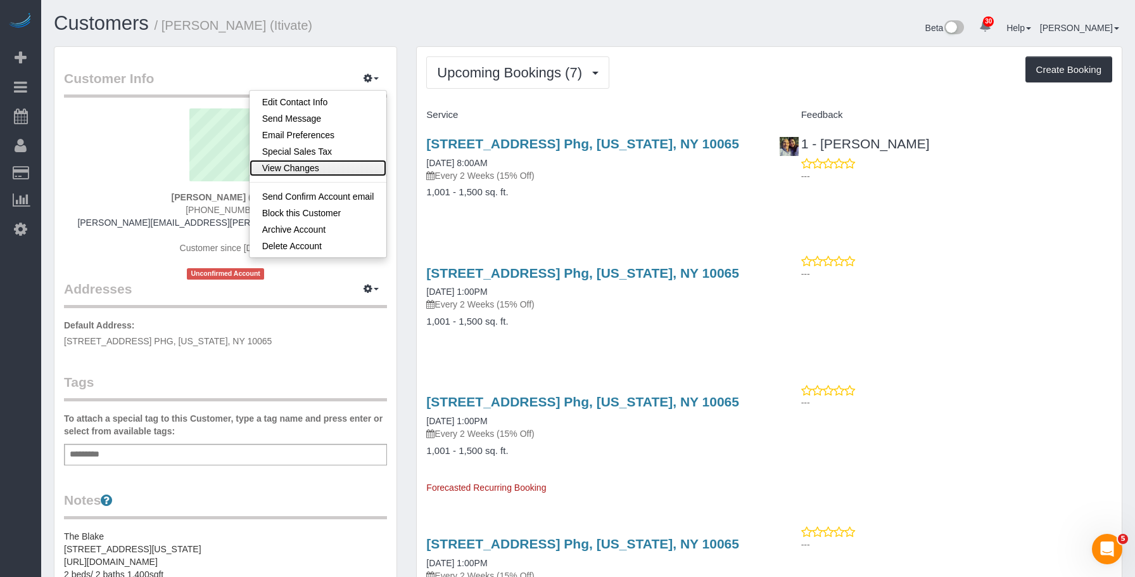
click at [331, 163] on link "View Changes" at bounding box center [318, 168] width 137 height 16
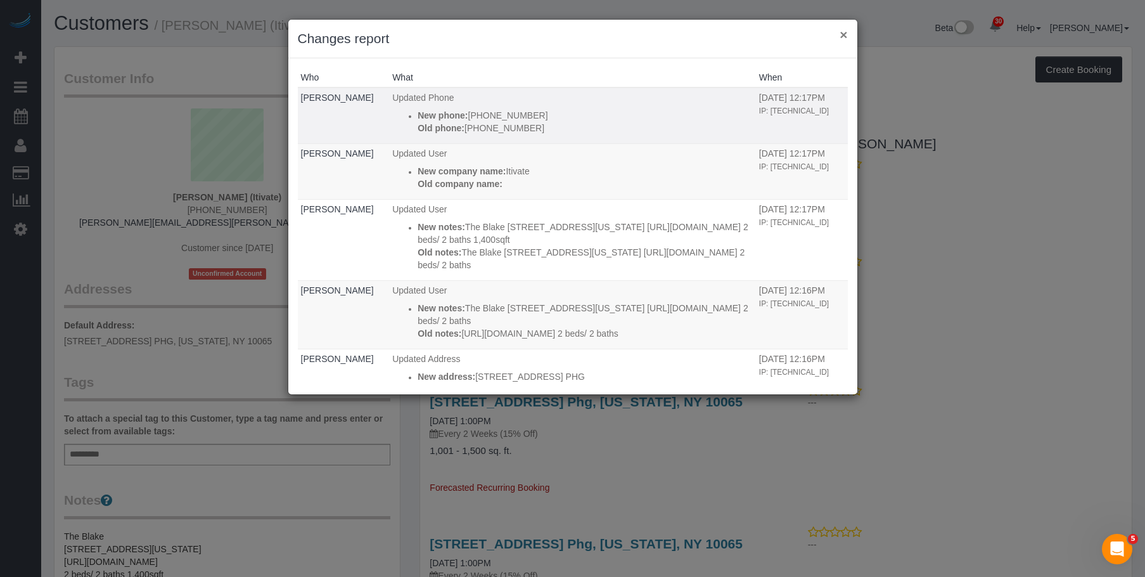
drag, startPoint x: 845, startPoint y: 34, endPoint x: 821, endPoint y: 43, distance: 25.1
click at [844, 35] on button "×" at bounding box center [844, 34] width 8 height 13
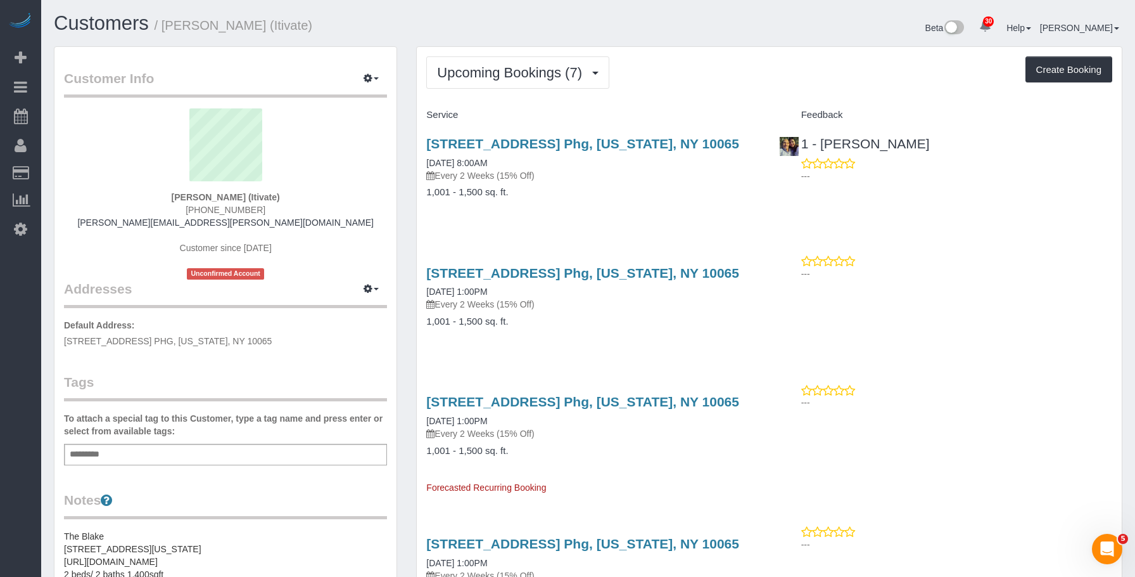
click at [513, 22] on h1 "Customers / Jessica Walther (Itivate)" at bounding box center [316, 24] width 525 height 22
click at [644, 27] on div "Beta 30 Your Notifications You have 0 alerts × You have 2 to charge for 09/29/2…" at bounding box center [861, 30] width 544 height 34
drag, startPoint x: 530, startPoint y: 139, endPoint x: 753, endPoint y: 144, distance: 223.1
click at [753, 144] on div "Upcoming Bookings (7) Completed Bookings (0) Upcoming Bookings (7) Cancelled Bo…" at bounding box center [769, 580] width 725 height 1069
copy link "220 East 63rd Street, Apt. Phg, New York, NY 10065"
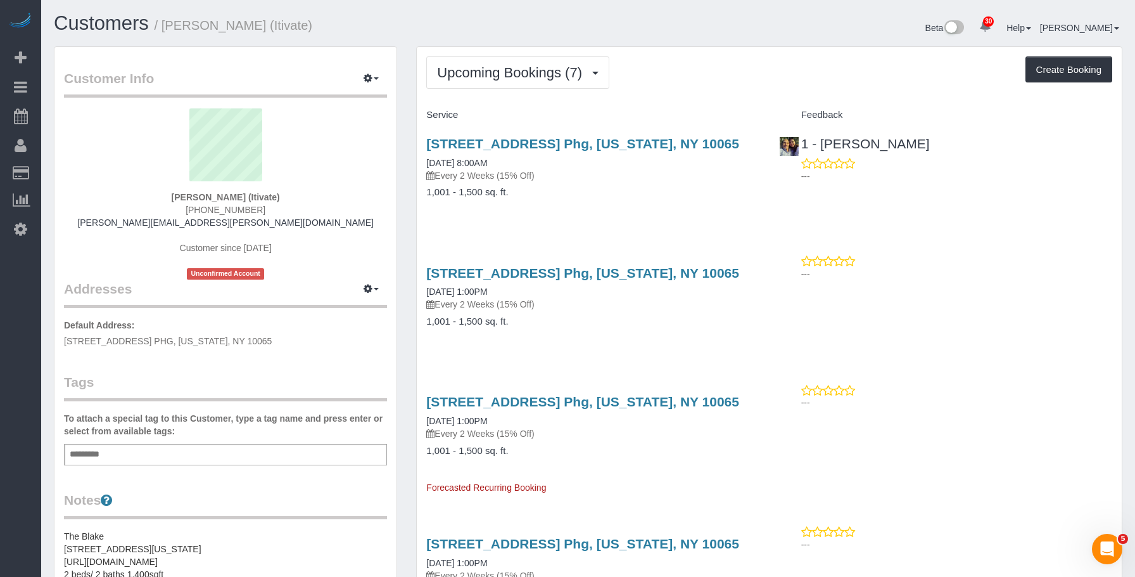
click at [800, 46] on div "Upcoming Bookings (7) Completed Bookings (0) Upcoming Bookings (7) Cancelled Bo…" at bounding box center [769, 574] width 706 height 1056
click at [192, 456] on div "Add a tag" at bounding box center [225, 455] width 323 height 22
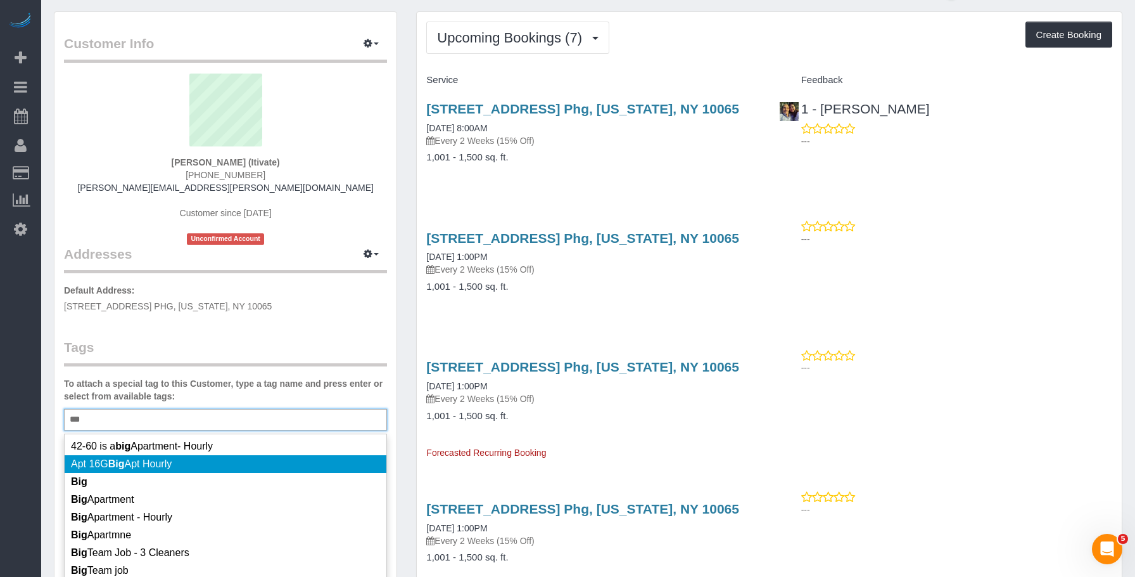
scroll to position [63, 0]
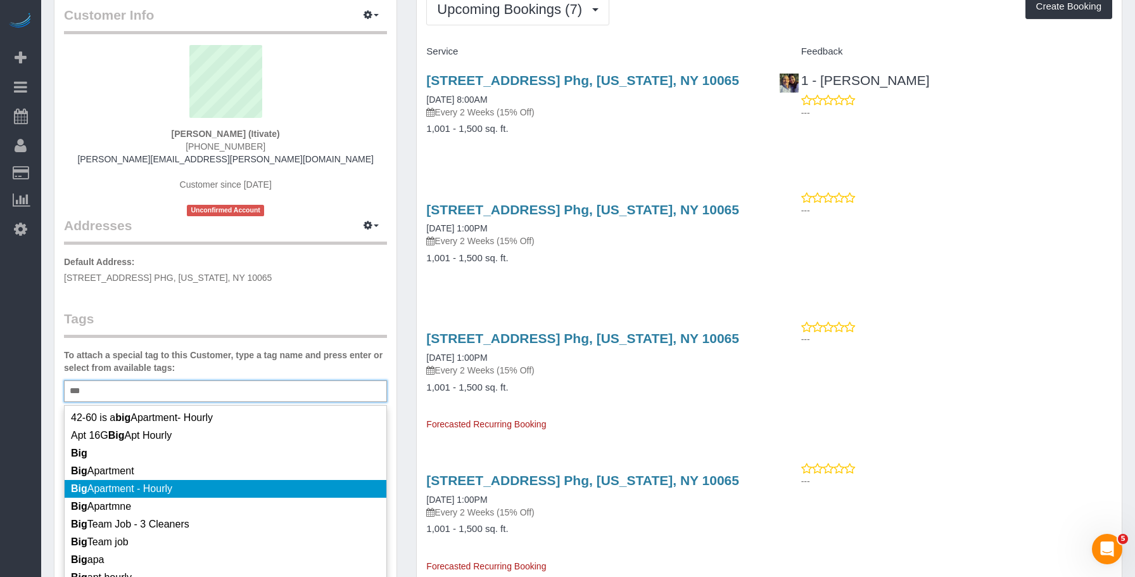
type input "***"
click at [193, 487] on li "Big Apartment - Hourly" at bounding box center [226, 489] width 322 height 18
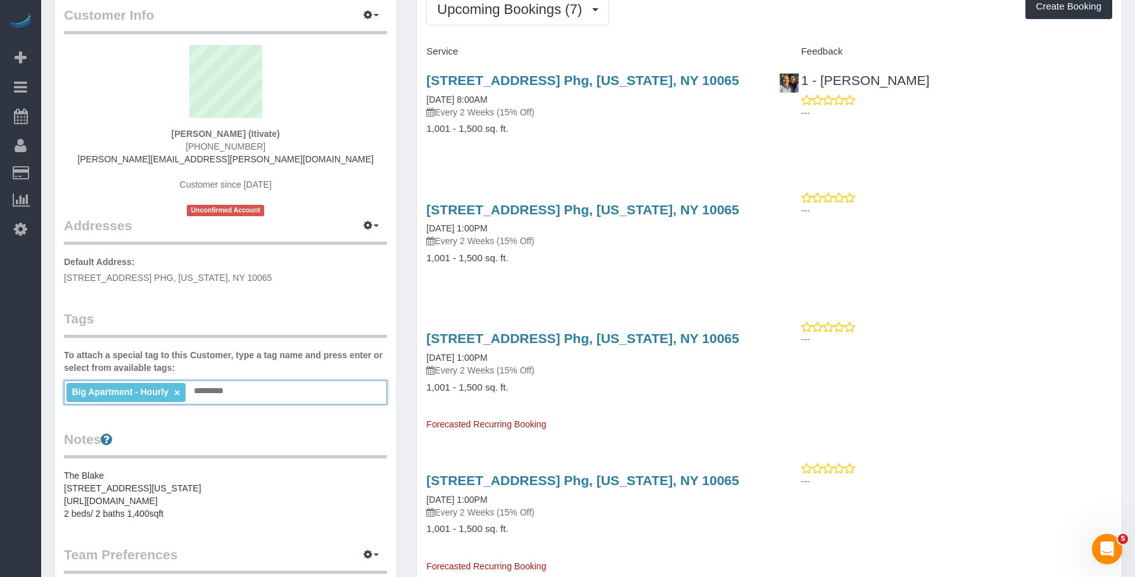
scroll to position [127, 0]
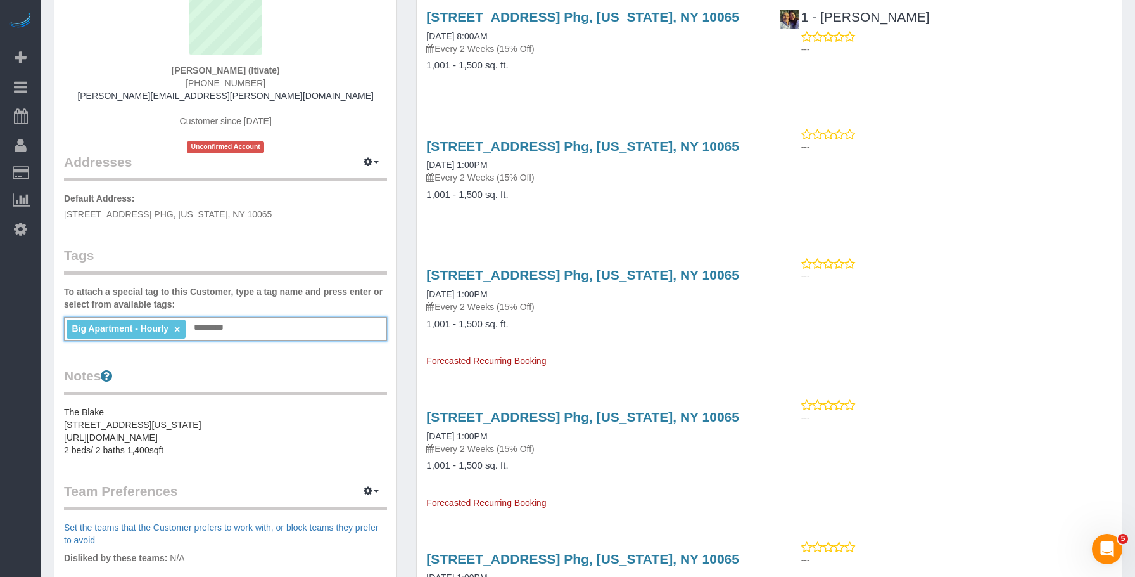
click at [199, 454] on pre "The Blake 220 East 63rd Street, New York, NY 10065 https://streeteasy.com/build…" at bounding box center [225, 430] width 323 height 51
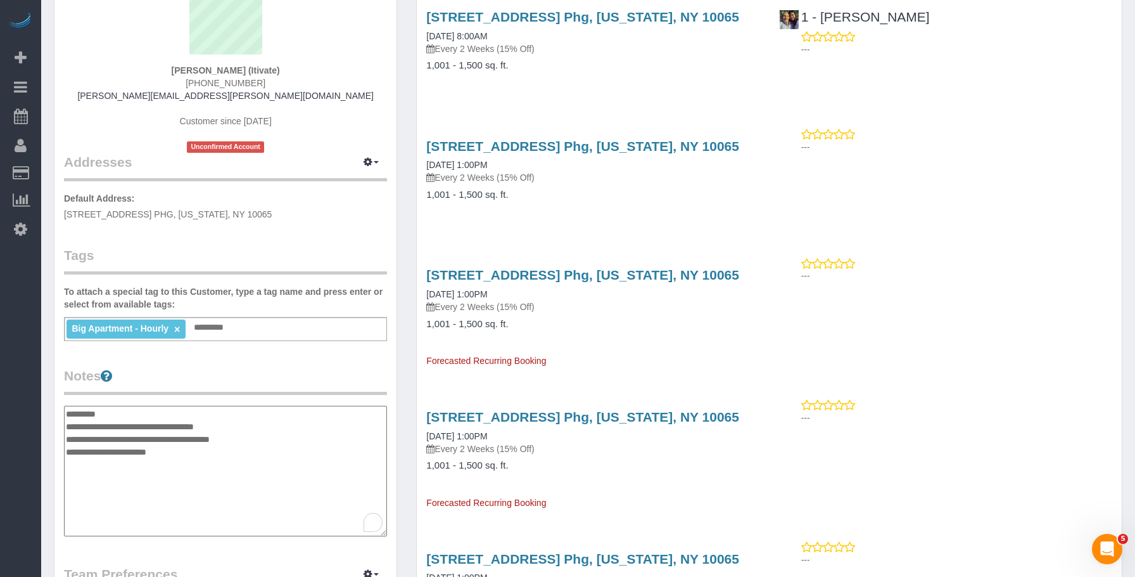
drag, startPoint x: 261, startPoint y: 458, endPoint x: 67, endPoint y: 416, distance: 199.0
click at [67, 416] on textarea "**********" at bounding box center [225, 470] width 323 height 131
type textarea "**********"
click at [953, 202] on div "220 East 63rd Street, Apt. Phg, New York, NY 10065 10/17/2025 1:00PM Every 2 We…" at bounding box center [769, 177] width 705 height 98
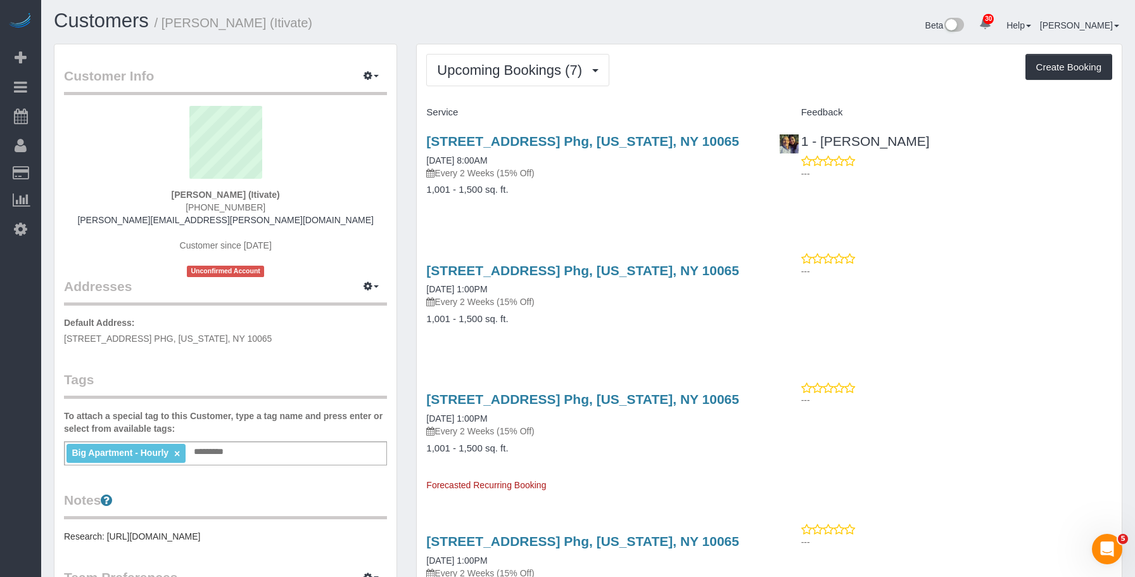
scroll to position [0, 0]
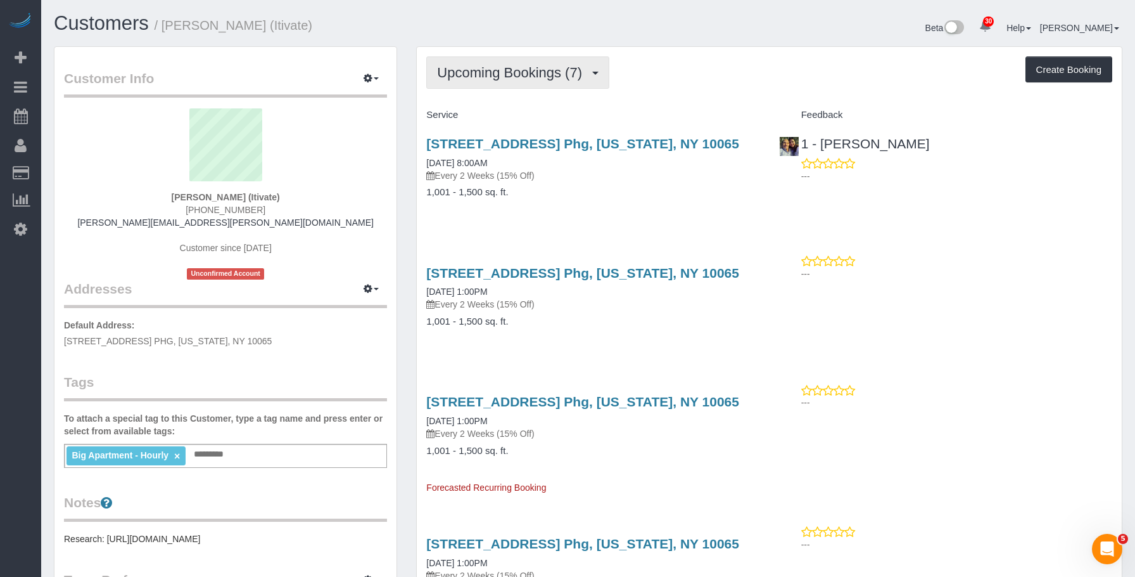
click at [488, 84] on button "Upcoming Bookings (7)" at bounding box center [517, 72] width 183 height 32
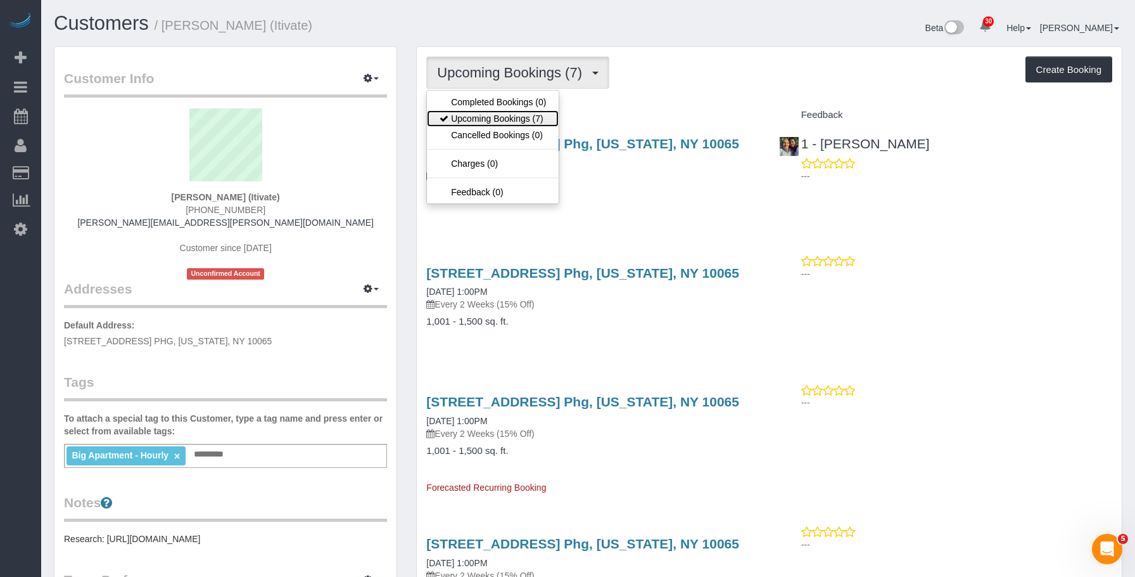
click at [485, 120] on link "Upcoming Bookings (7)" at bounding box center [493, 118] width 132 height 16
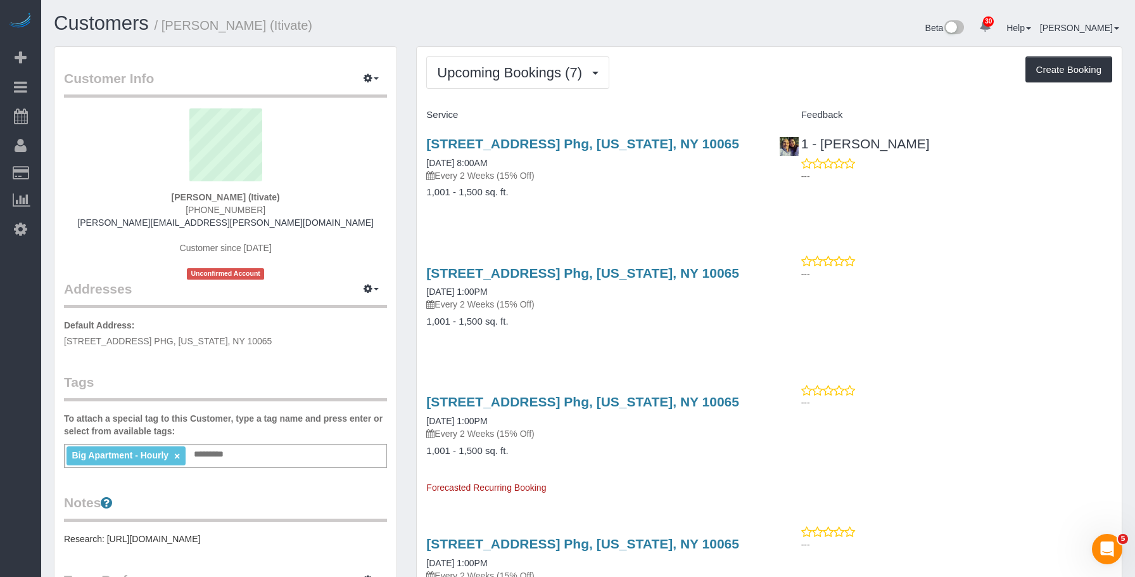
click at [373, 452] on div "Big Apartment - Hourly × Add a tag" at bounding box center [225, 456] width 323 height 24
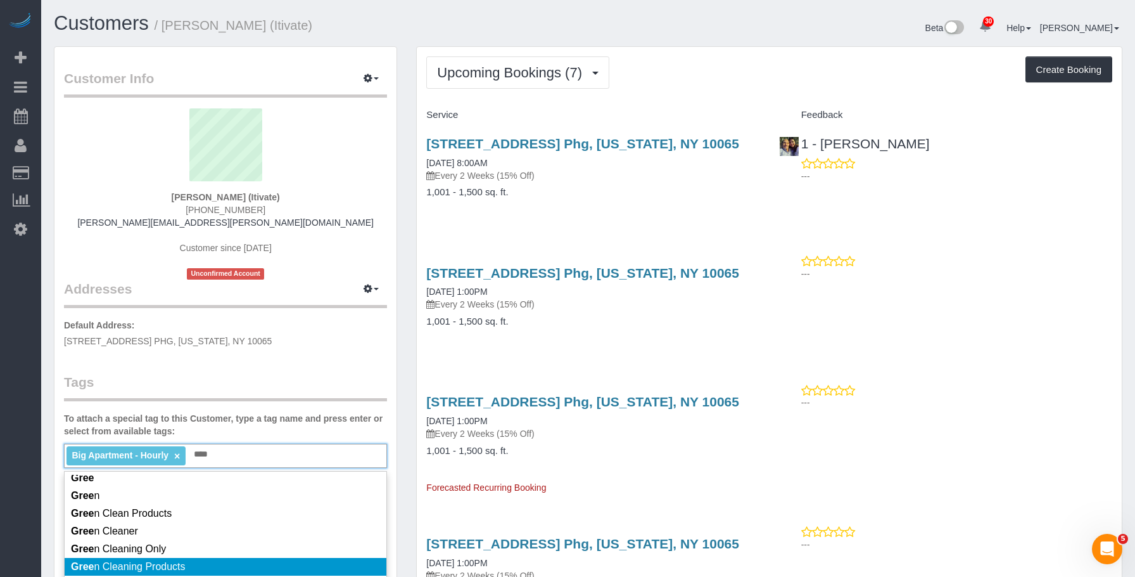
scroll to position [63, 0]
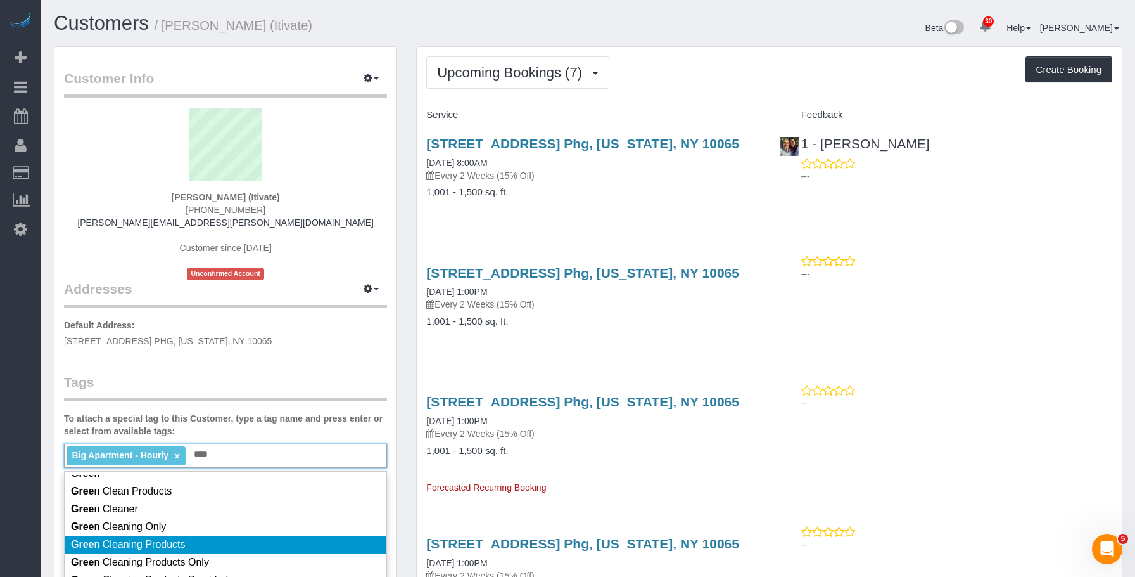
type input "****"
click at [227, 542] on li "Gree n Cleaning Products" at bounding box center [226, 544] width 322 height 18
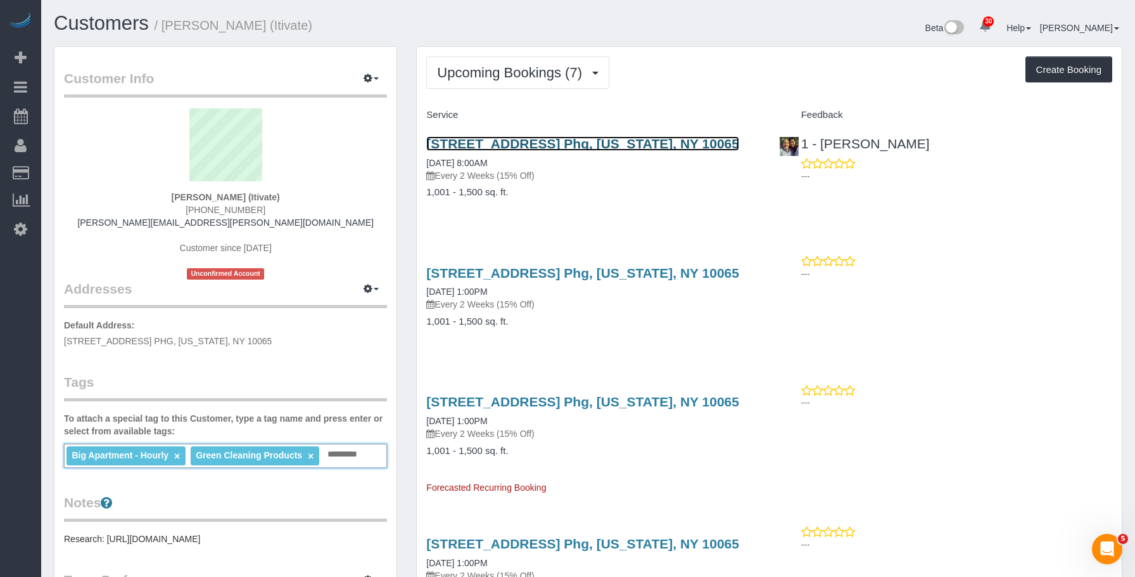
click at [491, 139] on link "220 East 63rd Street, Apt. Phg, New York, NY 10065" at bounding box center [582, 143] width 313 height 15
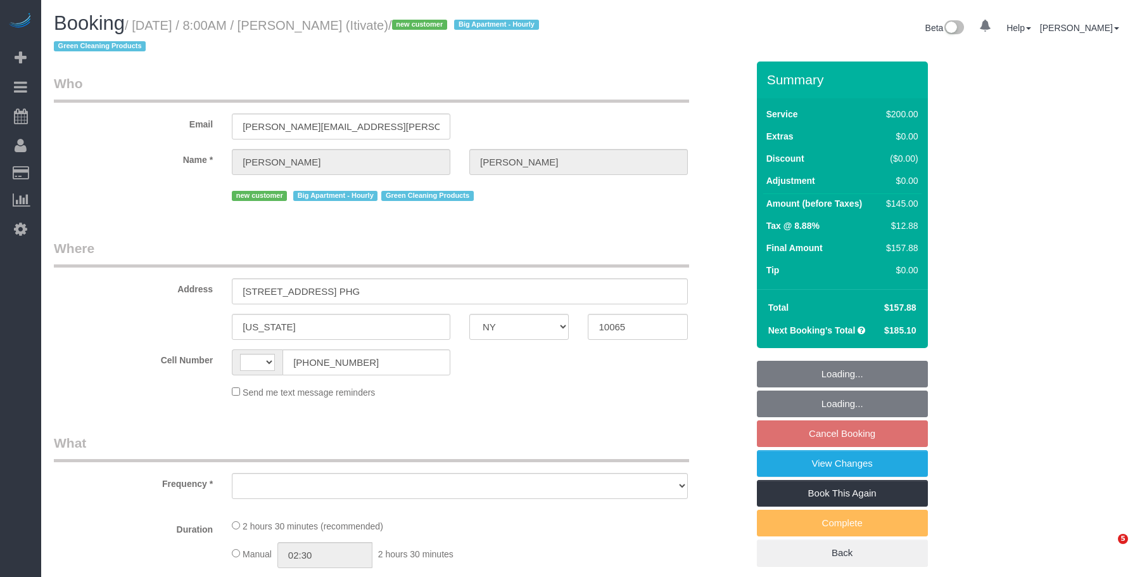
select select "NY"
select select "string:[GEOGRAPHIC_DATA]"
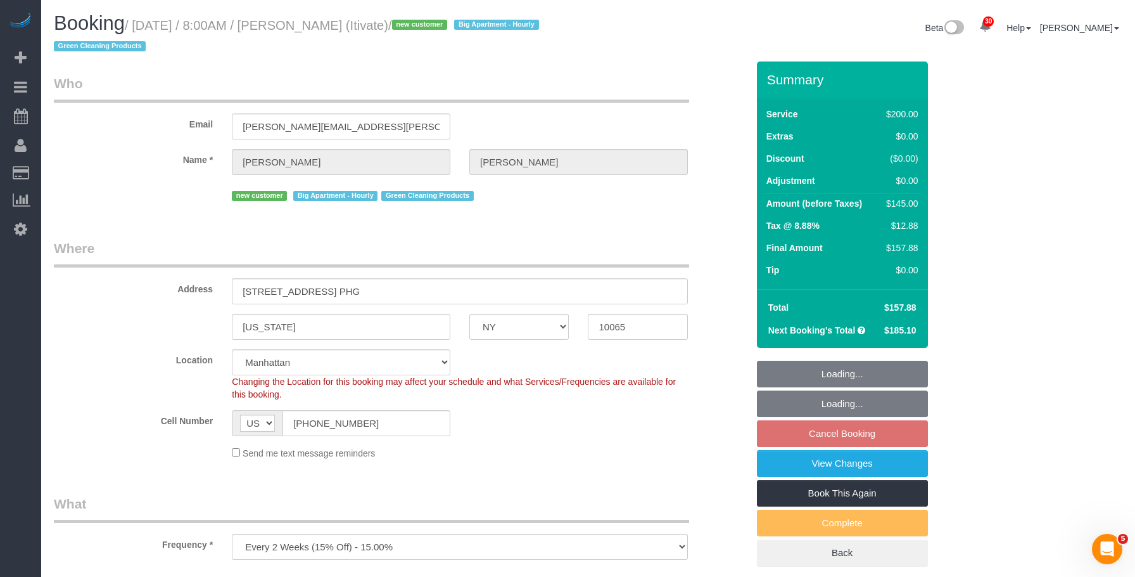
select select "object:913"
select select "string:stripe-pm_1SD47w4VGloSiKo7chgJo944"
select select "150"
select select "spot1"
select select "number:89"
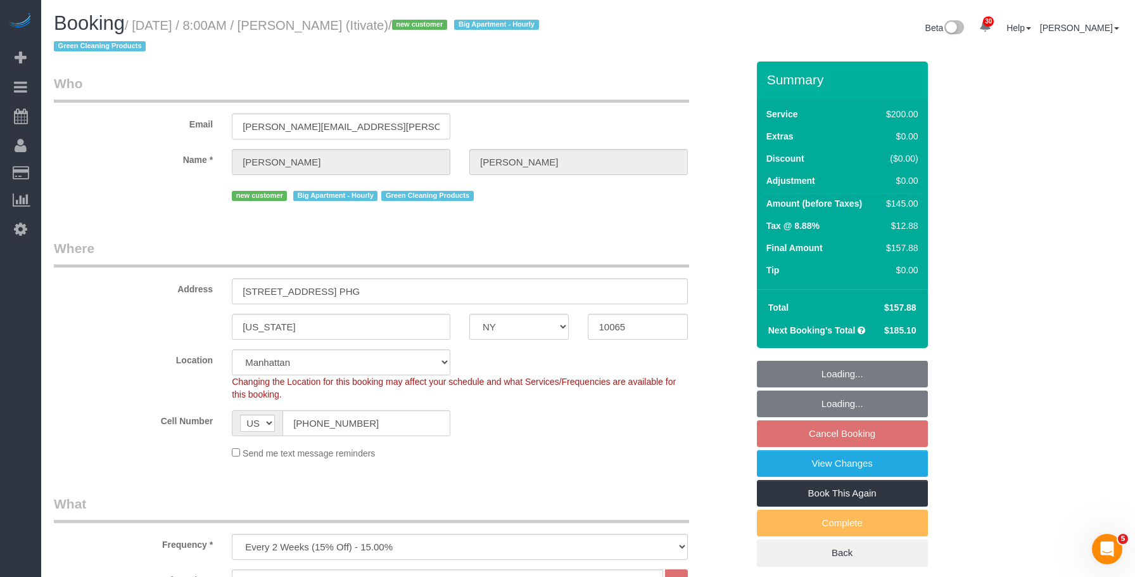
select select "number:90"
select select "number:15"
select select "number:6"
drag, startPoint x: 549, startPoint y: 46, endPoint x: 553, endPoint y: 99, distance: 54.0
click at [549, 46] on h1 "Booking / October 02, 2025 / 8:00AM / Jessica Walther (Itivate) / new customer …" at bounding box center [316, 34] width 525 height 43
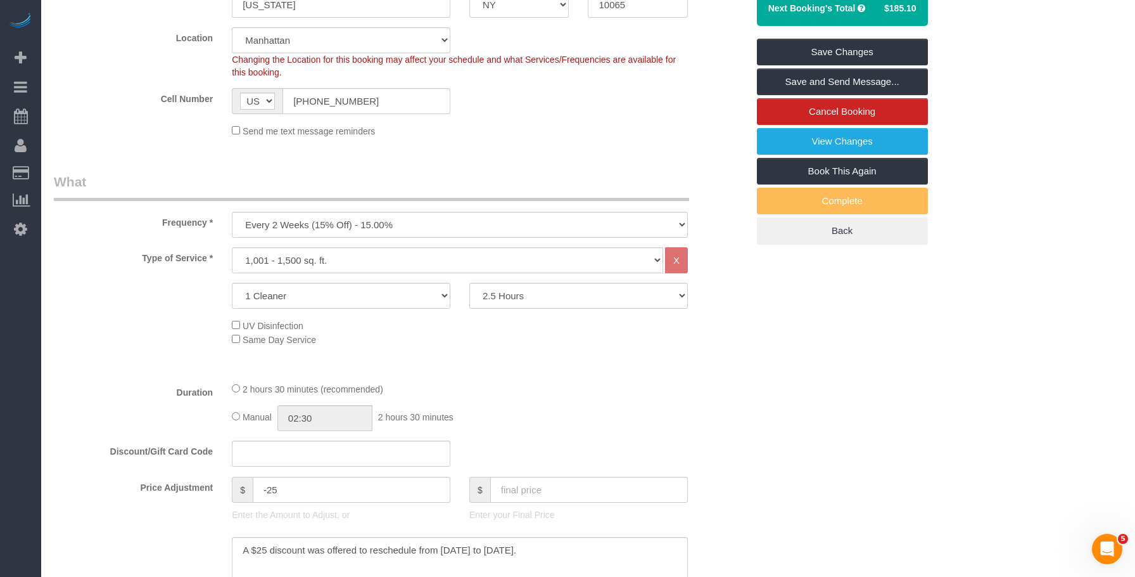
scroll to position [444, 0]
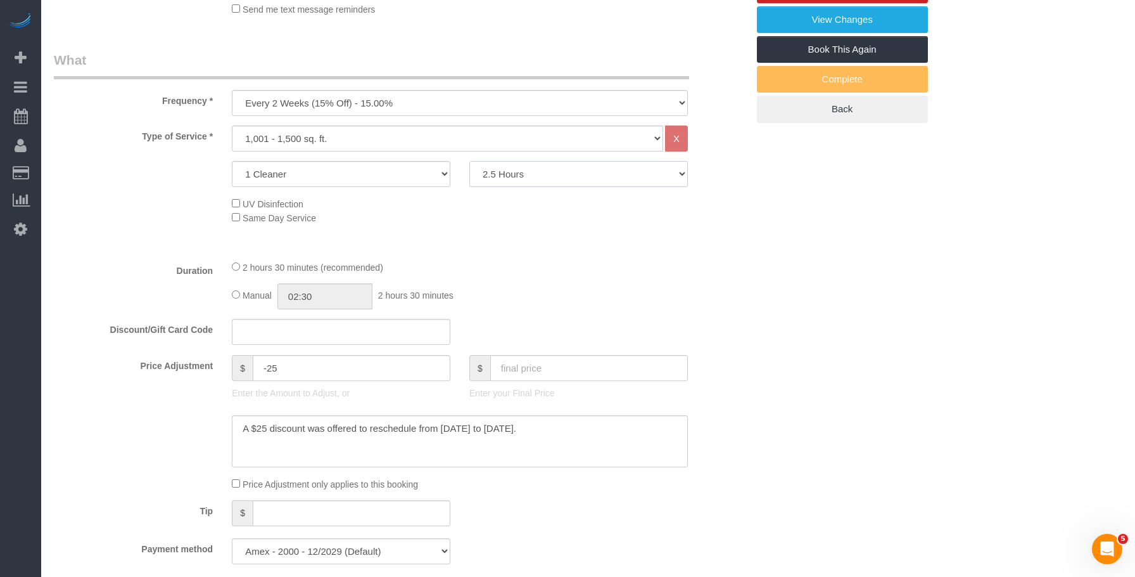
click at [527, 176] on select "2 Hours 2.5 Hours 3 Hours 3.5 Hours 4 Hours 4.5 Hours 5 Hours 5.5 Hours 6 Hours…" at bounding box center [578, 174] width 219 height 26
select select "210"
click at [469, 161] on select "2 Hours 2.5 Hours 3 Hours 3.5 Hours 4 Hours 4.5 Hours 5 Hours 5.5 Hours 6 Hours…" at bounding box center [578, 174] width 219 height 26
click at [897, 283] on div "Who Email jessica.walther@itivate.com Name * Jessica Walther new customer Big A…" at bounding box center [588, 556] width 1069 height 1876
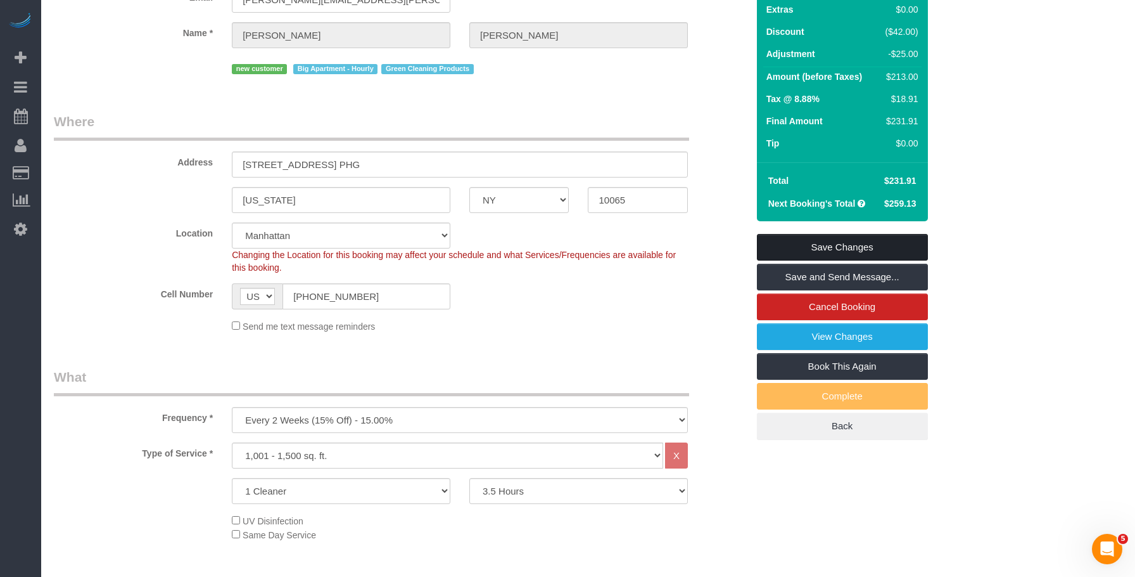
select select "spot55"
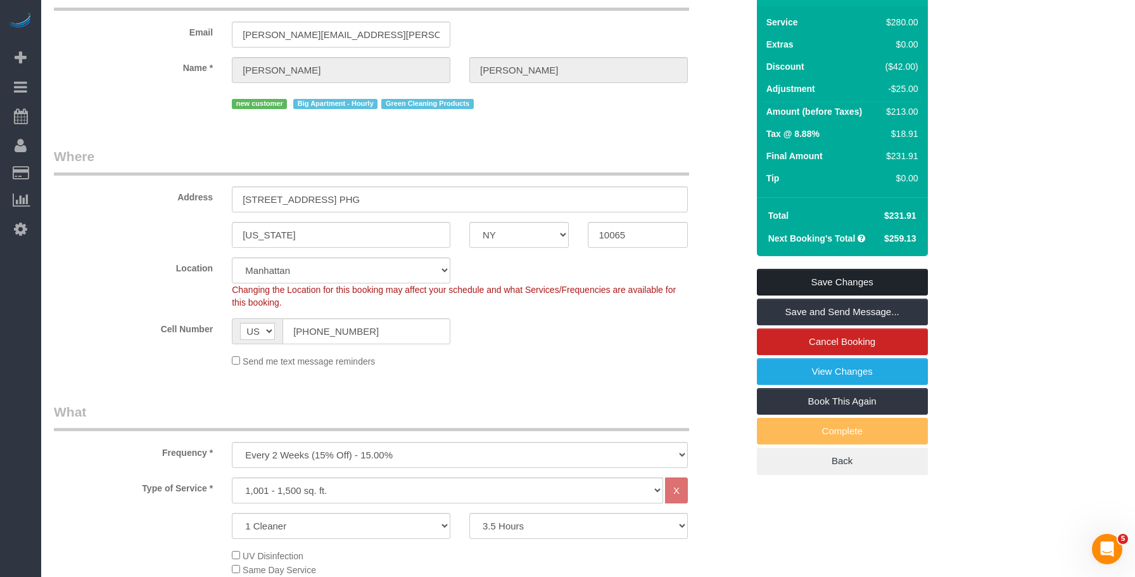
scroll to position [63, 0]
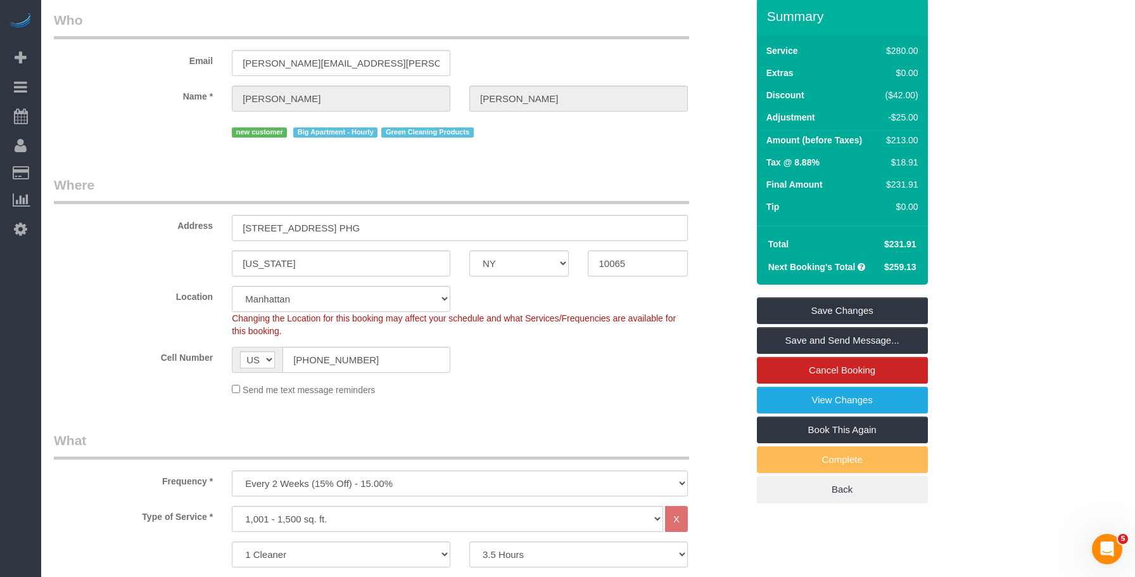
drag, startPoint x: 909, startPoint y: 245, endPoint x: 917, endPoint y: 246, distance: 7.7
click at [917, 246] on td "$231.91" at bounding box center [899, 244] width 45 height 23
copy span "$231.91"
click at [504, 144] on fieldset "Who Email jessica.walther@itivate.com Name * Jessica Walther new customer Big A…" at bounding box center [401, 80] width 694 height 139
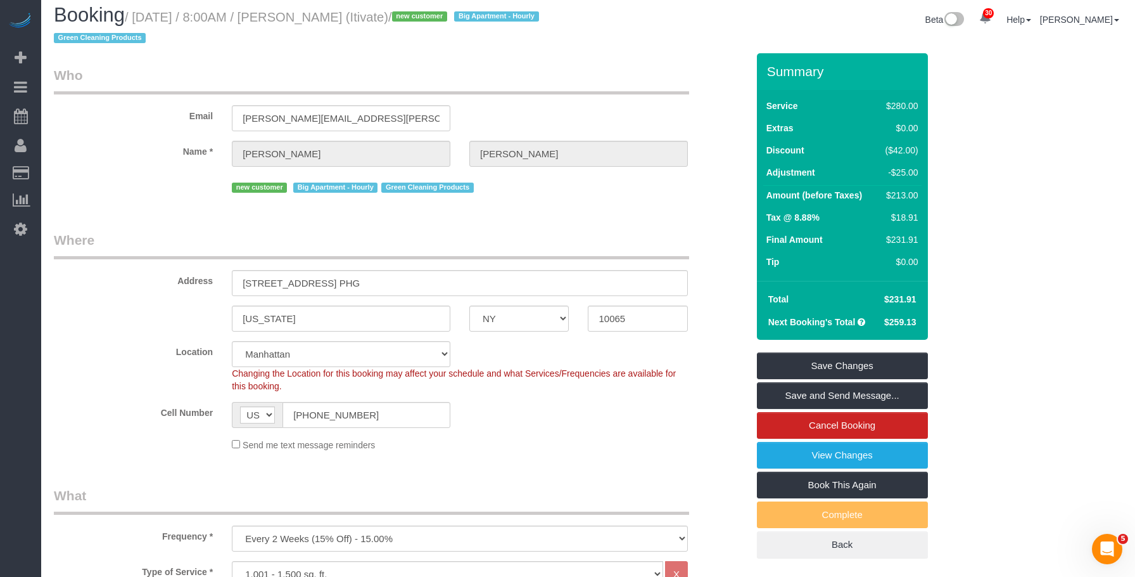
scroll to position [0, 0]
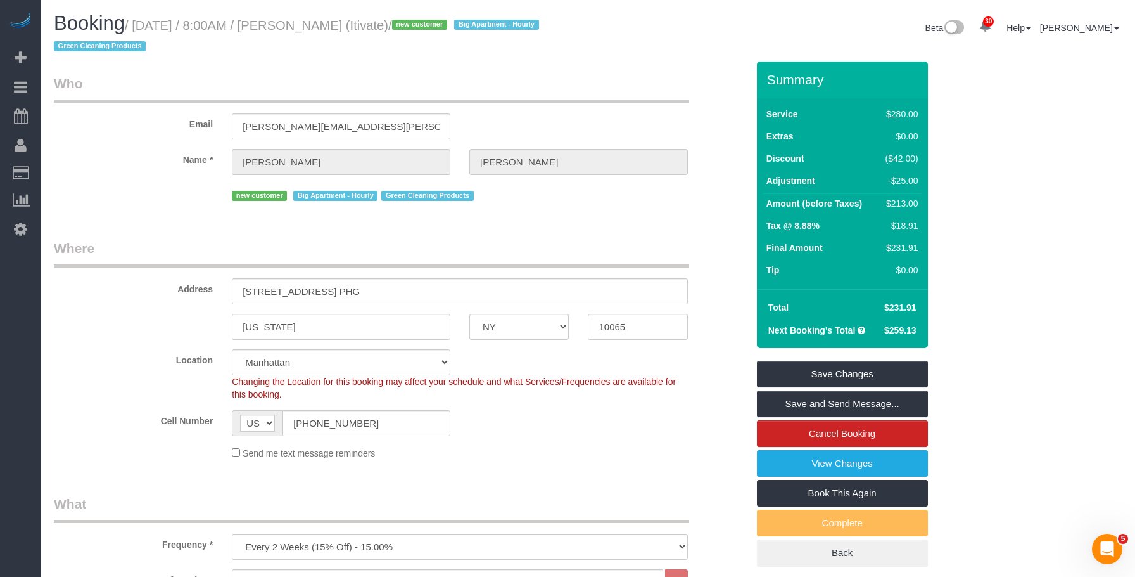
click at [716, 41] on div "Beta 30 Your Notifications You have 0 alerts × You have 2 to charge for 09/29/2…" at bounding box center [861, 30] width 544 height 34
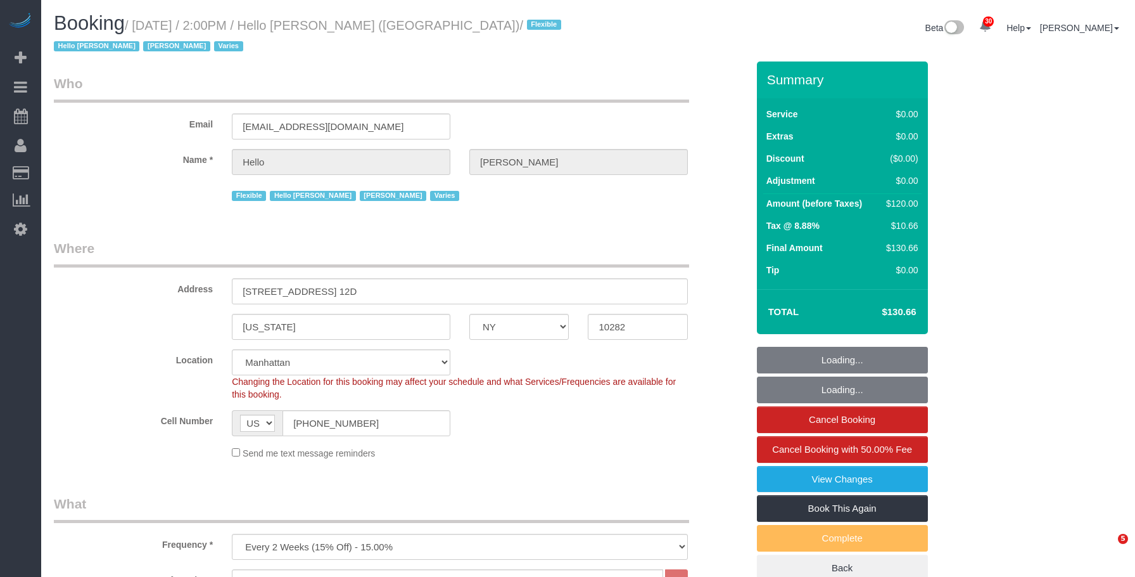
select select "NY"
select select "1"
select select "spot1"
select select "number:89"
select select "number:90"
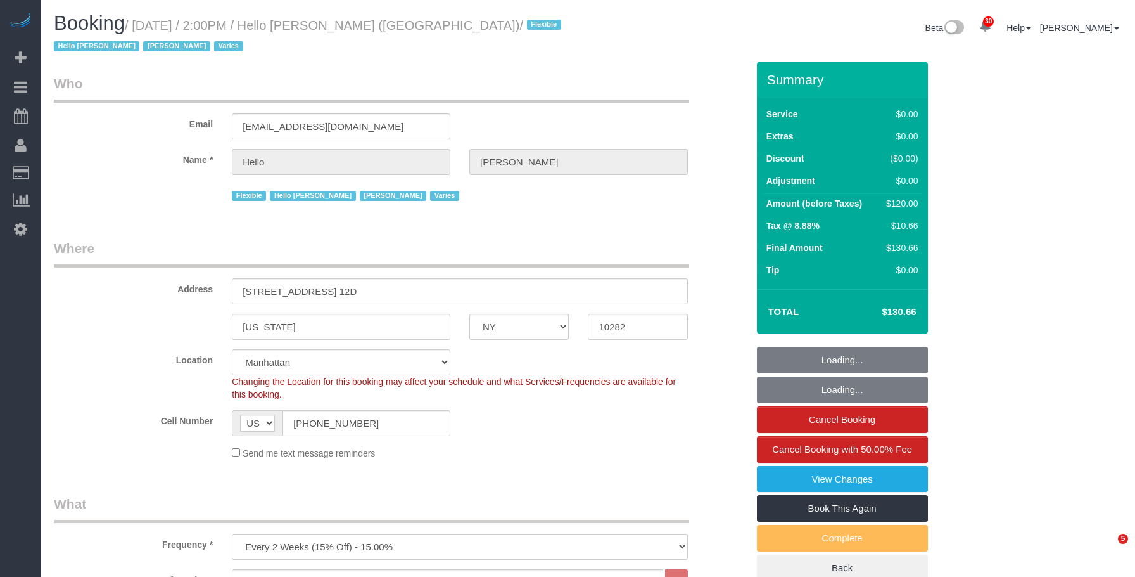
select select "number:15"
select select "number:6"
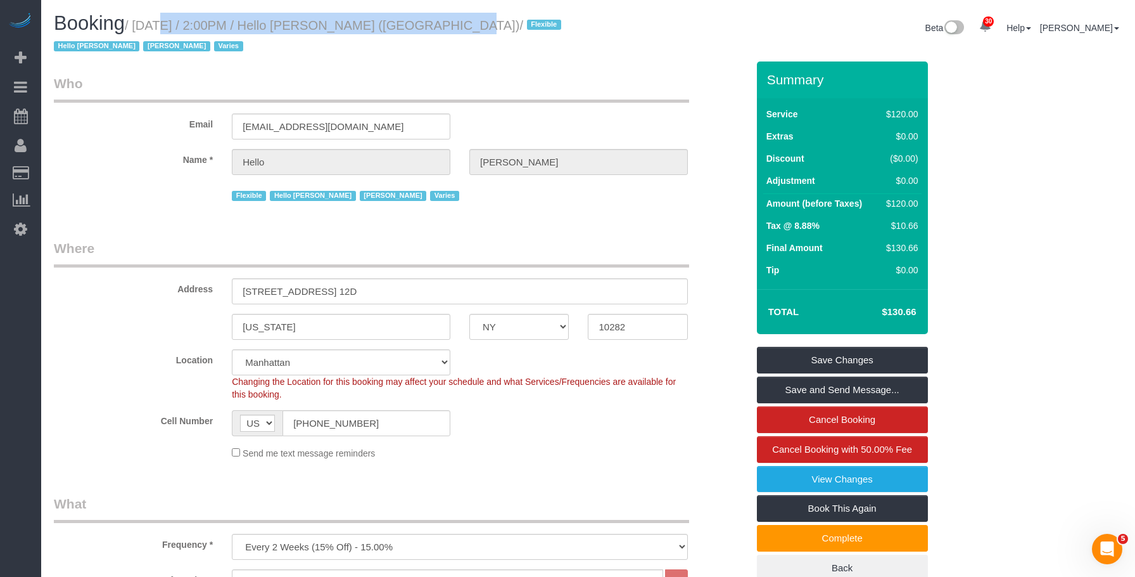
drag, startPoint x: 388, startPoint y: 32, endPoint x: 425, endPoint y: 31, distance: 36.8
click at [425, 31] on small "/ September 30, 2025 / 2:00PM / Hello Alfred (NYC) / Flexible Hello Alfred Jack…" at bounding box center [309, 35] width 511 height 35
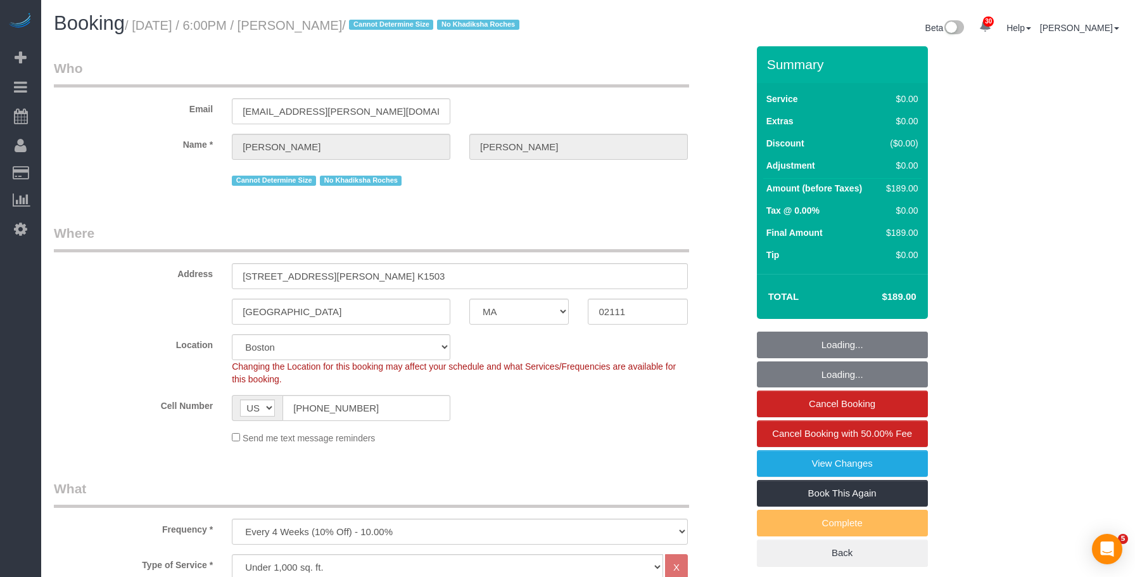
select select "MA"
select select "2"
select select "number:89"
select select "number:90"
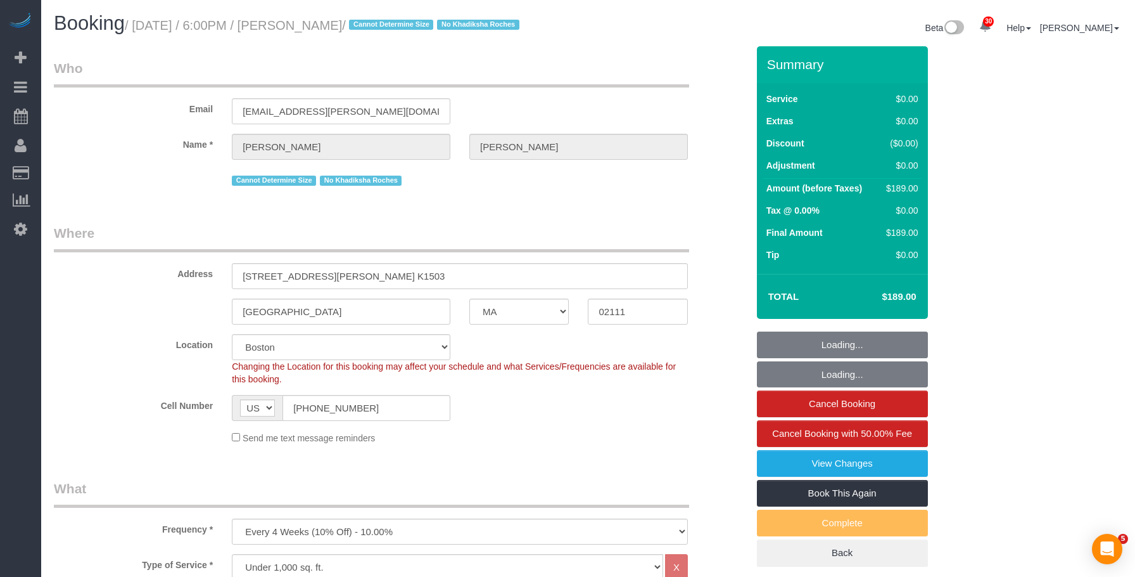
select select "number:15"
select select "number:6"
select select "object:1128"
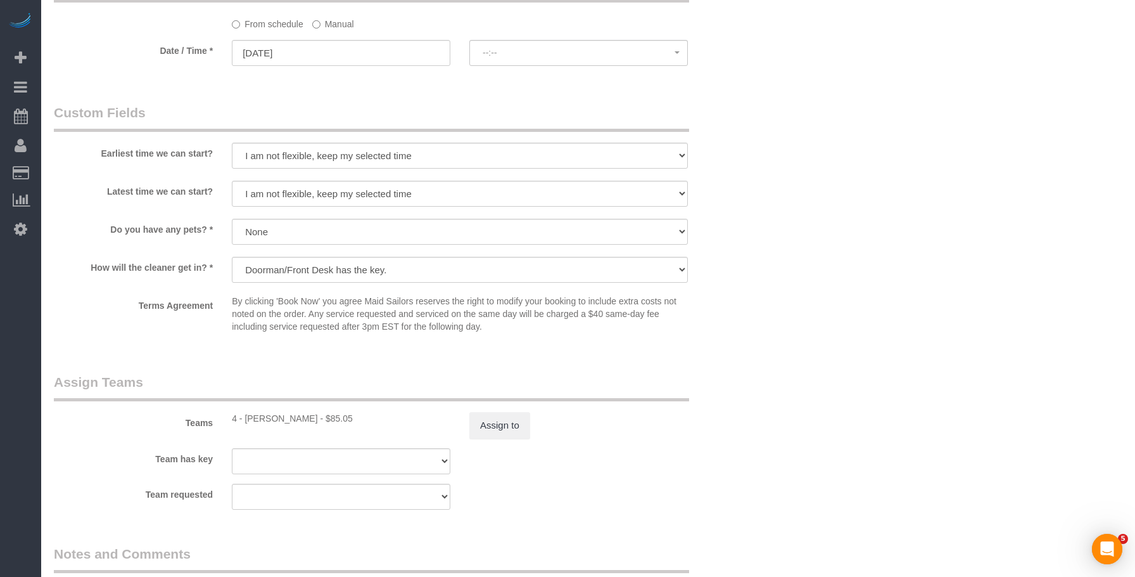
select select "spot36"
select select "2"
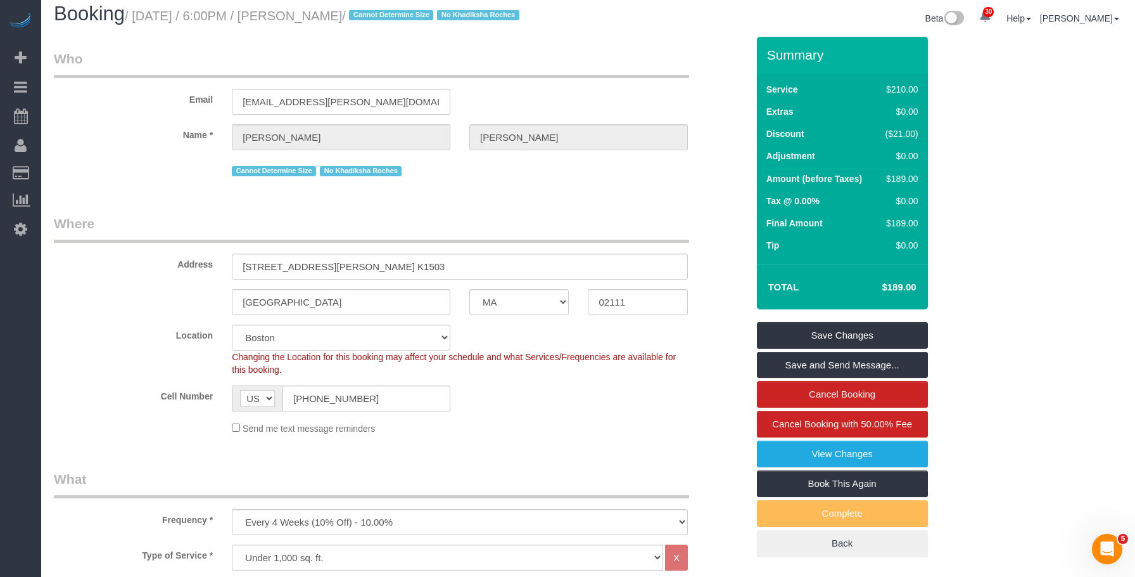
scroll to position [0, 0]
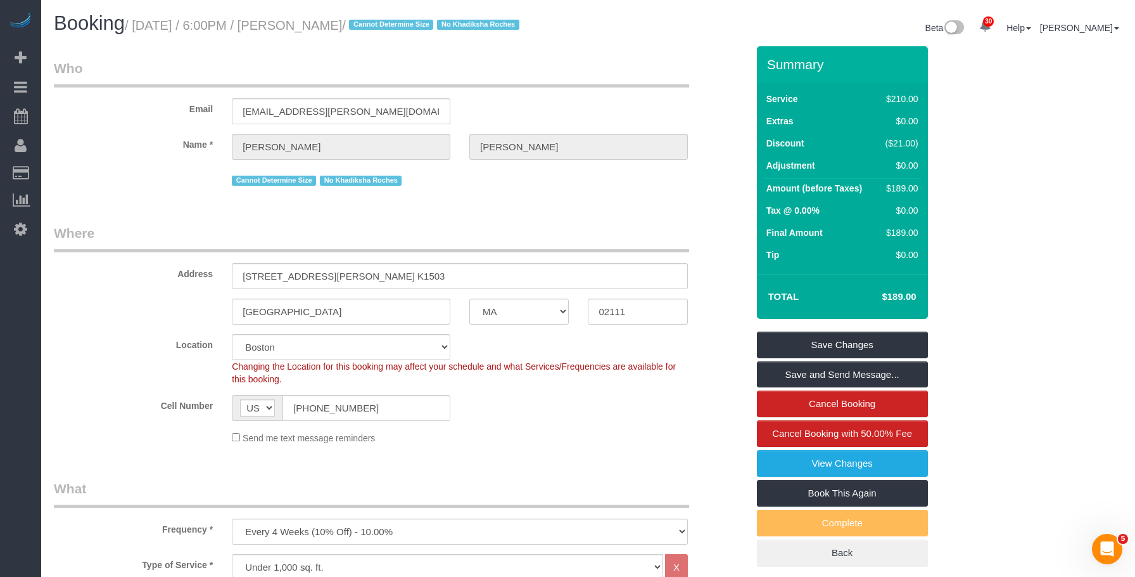
drag, startPoint x: 139, startPoint y: 22, endPoint x: 411, endPoint y: 22, distance: 271.2
click at [411, 22] on small "/ [DATE] / 6:00PM / [PERSON_NAME] / Cannot Determine Size No Khadiksha Roches" at bounding box center [324, 25] width 399 height 14
copy small "[DATE] / 6:00PM / [PERSON_NAME]"
click at [321, 23] on small "/ [DATE] / 6:00PM / [PERSON_NAME] / Cannot Determine Size No Khadiksha Roches" at bounding box center [324, 25] width 399 height 14
drag, startPoint x: 321, startPoint y: 25, endPoint x: 409, endPoint y: 29, distance: 88.8
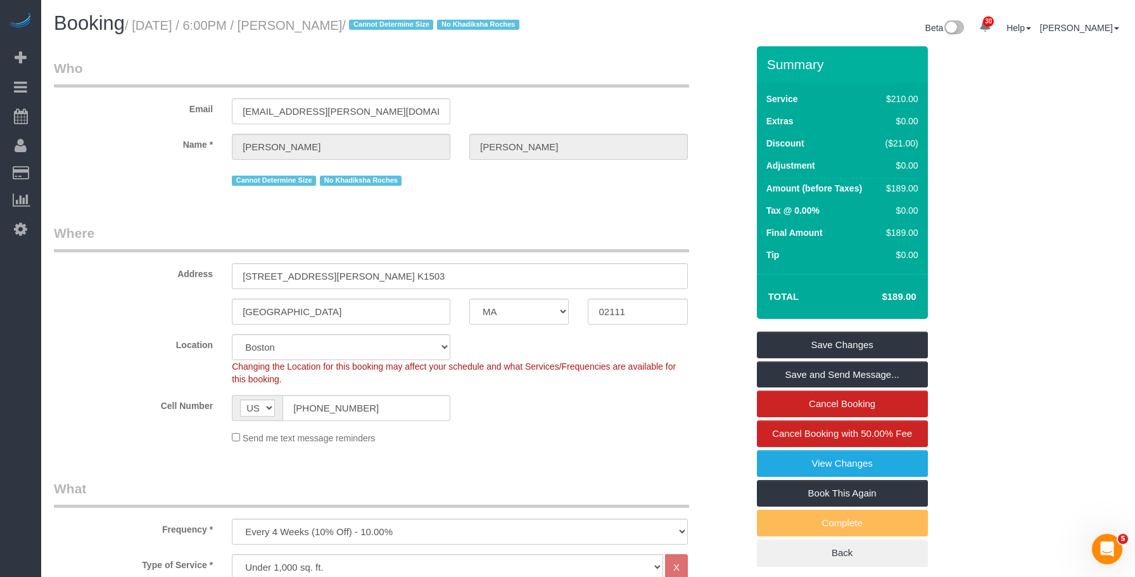
click at [409, 29] on small "/ [DATE] / 6:00PM / [PERSON_NAME] / Cannot Determine Size No Khadiksha Roches" at bounding box center [324, 25] width 399 height 14
copy small "[PERSON_NAME]"
drag, startPoint x: 388, startPoint y: 425, endPoint x: 236, endPoint y: 423, distance: 151.4
click at [236, 421] on div "AF AL DZ AD AO AI AQ AG AR AM AW AU AT AZ BS BH BD BB BY BE BZ BJ BM BT BO BA B…" at bounding box center [341, 408] width 219 height 26
